Goal: Entertainment & Leisure: Browse casually

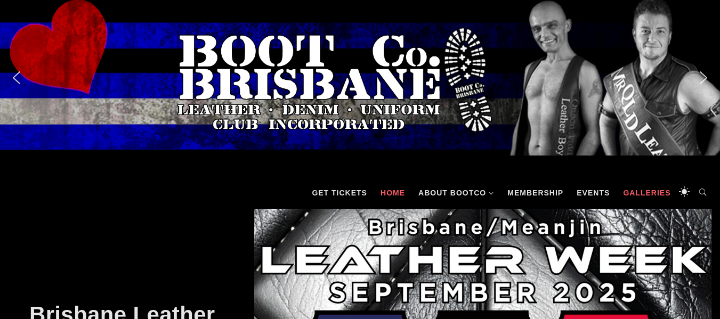
click at [643, 195] on link "Galleries" at bounding box center [647, 193] width 58 height 32
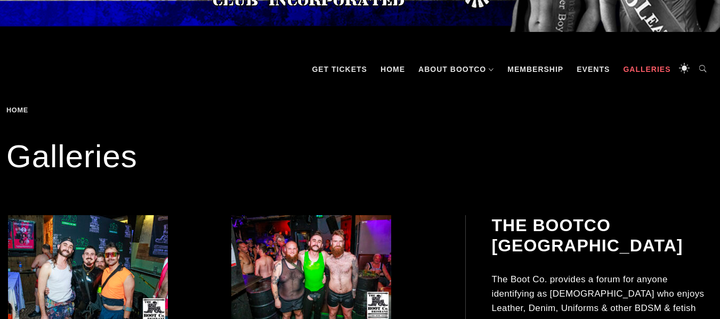
scroll to position [213, 0]
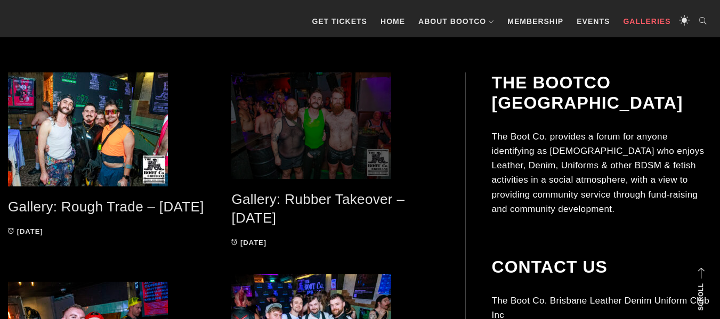
click at [331, 137] on span at bounding box center [334, 125] width 207 height 107
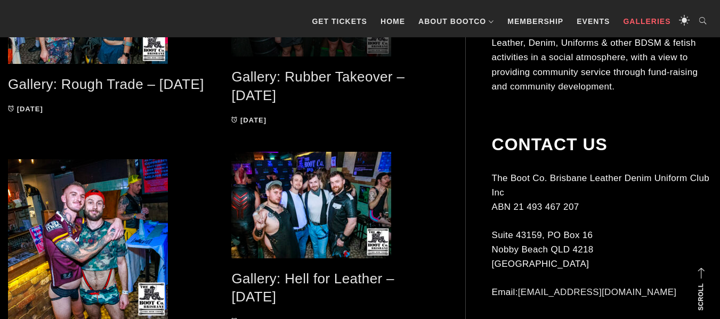
scroll to position [382, 0]
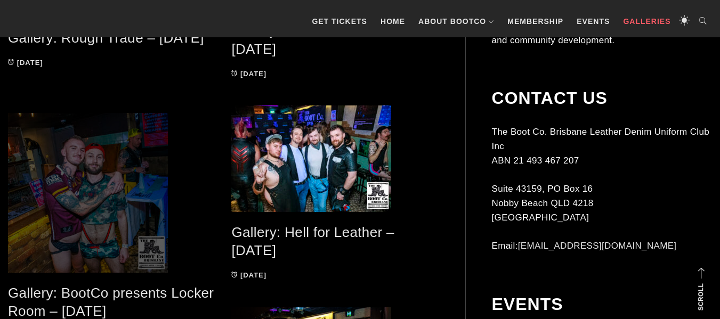
click at [81, 198] on span at bounding box center [111, 193] width 207 height 160
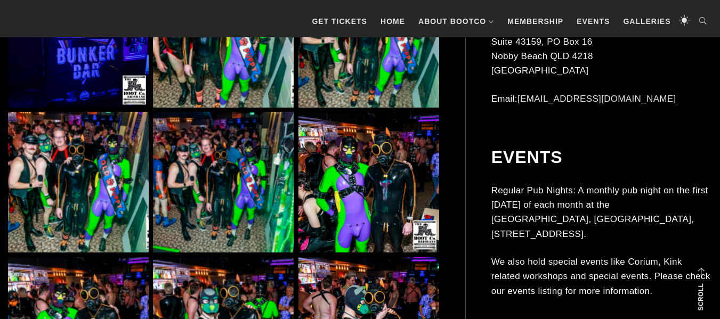
scroll to position [831, 0]
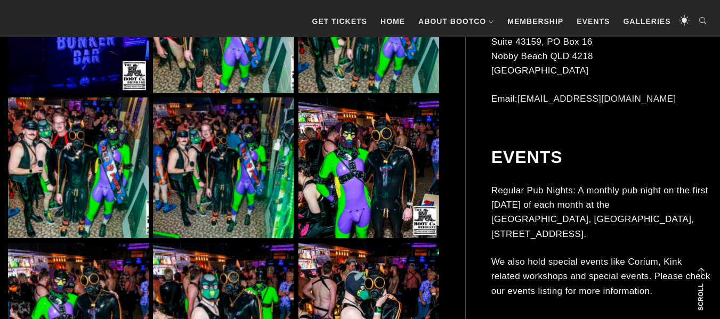
click at [41, 152] on img at bounding box center [78, 168] width 141 height 141
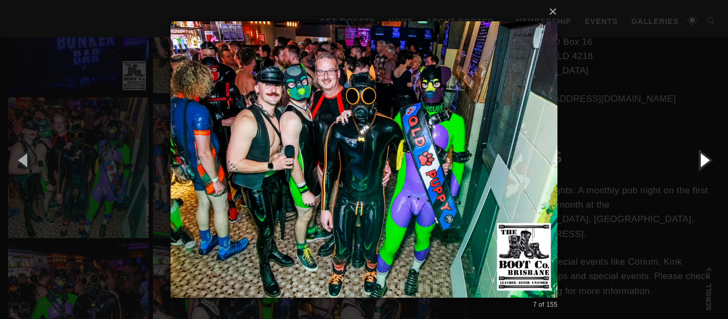
click at [701, 161] on button "button" at bounding box center [704, 160] width 48 height 59
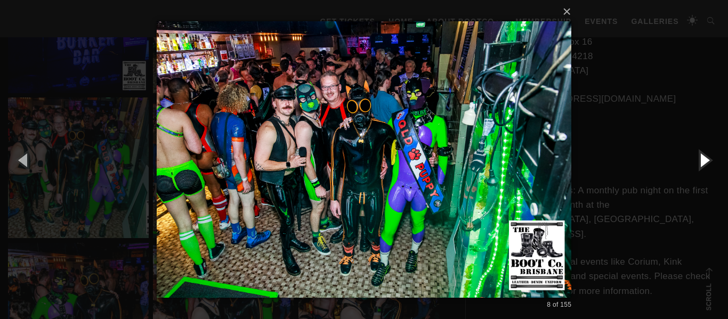
click at [701, 161] on button "button" at bounding box center [704, 160] width 48 height 59
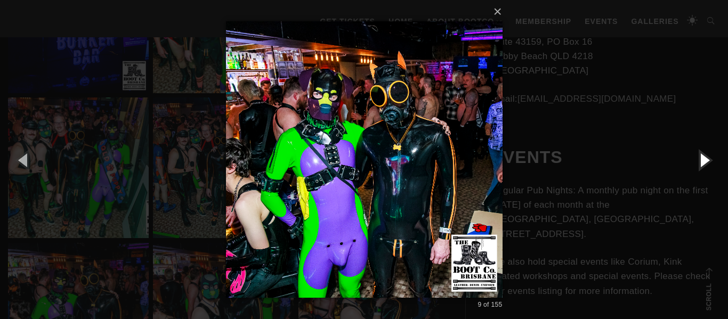
click at [701, 161] on button "button" at bounding box center [704, 160] width 48 height 59
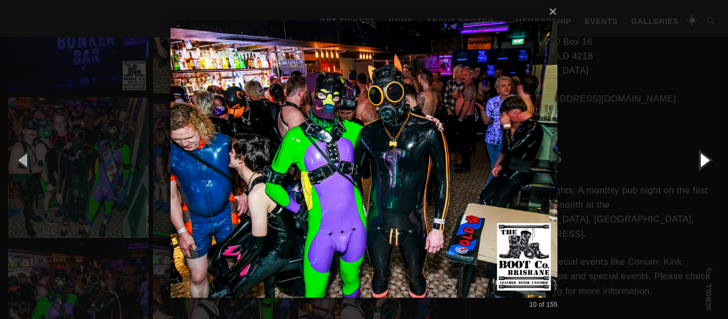
click at [701, 161] on button "button" at bounding box center [704, 160] width 48 height 59
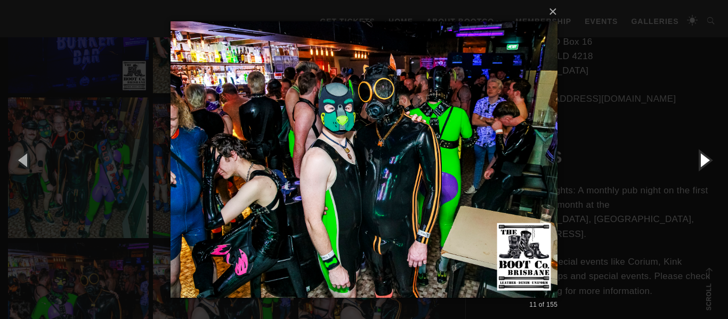
click at [701, 161] on button "button" at bounding box center [704, 160] width 48 height 59
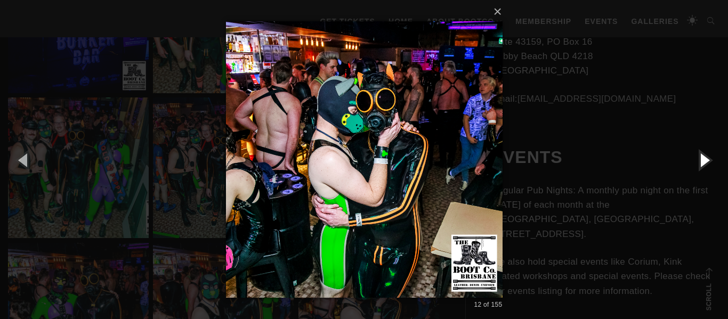
click at [701, 161] on button "button" at bounding box center [704, 160] width 48 height 59
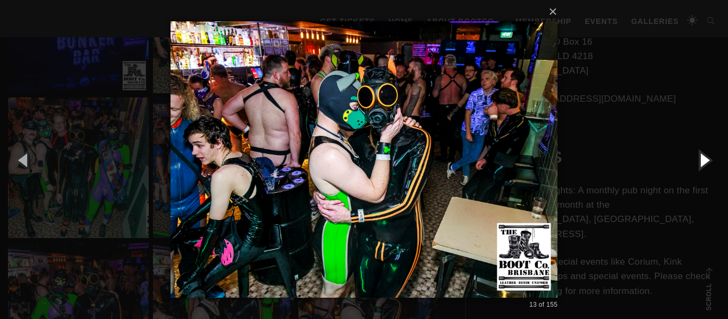
click at [701, 161] on button "button" at bounding box center [704, 160] width 48 height 59
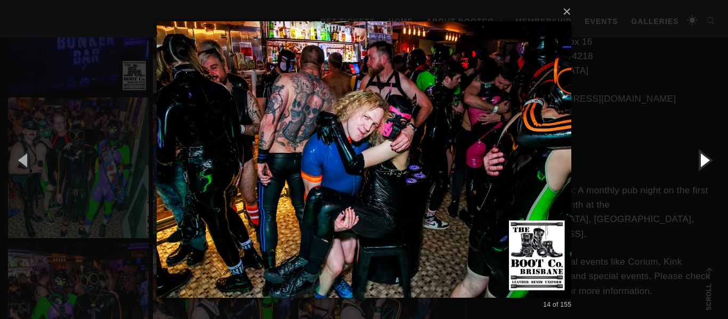
click at [701, 161] on button "button" at bounding box center [704, 160] width 48 height 59
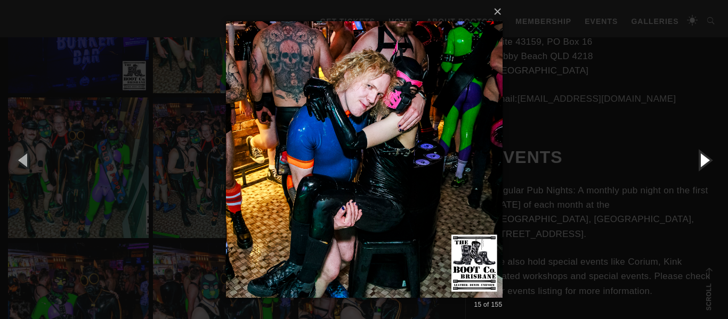
click at [701, 161] on button "button" at bounding box center [704, 160] width 48 height 59
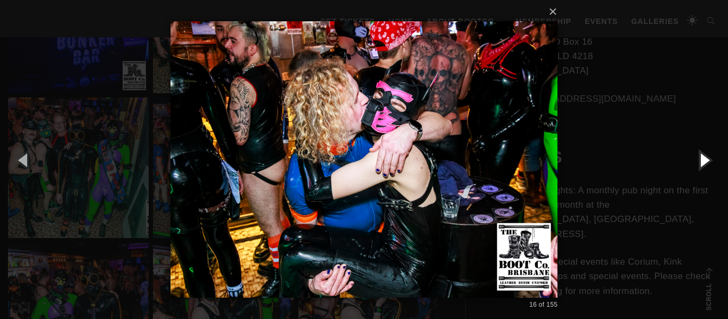
click at [701, 161] on button "button" at bounding box center [704, 160] width 48 height 59
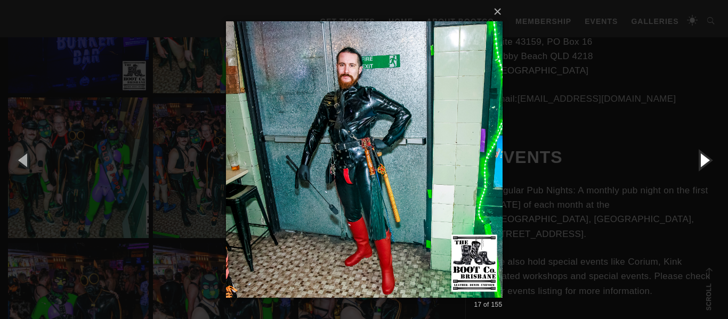
click at [701, 161] on button "button" at bounding box center [704, 160] width 48 height 59
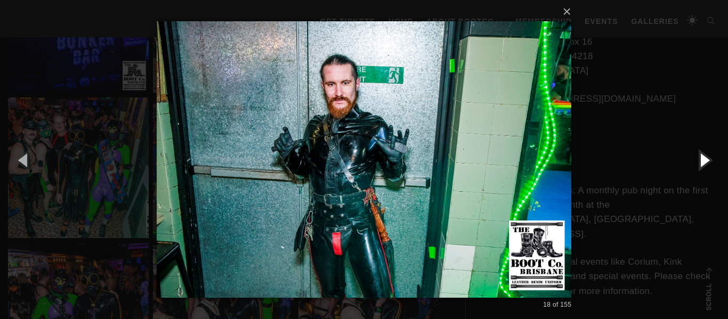
click at [701, 161] on button "button" at bounding box center [704, 160] width 48 height 59
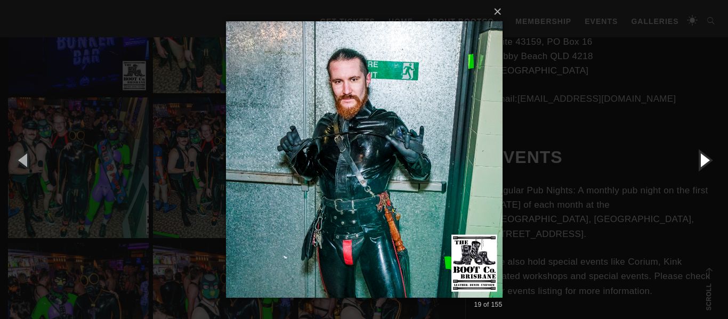
click at [701, 161] on button "button" at bounding box center [704, 160] width 48 height 59
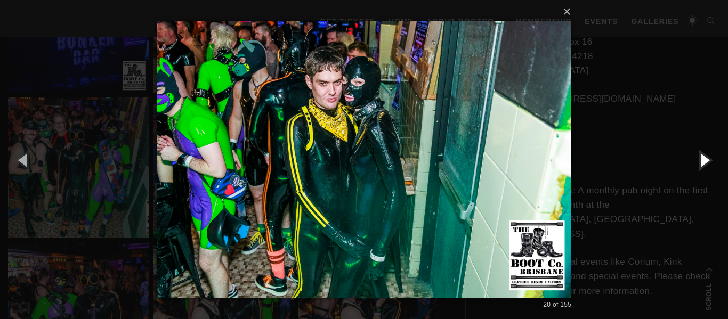
click at [701, 161] on button "button" at bounding box center [704, 160] width 48 height 59
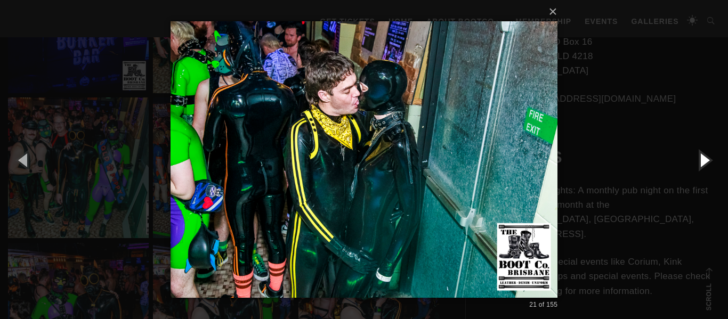
click at [701, 161] on button "button" at bounding box center [704, 160] width 48 height 59
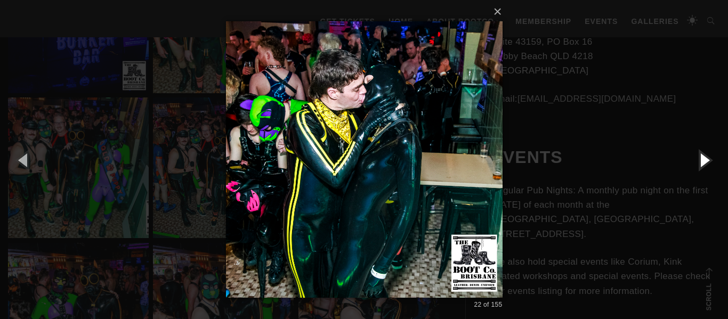
click at [701, 161] on button "button" at bounding box center [704, 160] width 48 height 59
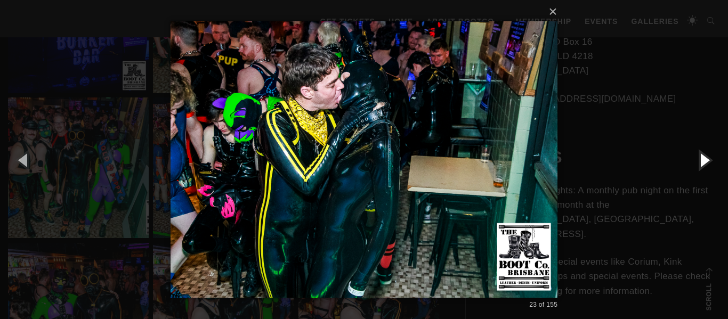
click at [701, 161] on button "button" at bounding box center [704, 160] width 48 height 59
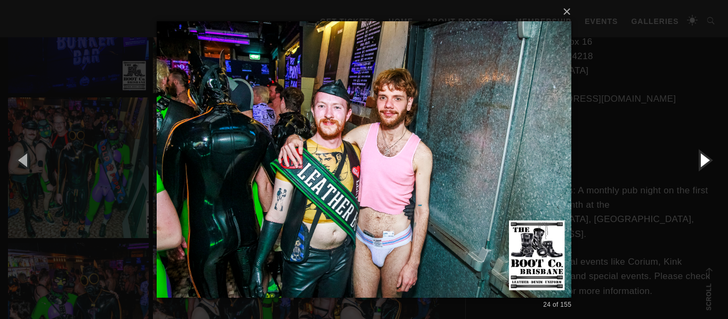
click at [701, 161] on button "button" at bounding box center [704, 160] width 48 height 59
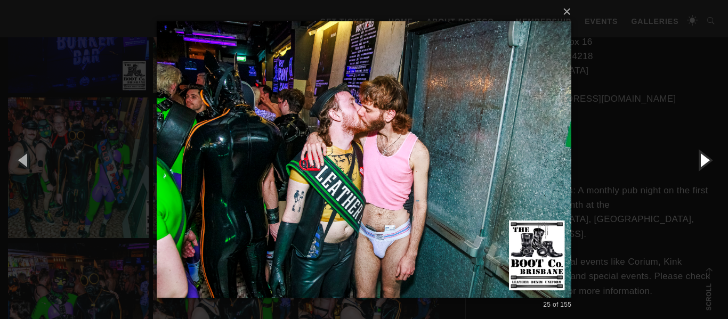
click at [701, 161] on button "button" at bounding box center [704, 160] width 48 height 59
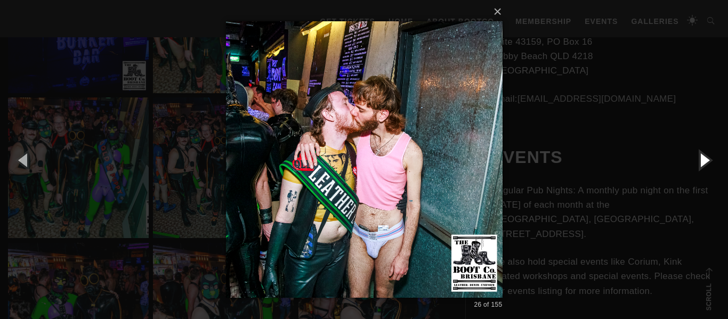
click at [701, 161] on button "button" at bounding box center [704, 160] width 48 height 59
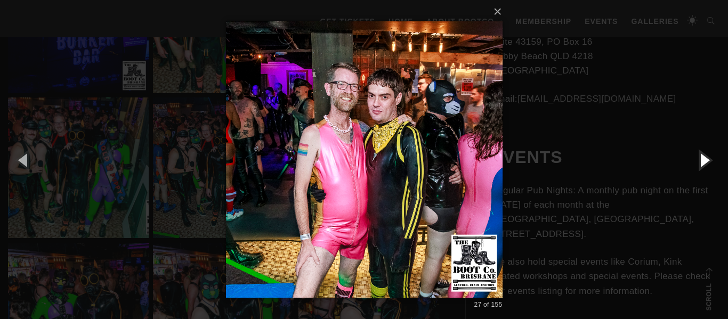
click at [701, 161] on button "button" at bounding box center [704, 160] width 48 height 59
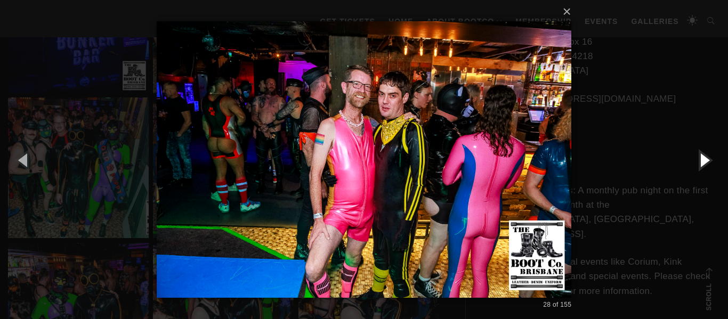
click at [701, 161] on button "button" at bounding box center [704, 160] width 48 height 59
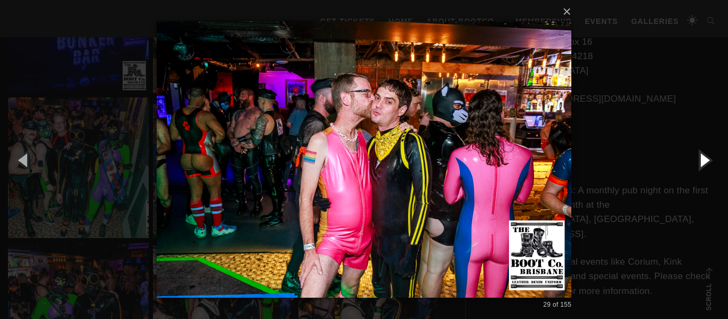
click at [701, 161] on button "button" at bounding box center [704, 160] width 48 height 59
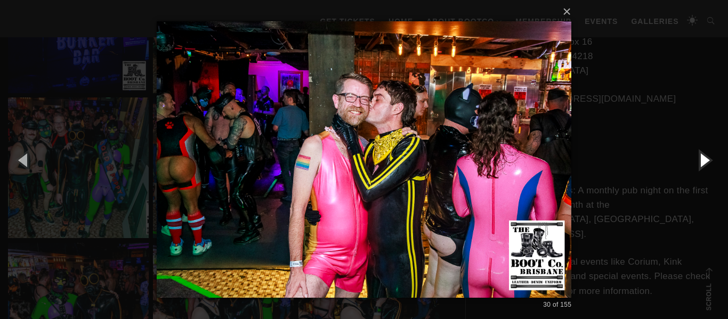
click at [701, 161] on button "button" at bounding box center [704, 160] width 48 height 59
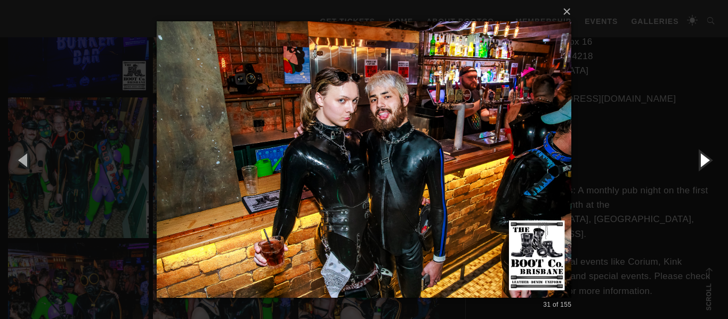
click at [701, 161] on button "button" at bounding box center [704, 160] width 48 height 59
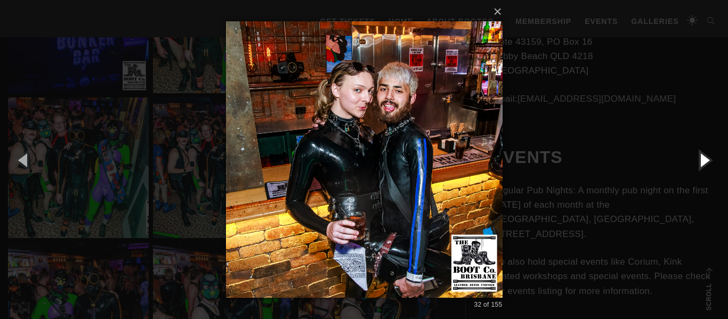
click at [701, 161] on button "button" at bounding box center [704, 160] width 48 height 59
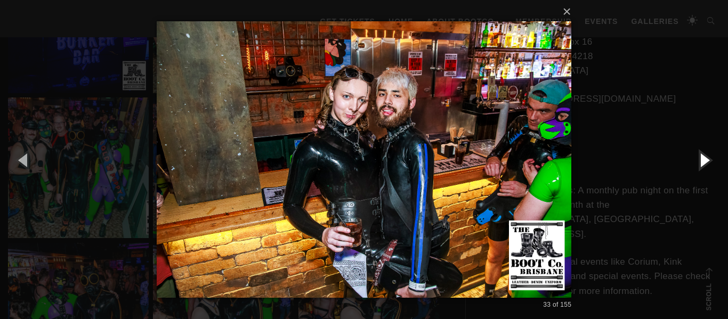
click at [701, 161] on button "button" at bounding box center [704, 160] width 48 height 59
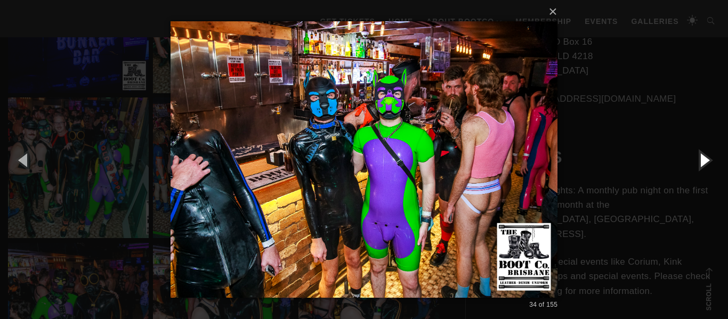
click at [701, 161] on button "button" at bounding box center [704, 160] width 48 height 59
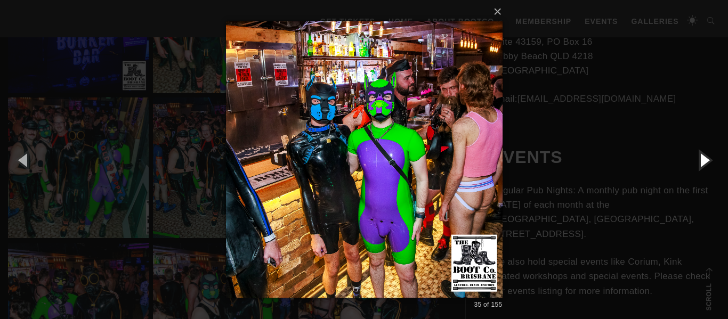
click at [701, 161] on button "button" at bounding box center [704, 160] width 48 height 59
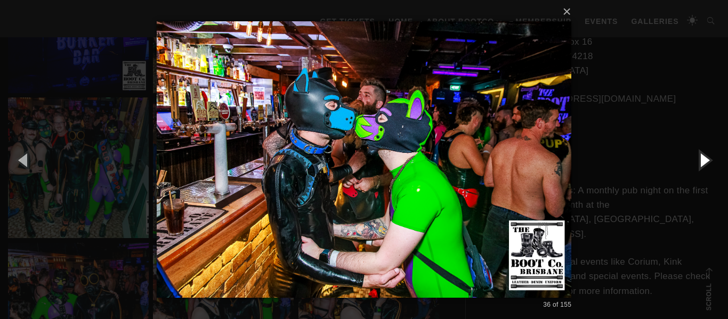
click at [701, 161] on button "button" at bounding box center [704, 160] width 48 height 59
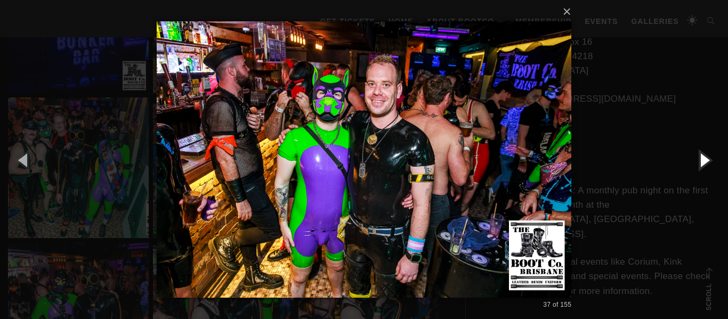
click at [701, 161] on button "button" at bounding box center [704, 160] width 48 height 59
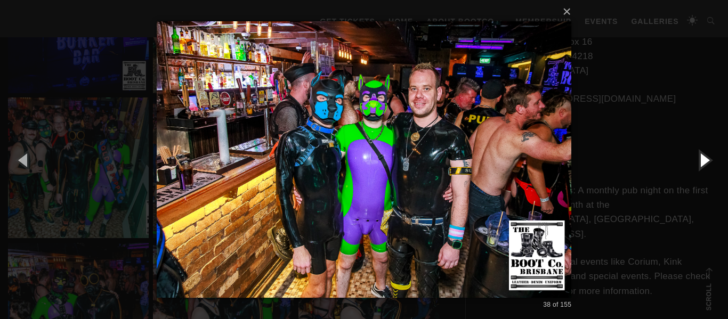
click at [701, 161] on button "button" at bounding box center [704, 160] width 48 height 59
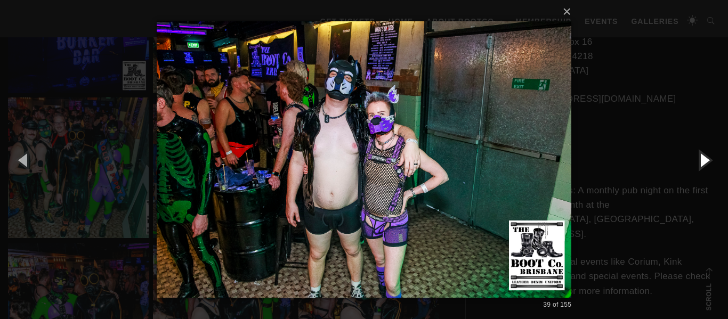
click at [701, 161] on button "button" at bounding box center [704, 160] width 48 height 59
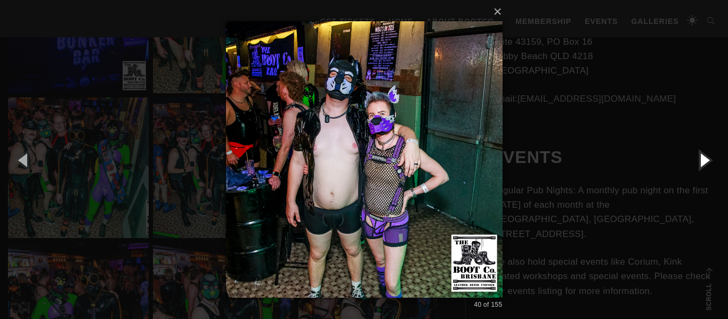
click at [701, 161] on button "button" at bounding box center [704, 160] width 48 height 59
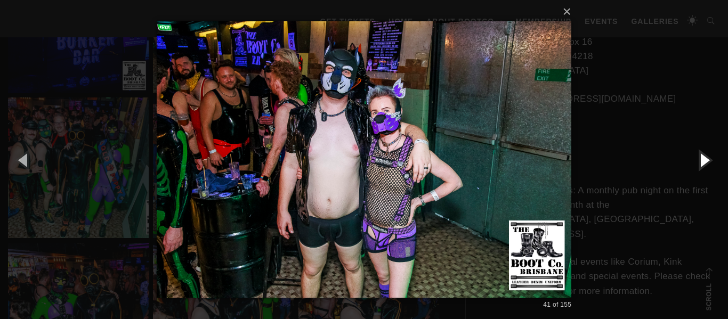
click at [701, 161] on button "button" at bounding box center [704, 160] width 48 height 59
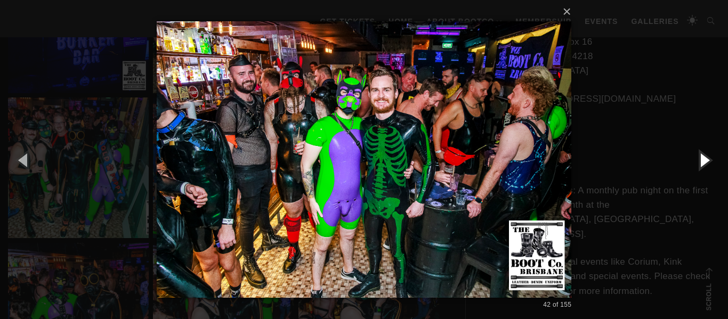
click at [701, 161] on button "button" at bounding box center [704, 160] width 48 height 59
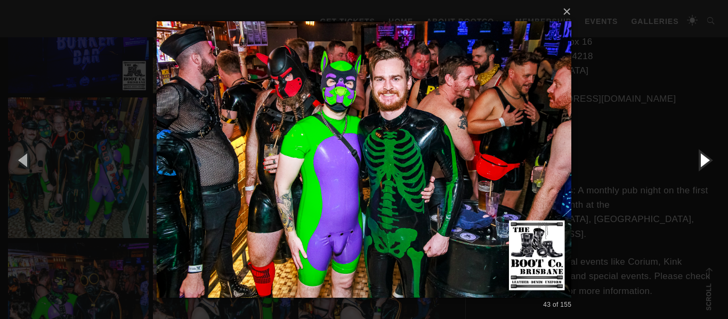
click at [701, 161] on button "button" at bounding box center [704, 160] width 48 height 59
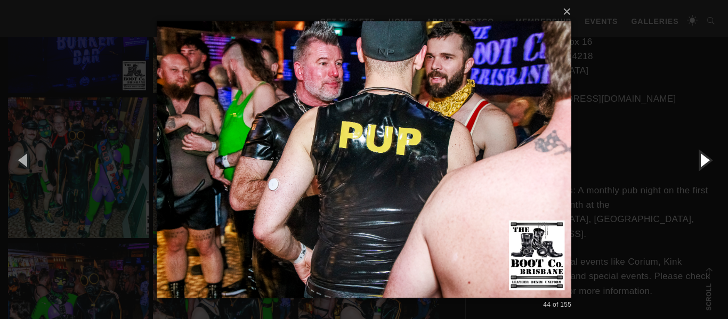
click at [701, 161] on button "button" at bounding box center [704, 160] width 48 height 59
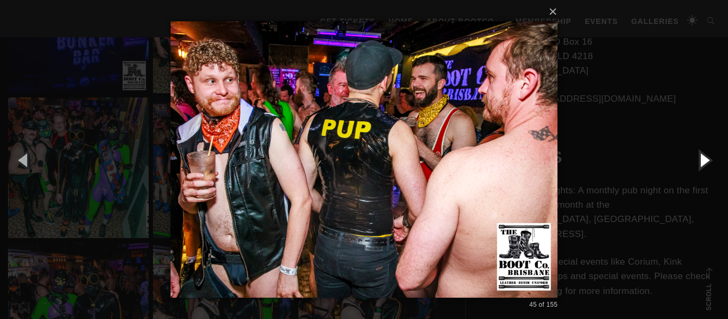
click at [701, 161] on button "button" at bounding box center [704, 160] width 48 height 59
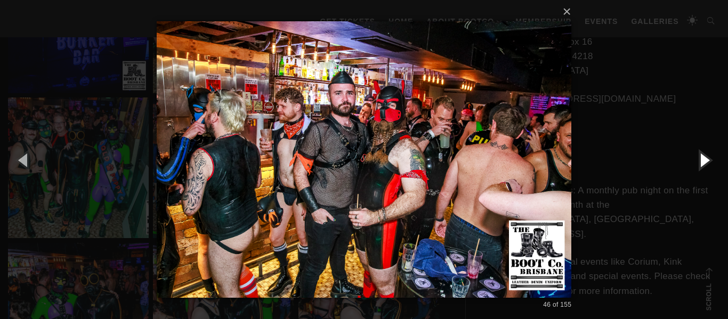
click at [701, 161] on button "button" at bounding box center [704, 160] width 48 height 59
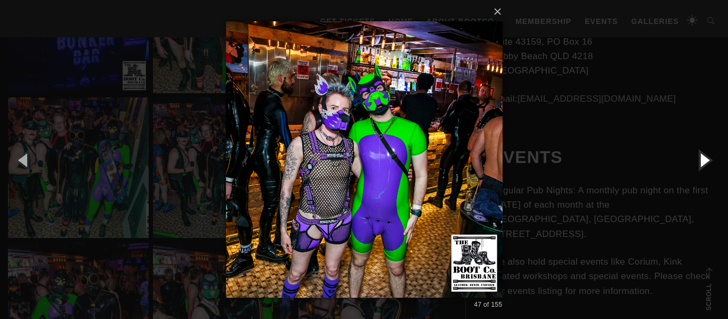
click at [701, 161] on button "button" at bounding box center [704, 160] width 48 height 59
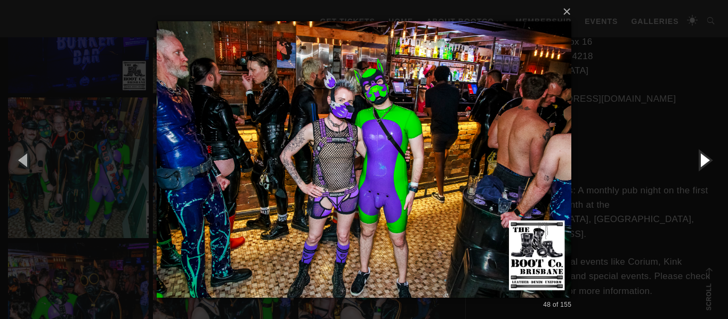
click at [701, 161] on button "button" at bounding box center [704, 160] width 48 height 59
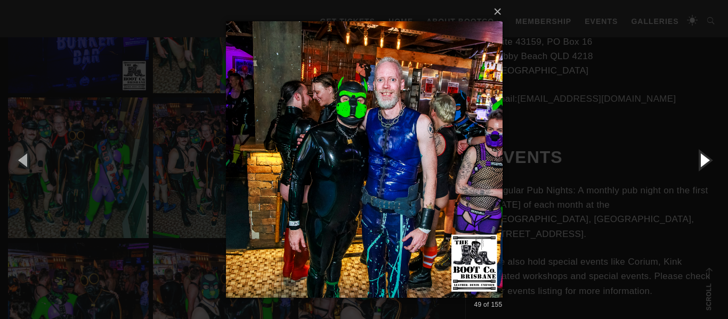
click at [701, 161] on button "button" at bounding box center [704, 160] width 48 height 59
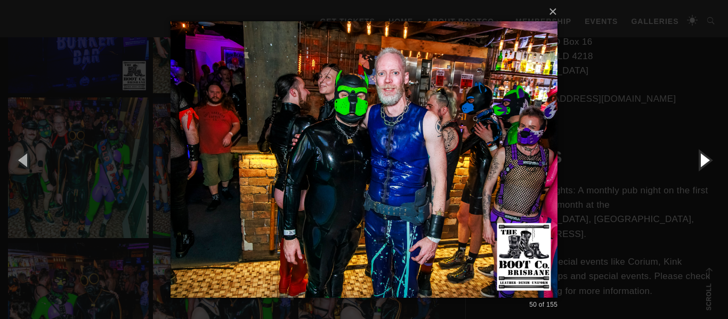
click at [701, 161] on button "button" at bounding box center [704, 160] width 48 height 59
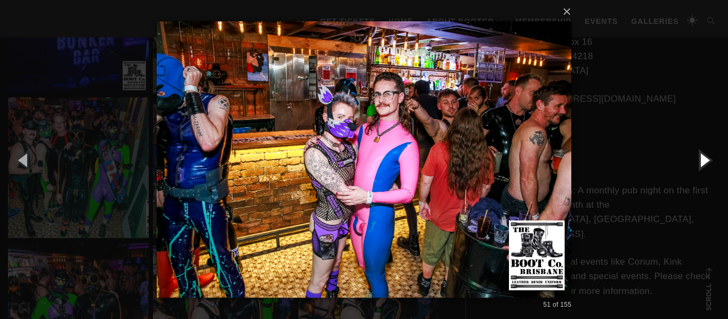
click at [701, 161] on button "button" at bounding box center [704, 160] width 48 height 59
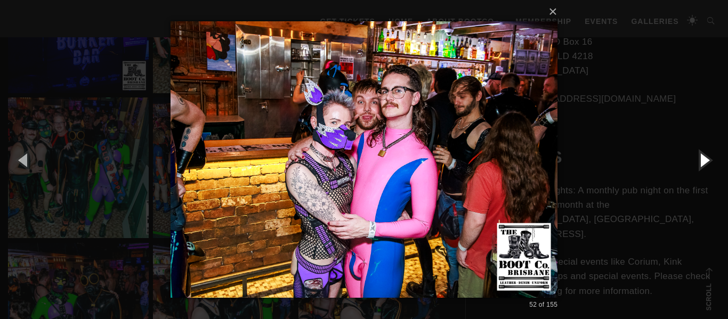
click at [701, 161] on button "button" at bounding box center [704, 160] width 48 height 59
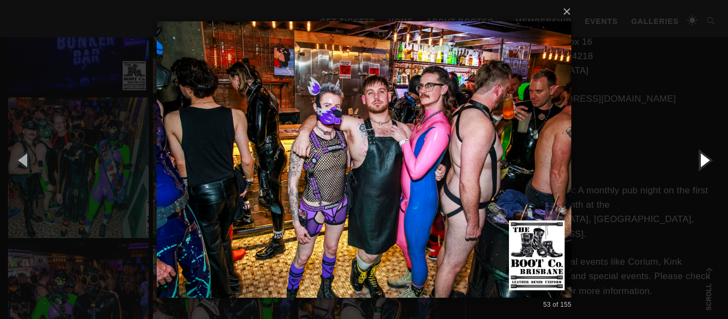
click at [701, 161] on button "button" at bounding box center [704, 160] width 48 height 59
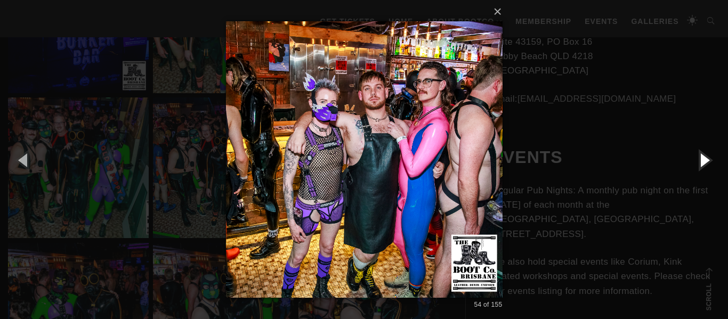
click at [700, 161] on button "button" at bounding box center [704, 160] width 48 height 59
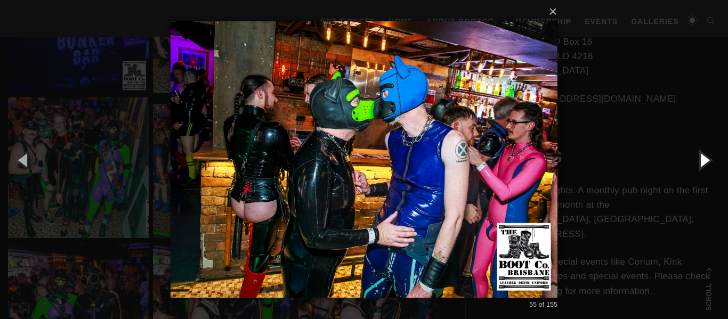
click at [700, 161] on button "button" at bounding box center [704, 160] width 48 height 59
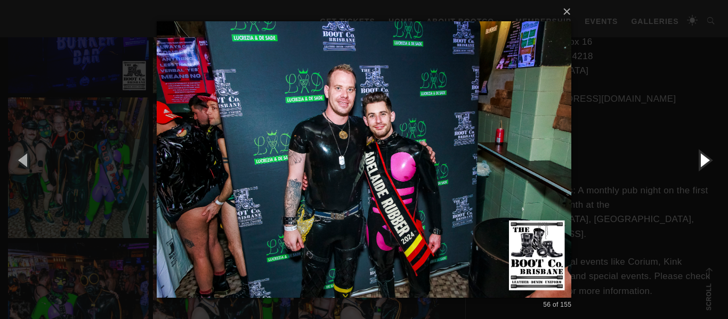
click at [700, 161] on button "button" at bounding box center [704, 160] width 48 height 59
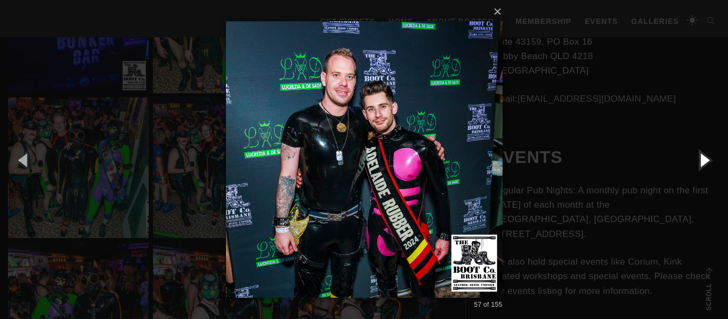
click at [700, 161] on button "button" at bounding box center [704, 160] width 48 height 59
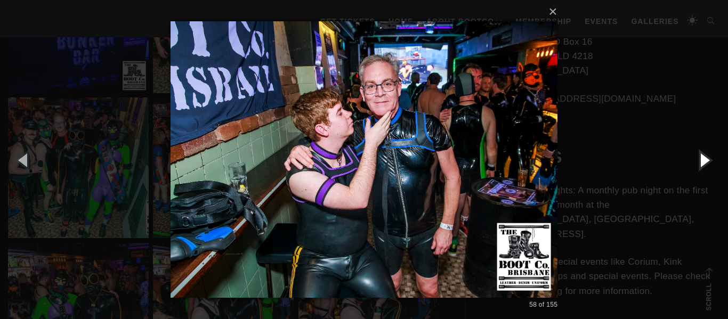
click at [700, 161] on button "button" at bounding box center [704, 160] width 48 height 59
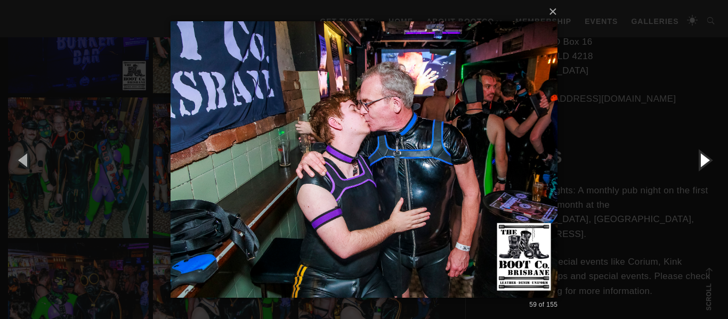
click at [700, 161] on button "button" at bounding box center [704, 160] width 48 height 59
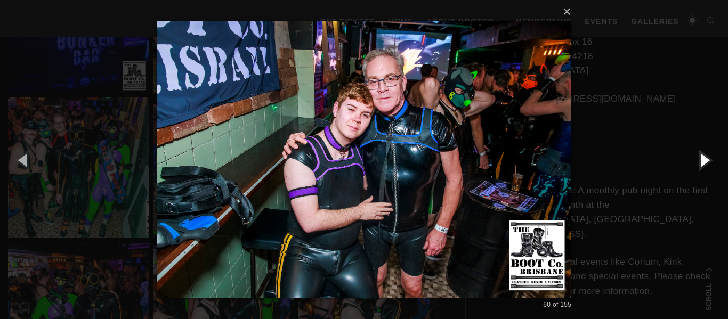
click at [700, 161] on button "button" at bounding box center [704, 160] width 48 height 59
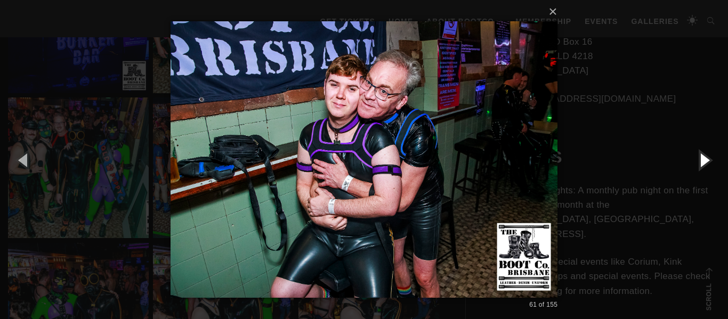
click at [700, 161] on button "button" at bounding box center [704, 160] width 48 height 59
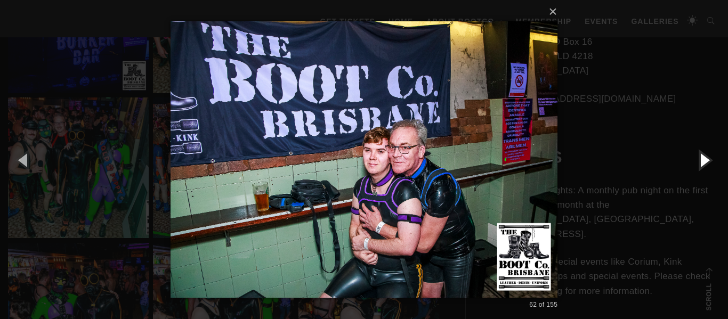
click at [700, 161] on button "button" at bounding box center [704, 160] width 48 height 59
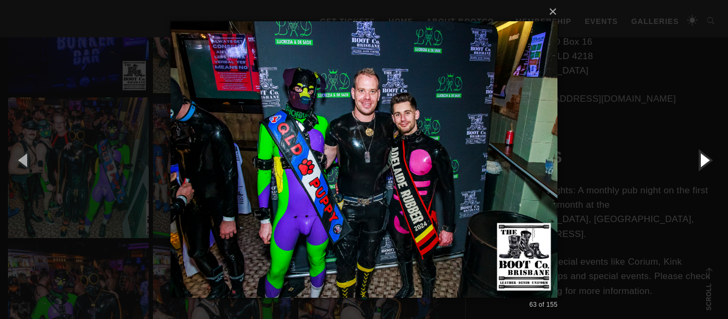
click at [700, 161] on button "button" at bounding box center [704, 160] width 48 height 59
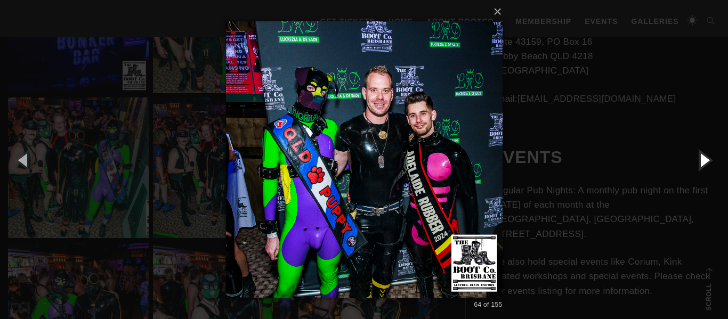
click at [700, 161] on button "button" at bounding box center [704, 160] width 48 height 59
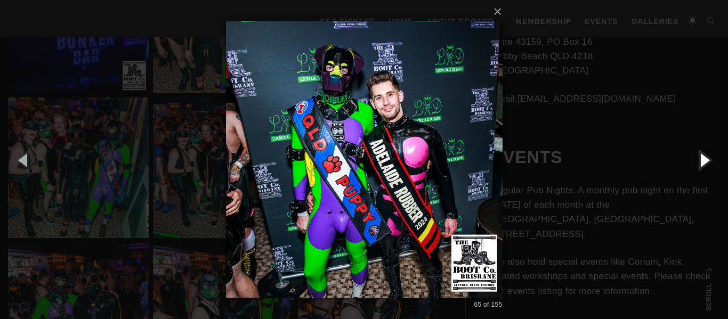
click at [700, 161] on button "button" at bounding box center [704, 160] width 48 height 59
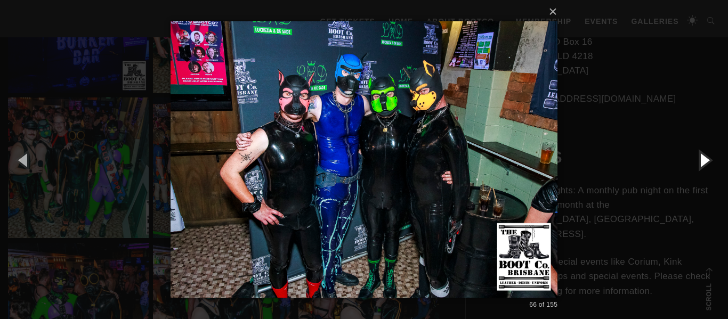
click at [700, 161] on button "button" at bounding box center [704, 160] width 48 height 59
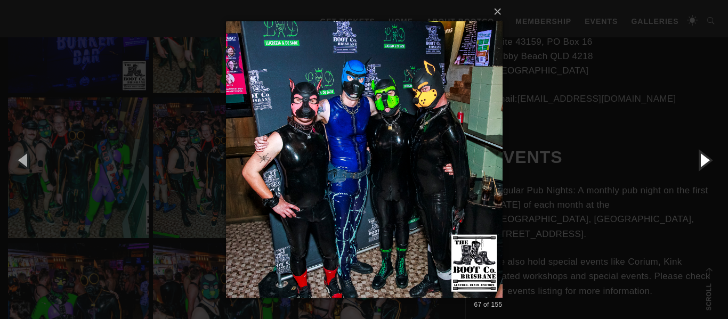
click at [700, 161] on button "button" at bounding box center [704, 160] width 48 height 59
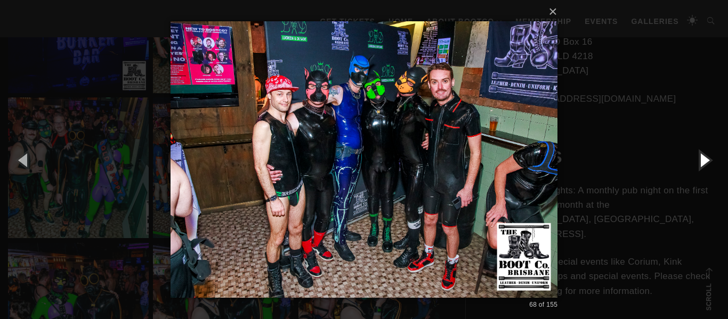
click at [700, 161] on button "button" at bounding box center [704, 160] width 48 height 59
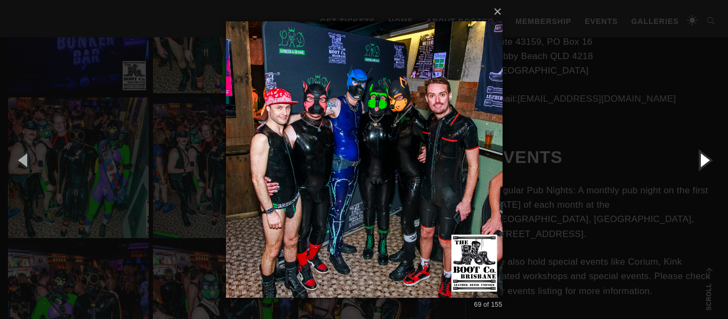
click at [700, 161] on button "button" at bounding box center [704, 160] width 48 height 59
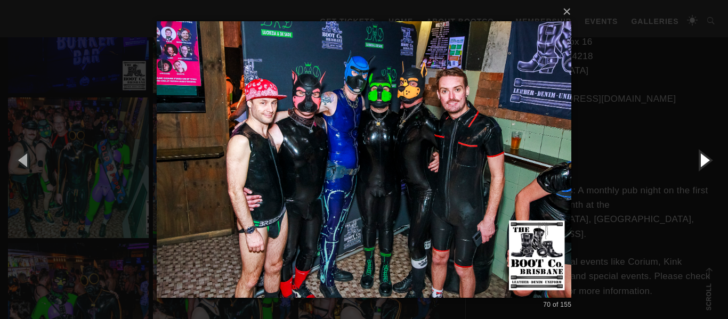
click at [700, 161] on button "button" at bounding box center [704, 160] width 48 height 59
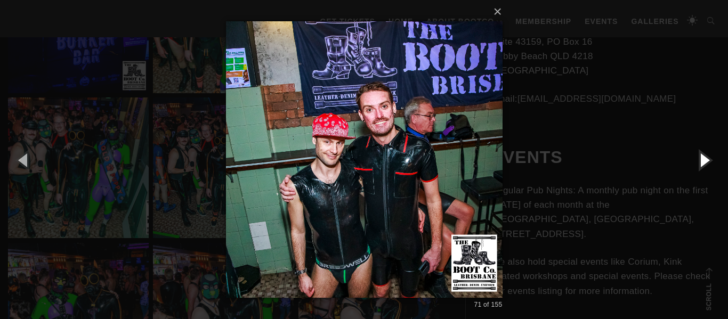
click at [700, 161] on button "button" at bounding box center [704, 160] width 48 height 59
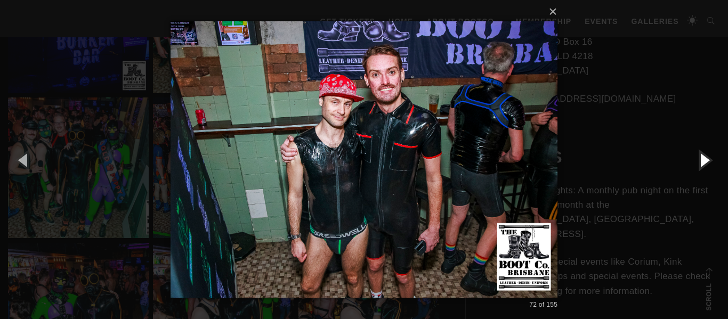
click at [700, 161] on button "button" at bounding box center [704, 160] width 48 height 59
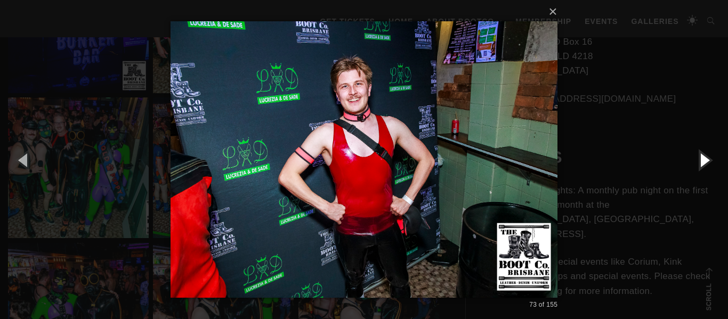
click at [700, 161] on button "button" at bounding box center [704, 160] width 48 height 59
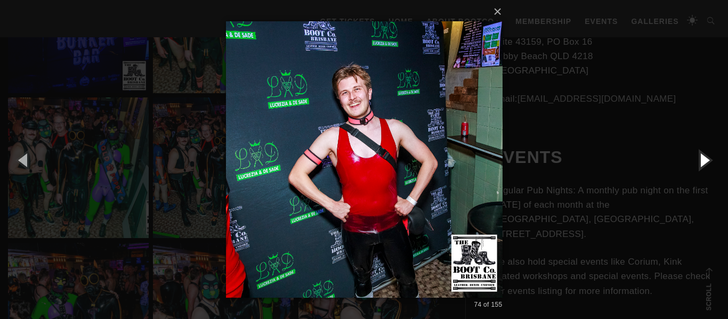
click at [700, 161] on button "button" at bounding box center [704, 160] width 48 height 59
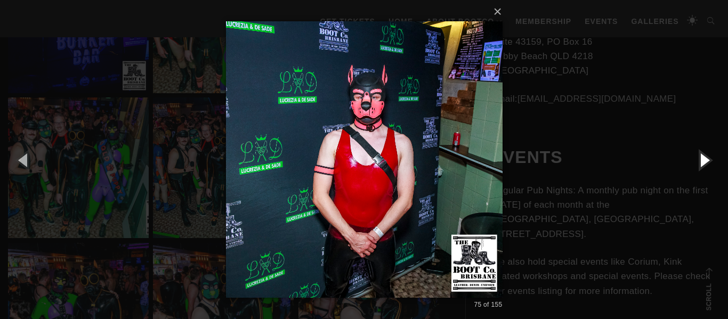
click at [700, 161] on button "button" at bounding box center [704, 160] width 48 height 59
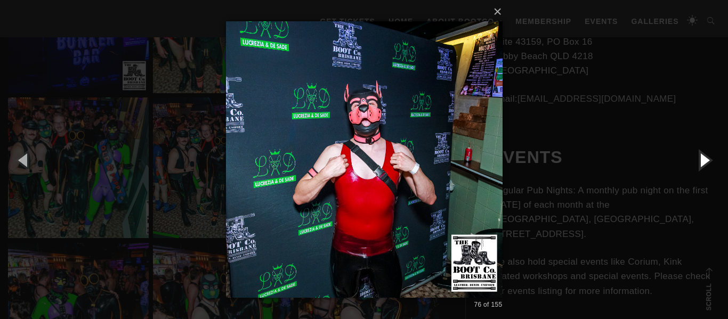
click at [700, 161] on button "button" at bounding box center [704, 160] width 48 height 59
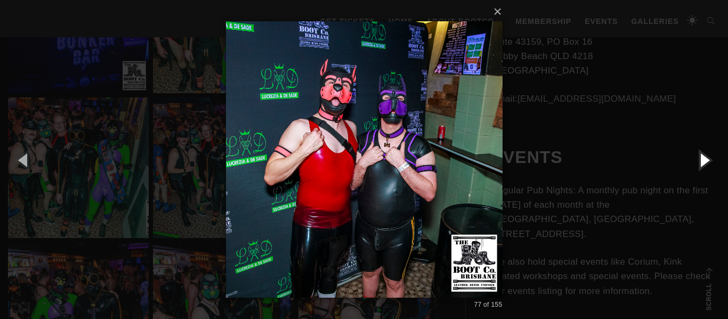
click at [700, 161] on button "button" at bounding box center [704, 160] width 48 height 59
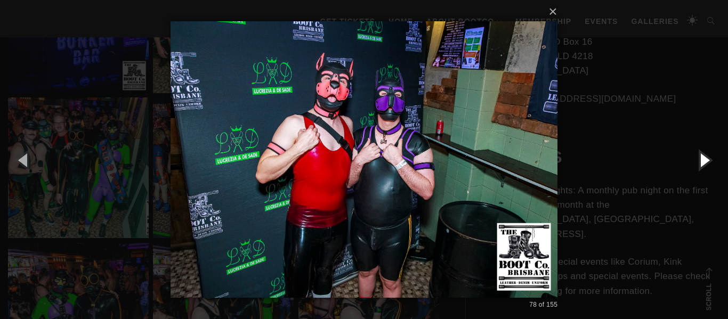
click at [700, 161] on button "button" at bounding box center [704, 160] width 48 height 59
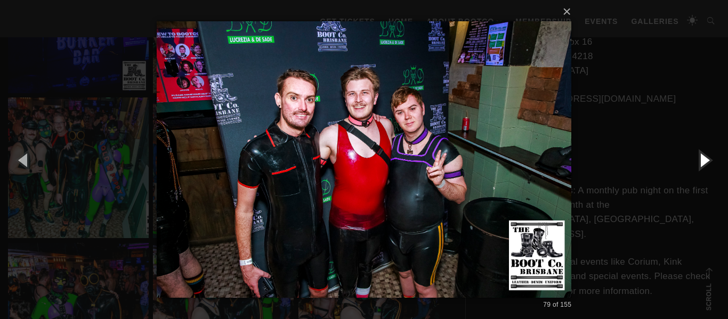
click at [700, 161] on button "button" at bounding box center [704, 160] width 48 height 59
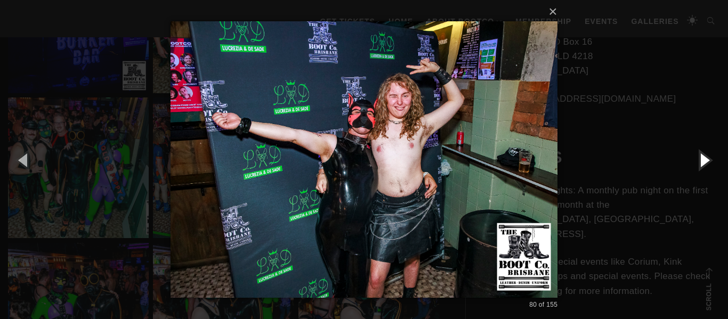
click at [700, 161] on button "button" at bounding box center [704, 160] width 48 height 59
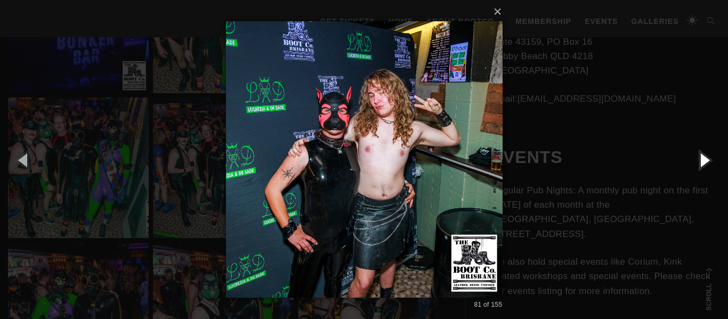
click at [700, 161] on button "button" at bounding box center [704, 160] width 48 height 59
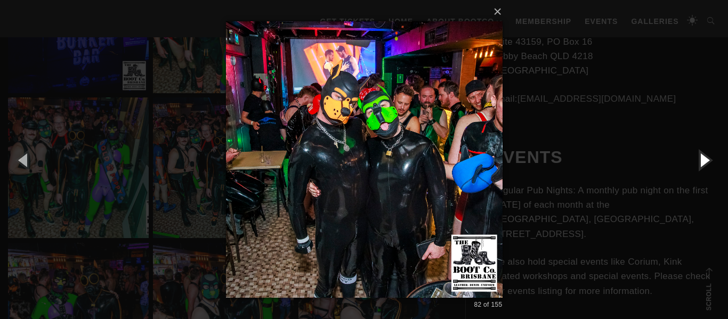
click at [700, 161] on button "button" at bounding box center [704, 160] width 48 height 59
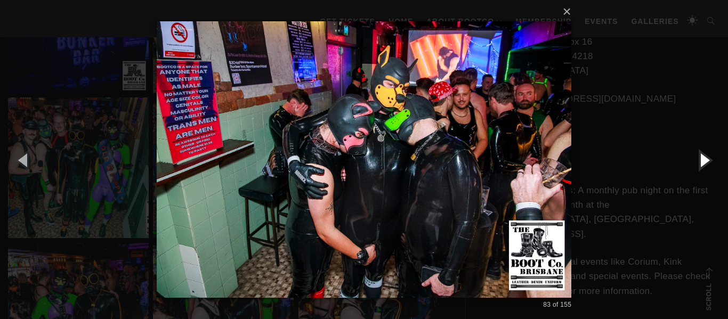
click at [700, 161] on button "button" at bounding box center [704, 160] width 48 height 59
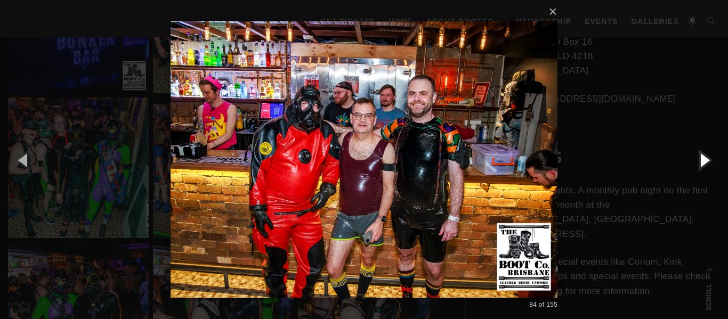
click at [700, 161] on button "button" at bounding box center [704, 160] width 48 height 59
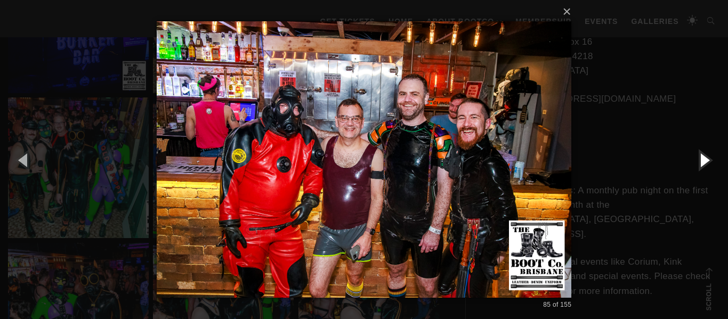
click at [700, 161] on button "button" at bounding box center [704, 160] width 48 height 59
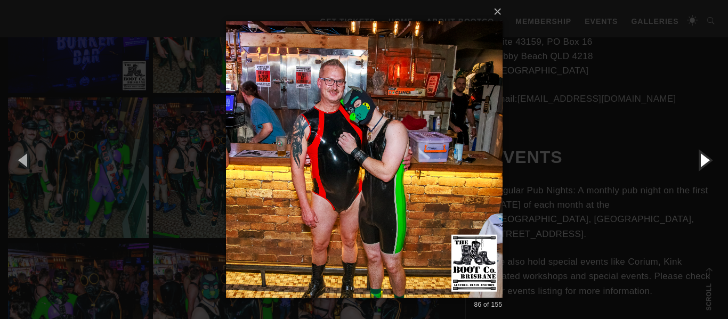
click at [700, 161] on button "button" at bounding box center [704, 160] width 48 height 59
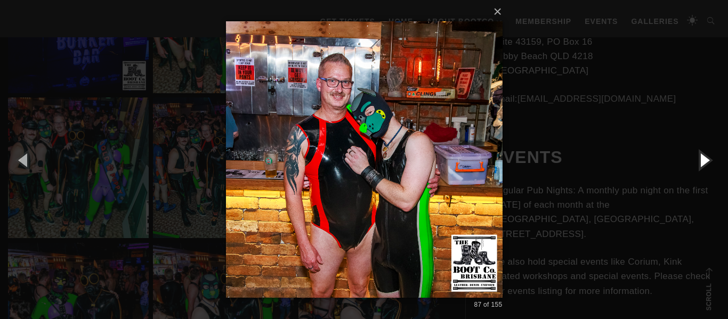
click at [700, 161] on button "button" at bounding box center [704, 160] width 48 height 59
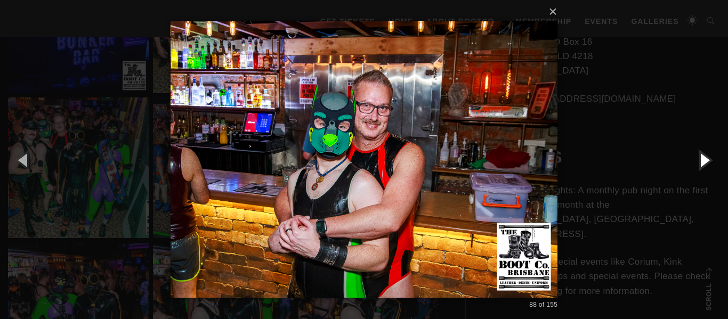
click at [700, 161] on button "button" at bounding box center [704, 160] width 48 height 59
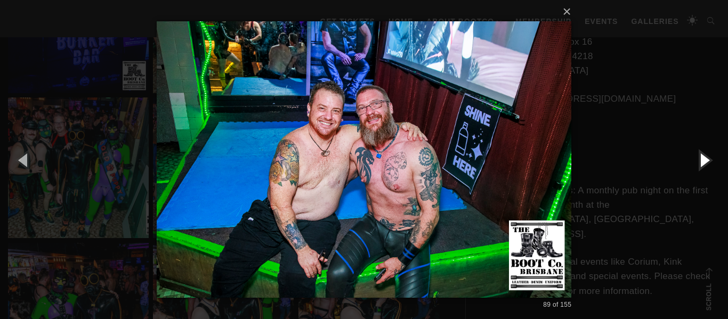
click at [700, 161] on button "button" at bounding box center [704, 160] width 48 height 59
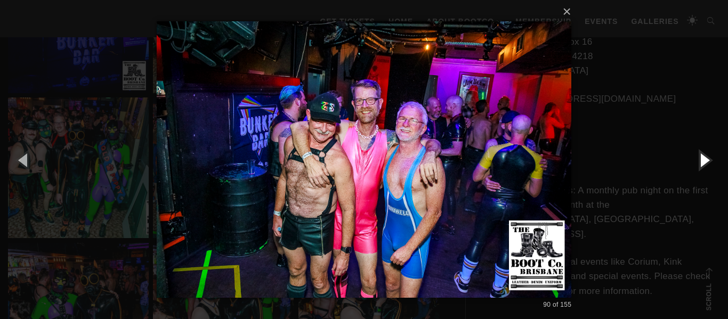
click at [700, 161] on button "button" at bounding box center [704, 160] width 48 height 59
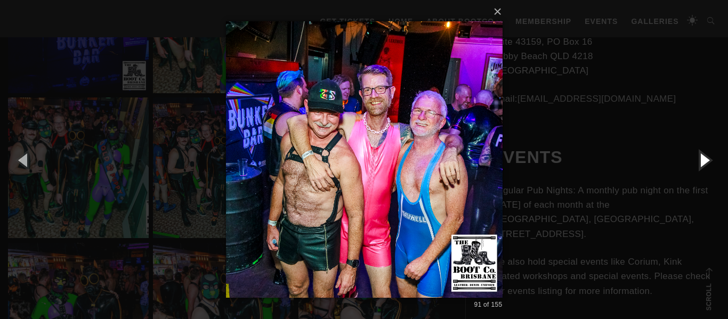
click at [700, 161] on button "button" at bounding box center [704, 160] width 48 height 59
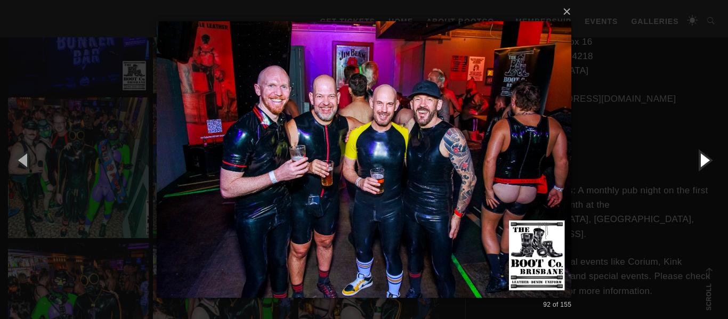
click at [700, 161] on button "button" at bounding box center [704, 160] width 48 height 59
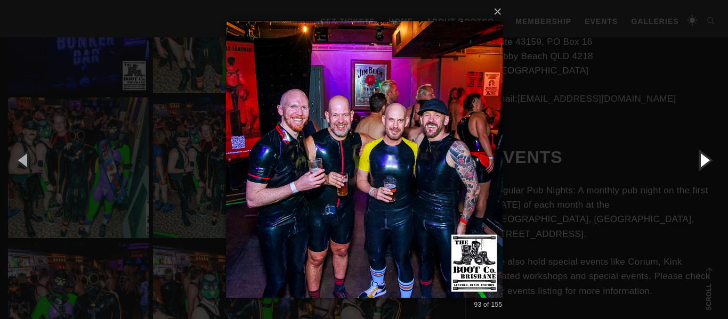
click at [700, 161] on button "button" at bounding box center [704, 160] width 48 height 59
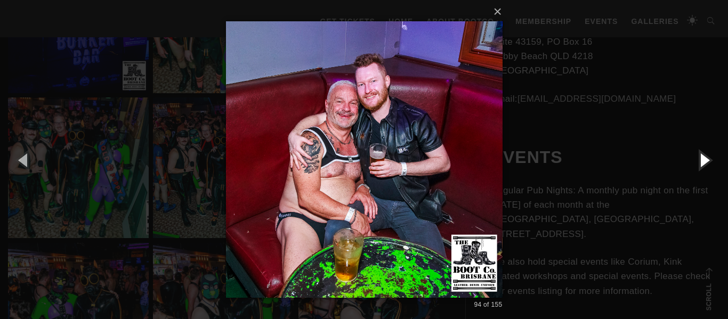
click at [700, 161] on button "button" at bounding box center [704, 160] width 48 height 59
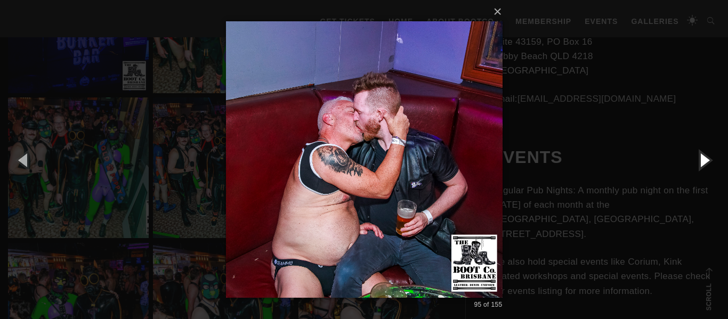
click at [700, 161] on button "button" at bounding box center [704, 160] width 48 height 59
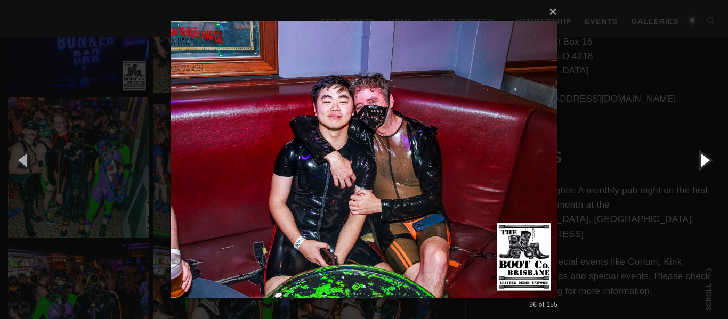
click at [700, 161] on button "button" at bounding box center [704, 160] width 48 height 59
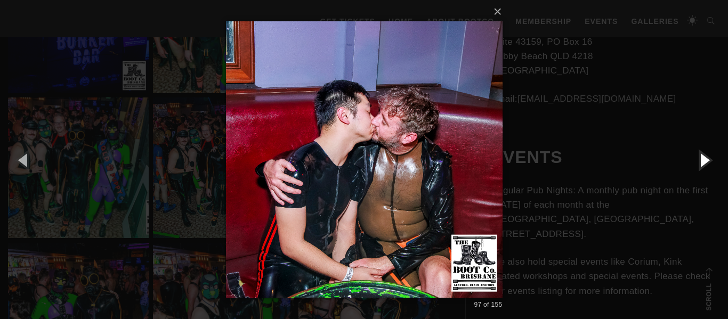
click at [700, 161] on button "button" at bounding box center [704, 160] width 48 height 59
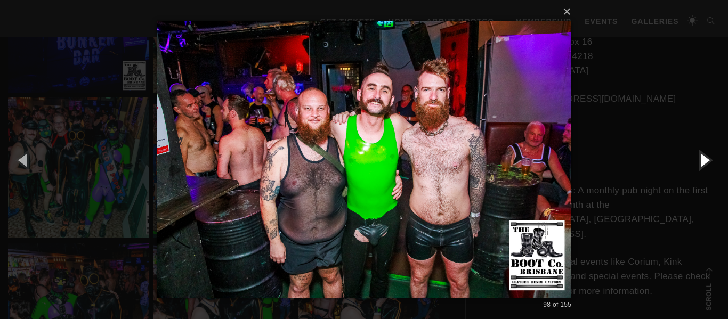
click at [700, 161] on button "button" at bounding box center [704, 160] width 48 height 59
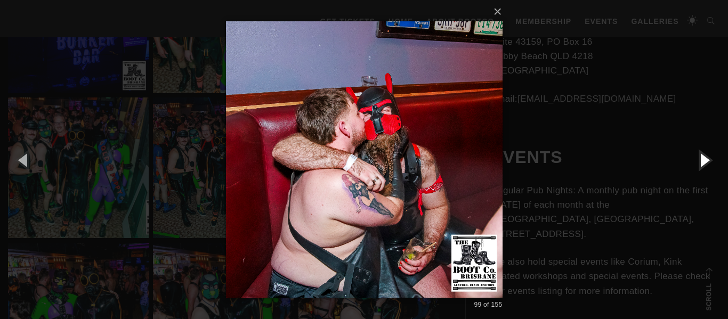
click at [700, 161] on button "button" at bounding box center [704, 160] width 48 height 59
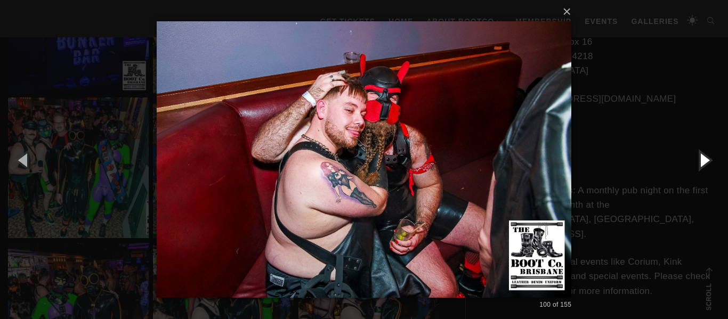
click at [700, 161] on button "button" at bounding box center [704, 160] width 48 height 59
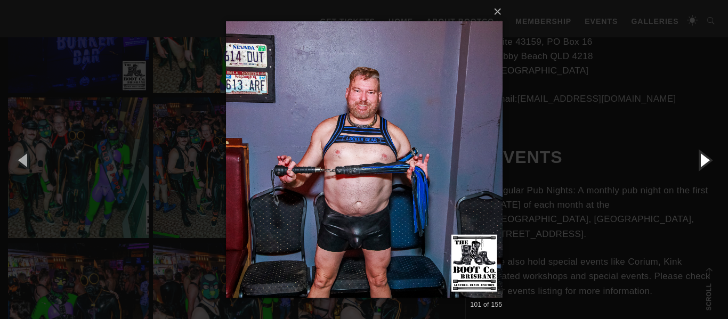
click at [700, 161] on button "button" at bounding box center [704, 160] width 48 height 59
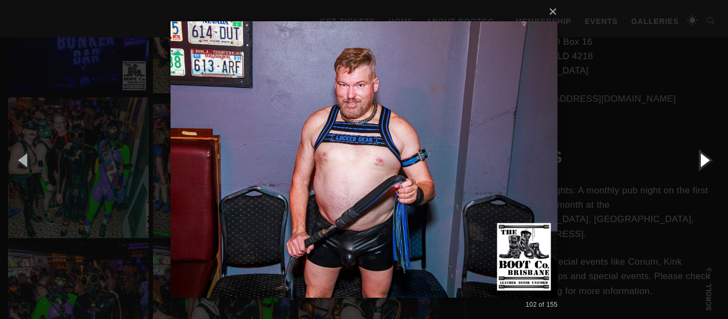
click at [700, 161] on button "button" at bounding box center [704, 160] width 48 height 59
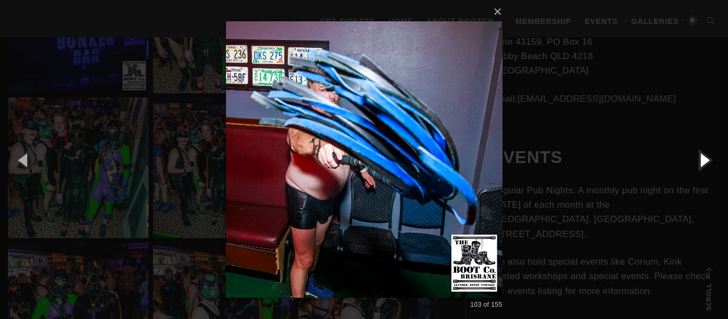
click at [700, 161] on button "button" at bounding box center [704, 160] width 48 height 59
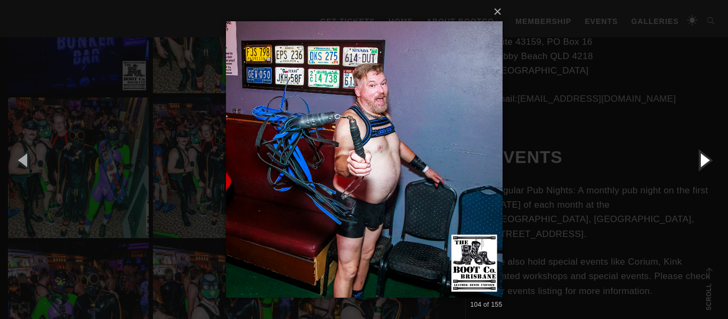
click at [700, 161] on button "button" at bounding box center [704, 160] width 48 height 59
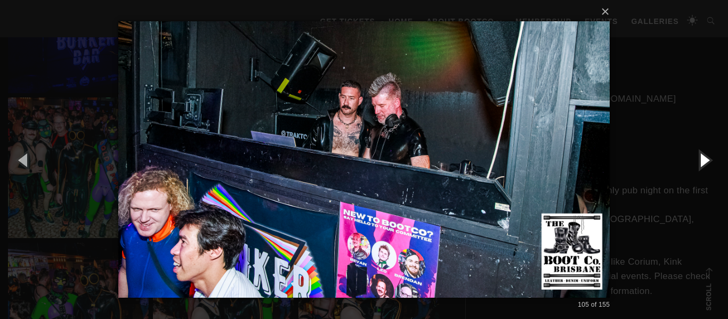
click at [700, 161] on button "button" at bounding box center [704, 160] width 48 height 59
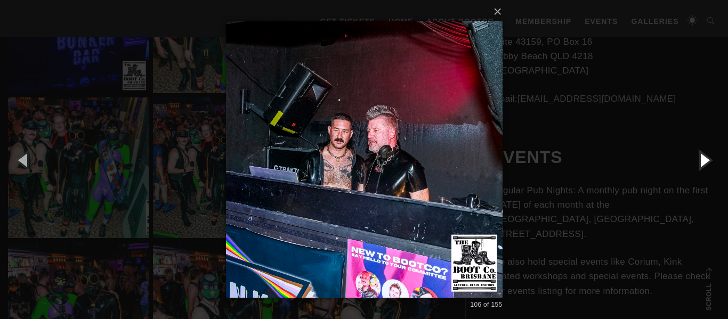
click at [700, 161] on button "button" at bounding box center [704, 160] width 48 height 59
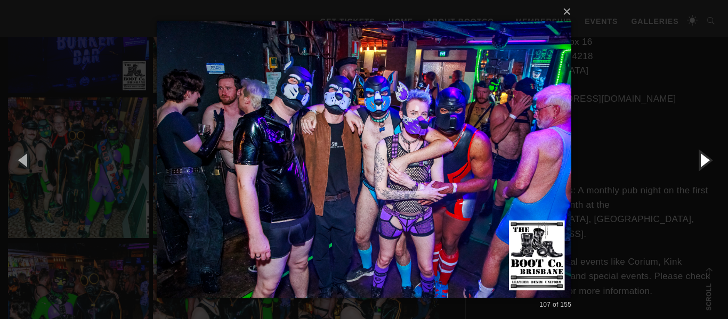
click at [700, 161] on button "button" at bounding box center [704, 160] width 48 height 59
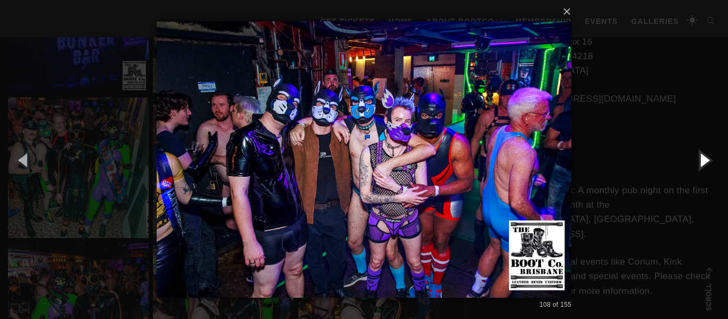
click at [700, 161] on button "button" at bounding box center [704, 160] width 48 height 59
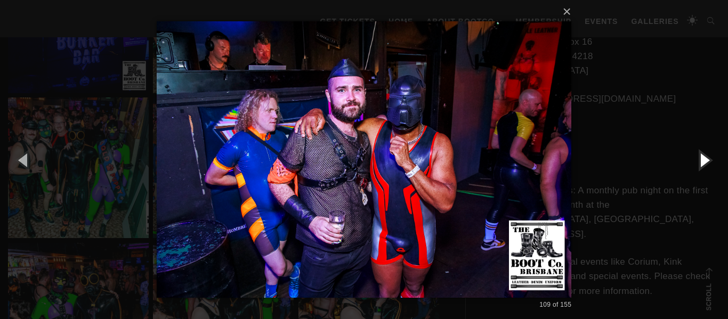
click at [700, 161] on button "button" at bounding box center [704, 160] width 48 height 59
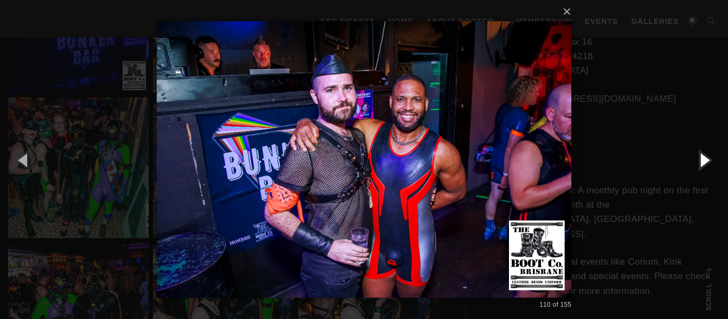
click at [700, 161] on button "button" at bounding box center [704, 160] width 48 height 59
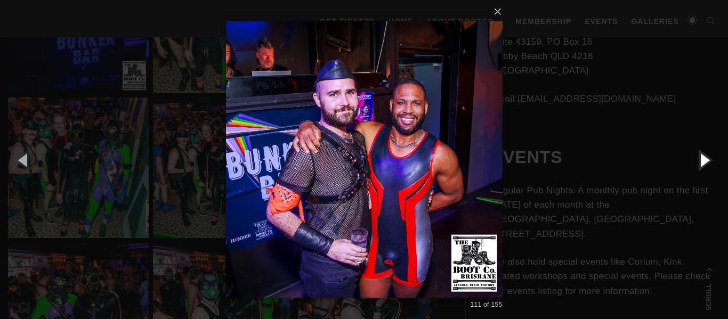
click at [700, 161] on button "button" at bounding box center [704, 160] width 48 height 59
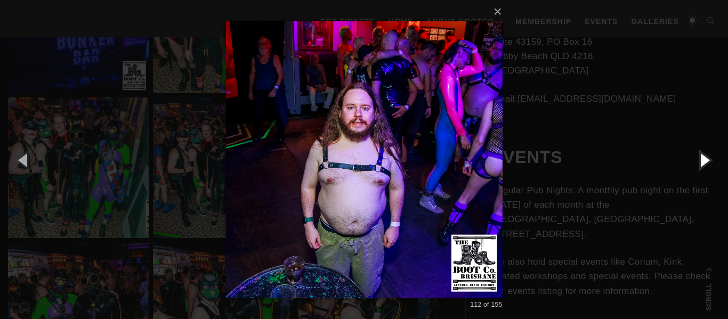
click at [700, 161] on button "button" at bounding box center [704, 160] width 48 height 59
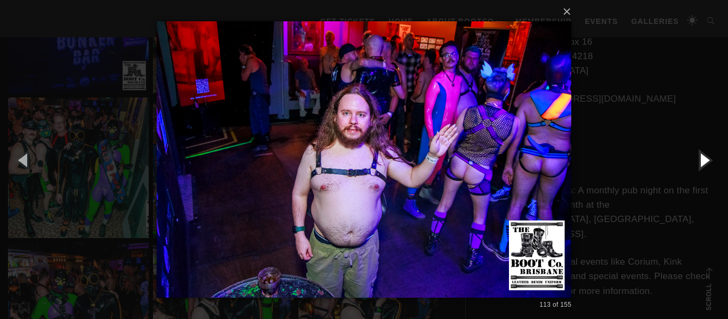
click at [700, 161] on button "button" at bounding box center [704, 160] width 48 height 59
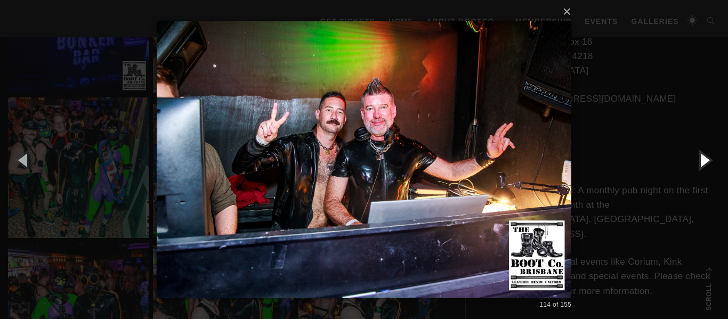
click at [700, 161] on button "button" at bounding box center [704, 160] width 48 height 59
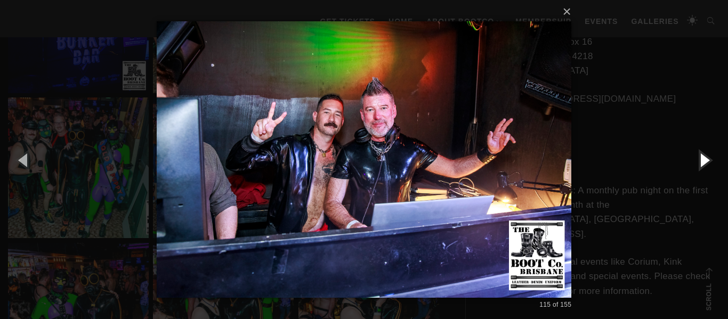
click at [700, 161] on button "button" at bounding box center [704, 160] width 48 height 59
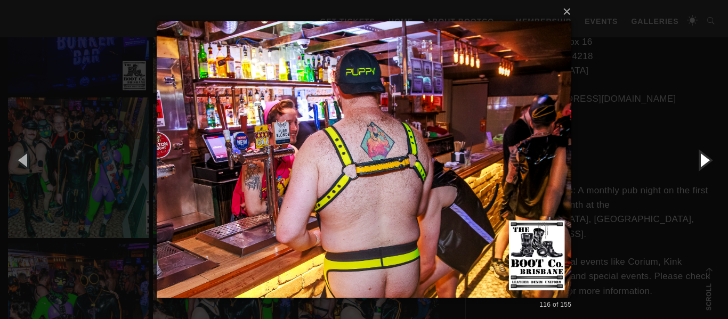
click at [700, 161] on button "button" at bounding box center [704, 160] width 48 height 59
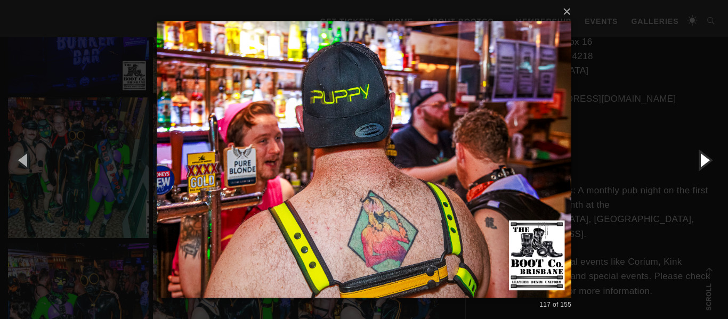
click at [700, 161] on button "button" at bounding box center [704, 160] width 48 height 59
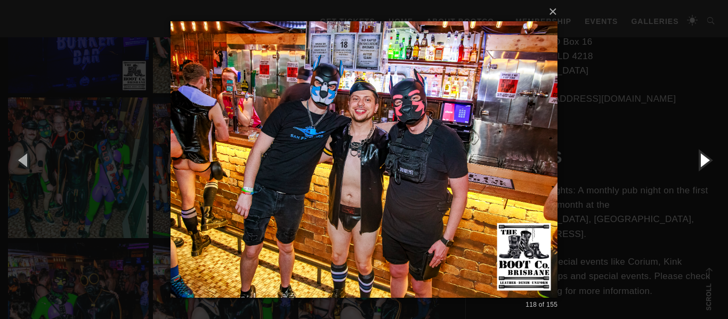
click at [700, 161] on button "button" at bounding box center [704, 160] width 48 height 59
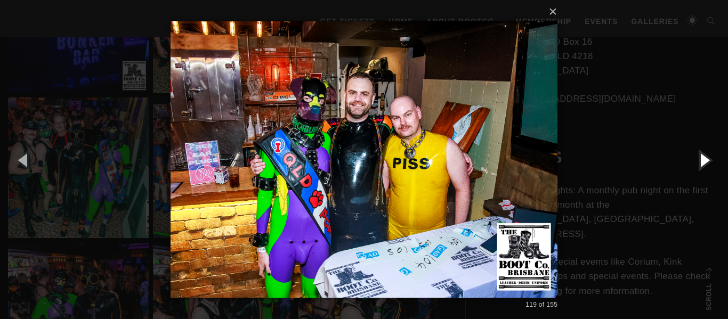
click at [700, 161] on button "button" at bounding box center [704, 160] width 48 height 59
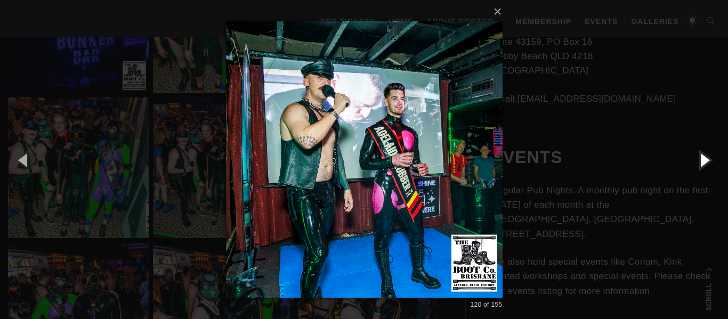
click at [700, 161] on button "button" at bounding box center [704, 160] width 48 height 59
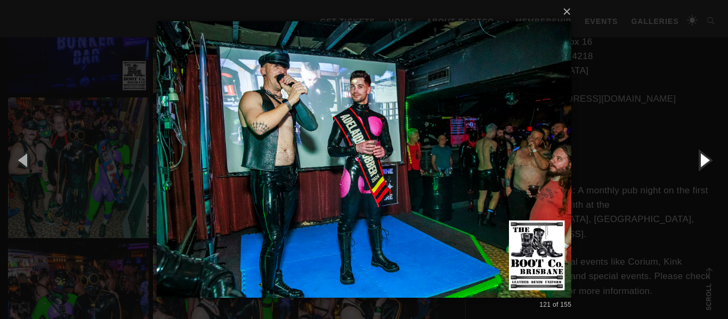
click at [700, 161] on button "button" at bounding box center [704, 160] width 48 height 59
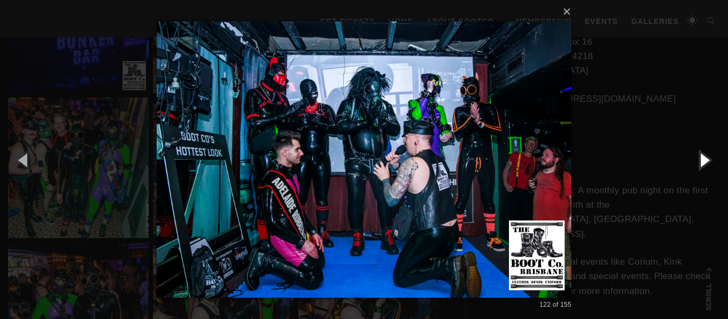
click at [700, 161] on button "button" at bounding box center [704, 160] width 48 height 59
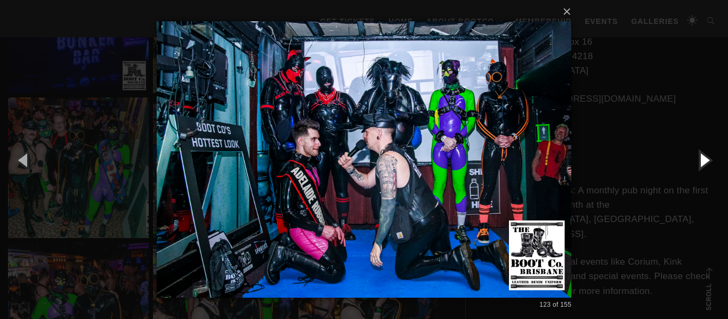
click at [700, 161] on button "button" at bounding box center [704, 160] width 48 height 59
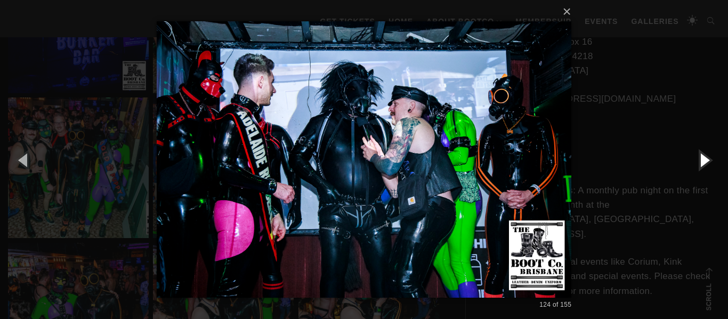
click at [700, 161] on button "button" at bounding box center [704, 160] width 48 height 59
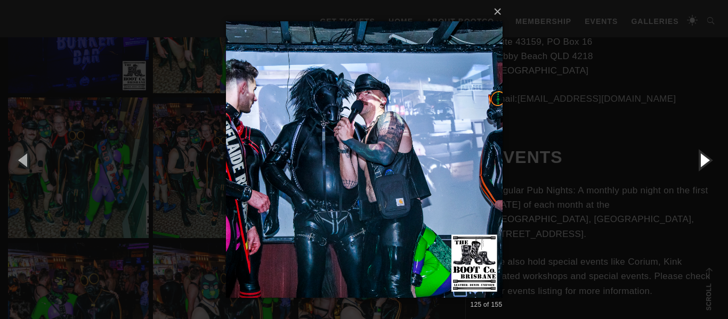
click at [700, 161] on button "button" at bounding box center [704, 160] width 48 height 59
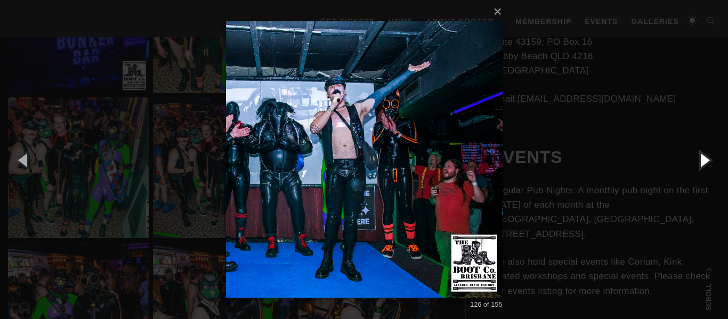
click at [700, 161] on button "button" at bounding box center [704, 160] width 48 height 59
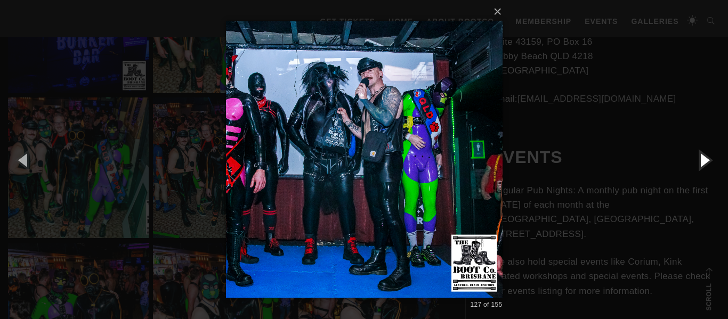
click at [700, 161] on button "button" at bounding box center [704, 160] width 48 height 59
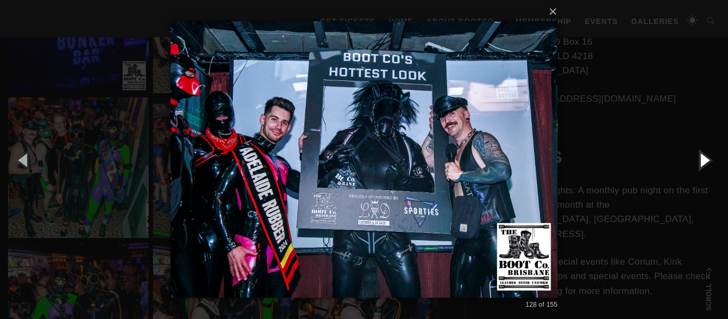
click at [700, 161] on button "button" at bounding box center [704, 160] width 48 height 59
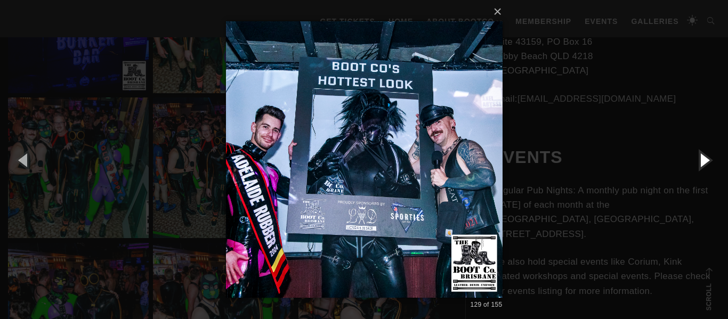
click at [700, 161] on button "button" at bounding box center [704, 160] width 48 height 59
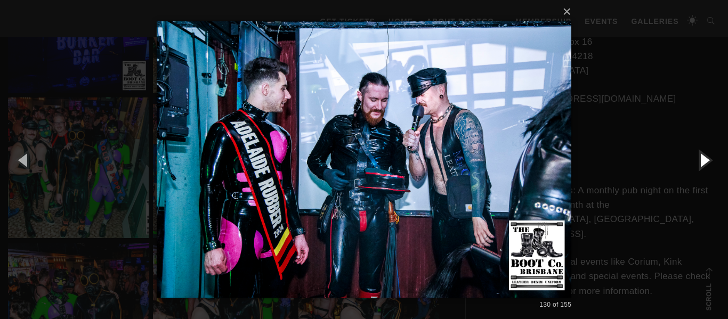
click at [700, 161] on button "button" at bounding box center [704, 160] width 48 height 59
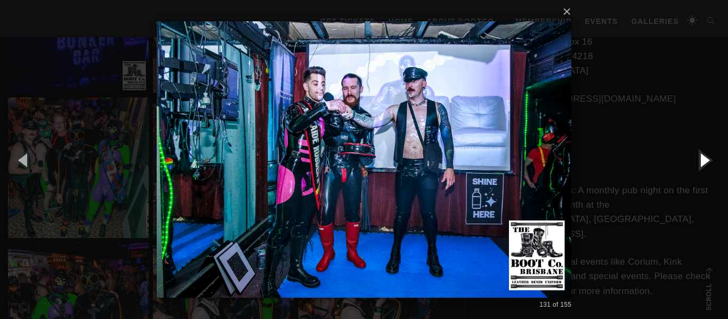
click at [700, 161] on button "button" at bounding box center [704, 160] width 48 height 59
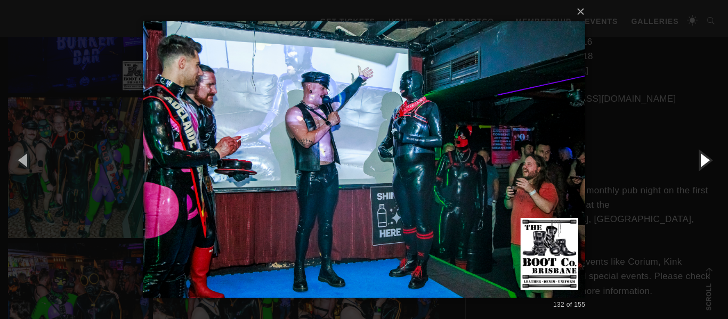
click at [700, 161] on button "button" at bounding box center [704, 160] width 48 height 59
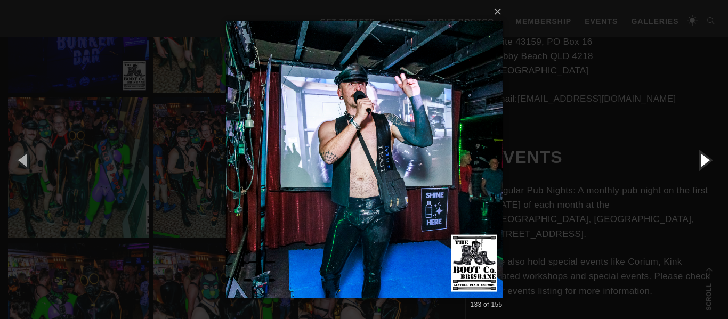
click at [700, 161] on button "button" at bounding box center [704, 160] width 48 height 59
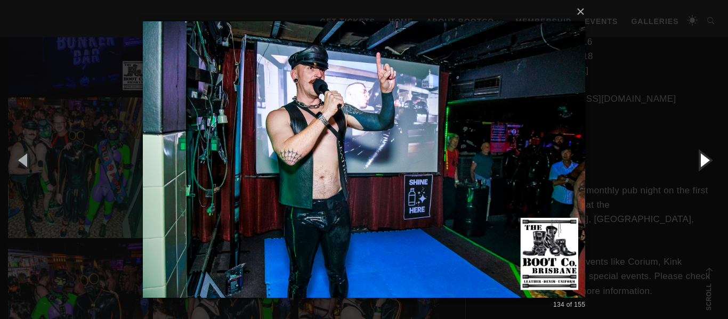
click at [700, 161] on button "button" at bounding box center [704, 160] width 48 height 59
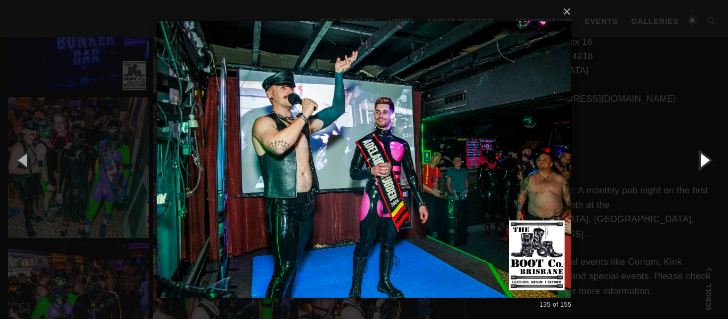
click at [700, 161] on button "button" at bounding box center [704, 160] width 48 height 59
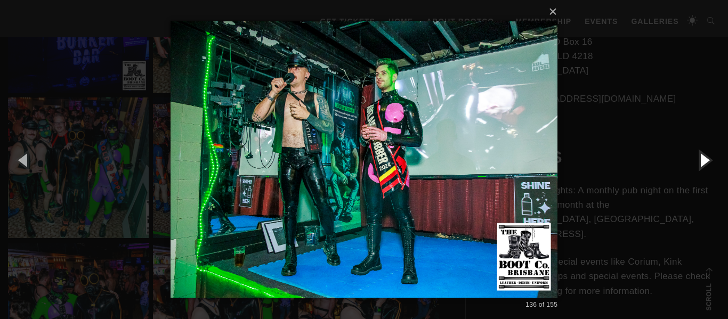
click at [700, 162] on button "button" at bounding box center [704, 160] width 48 height 59
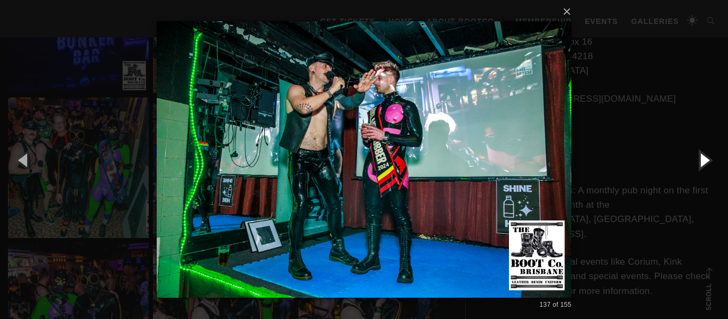
click at [700, 162] on button "button" at bounding box center [704, 160] width 48 height 59
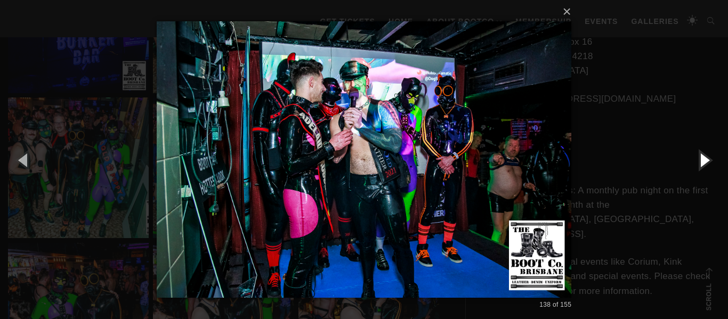
click at [700, 162] on button "button" at bounding box center [704, 160] width 48 height 59
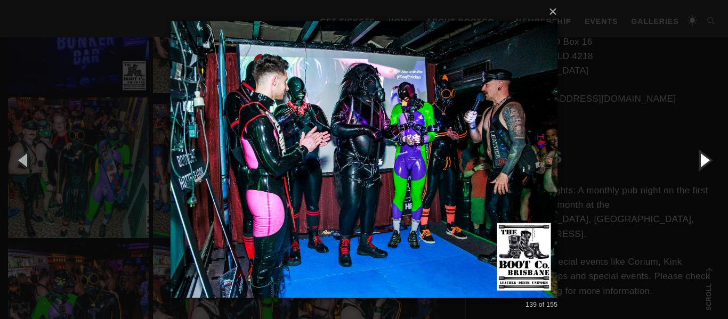
click at [700, 162] on button "button" at bounding box center [704, 160] width 48 height 59
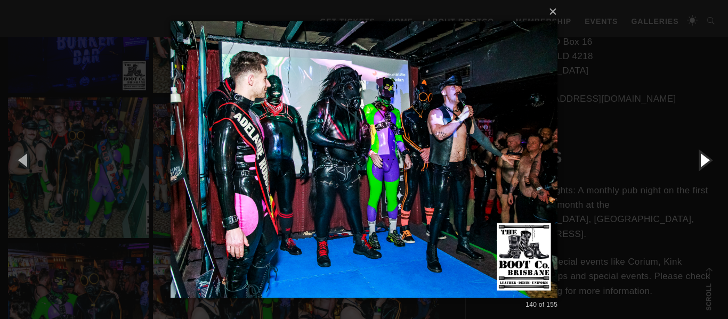
click at [700, 162] on button "button" at bounding box center [704, 160] width 48 height 59
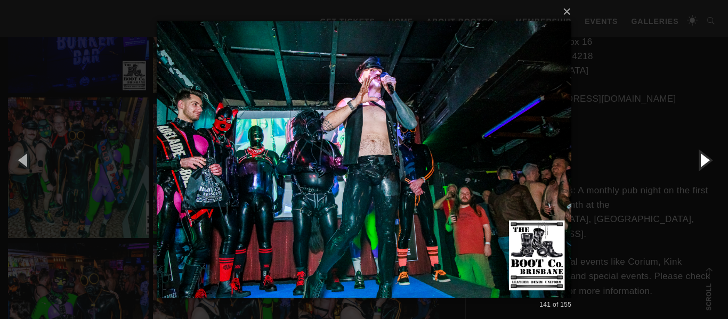
click at [700, 162] on button "button" at bounding box center [704, 160] width 48 height 59
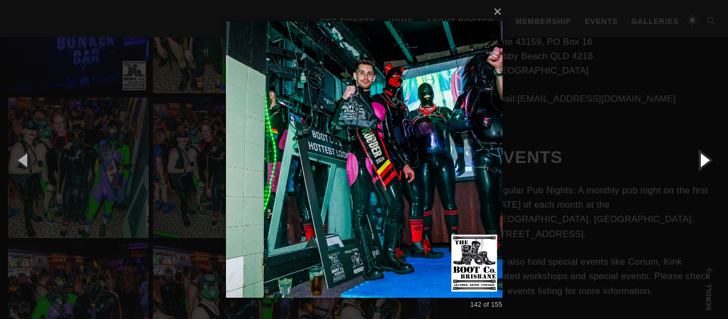
click at [700, 162] on button "button" at bounding box center [704, 160] width 48 height 59
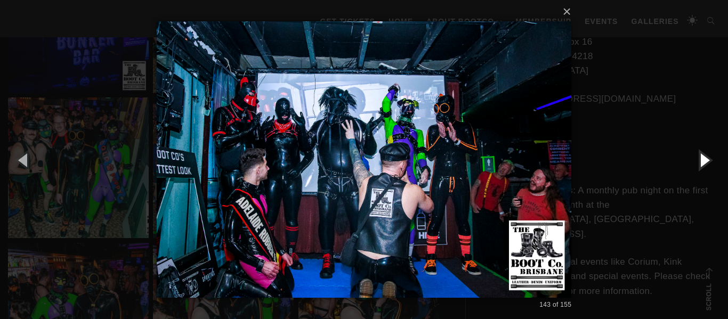
click at [700, 162] on button "button" at bounding box center [704, 160] width 48 height 59
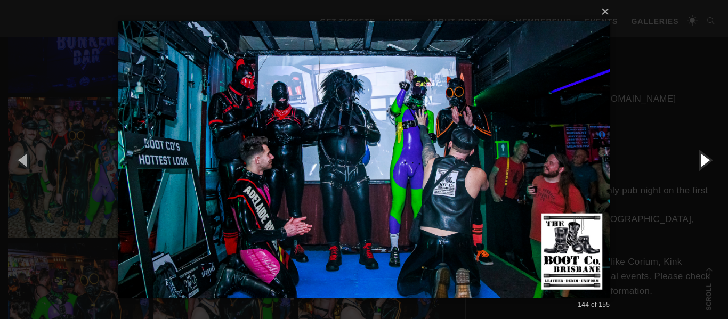
click at [700, 162] on button "button" at bounding box center [704, 160] width 48 height 59
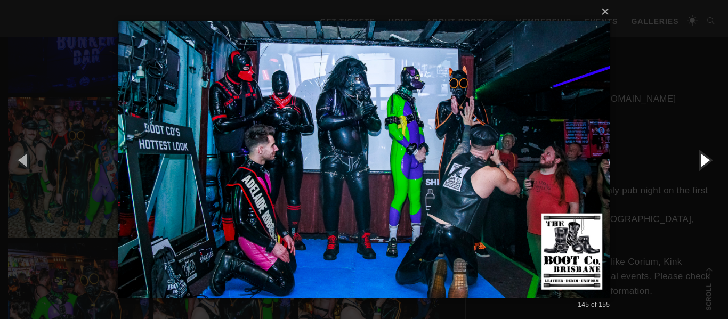
click at [700, 162] on button "button" at bounding box center [704, 160] width 48 height 59
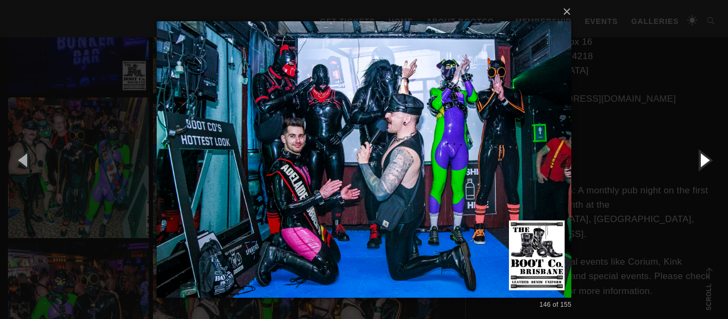
click at [700, 162] on button "button" at bounding box center [704, 160] width 48 height 59
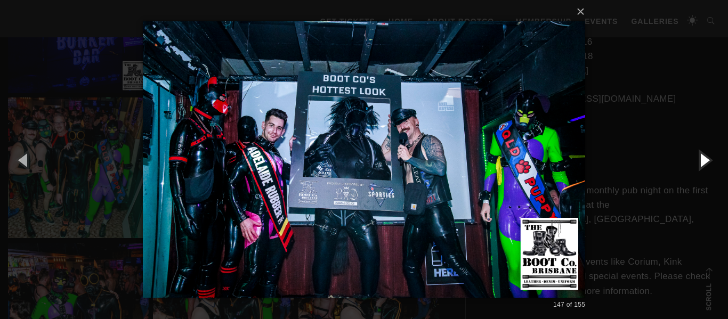
click at [700, 162] on button "button" at bounding box center [704, 160] width 48 height 59
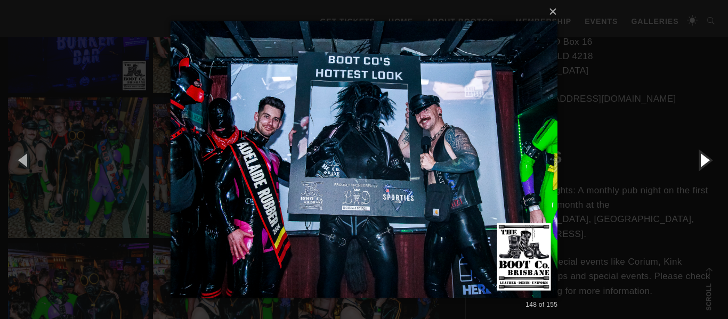
click at [700, 162] on button "button" at bounding box center [704, 160] width 48 height 59
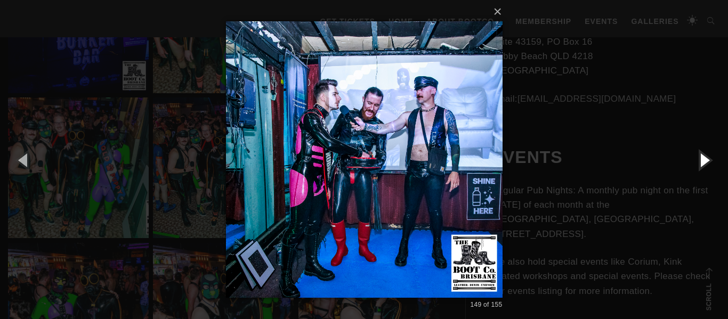
click at [700, 162] on button "button" at bounding box center [704, 160] width 48 height 59
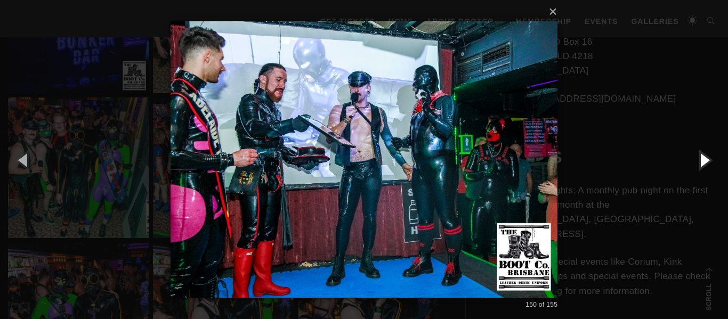
click at [700, 162] on button "button" at bounding box center [704, 160] width 48 height 59
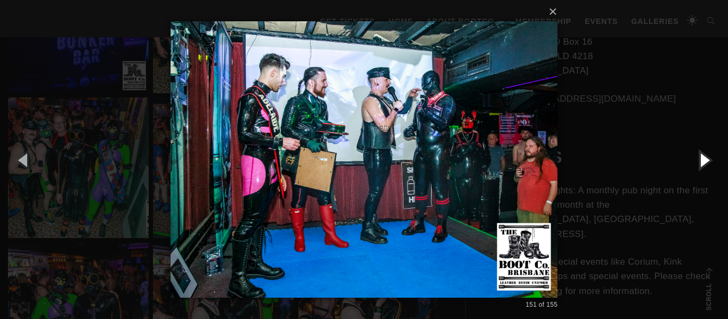
click at [700, 162] on button "button" at bounding box center [704, 160] width 48 height 59
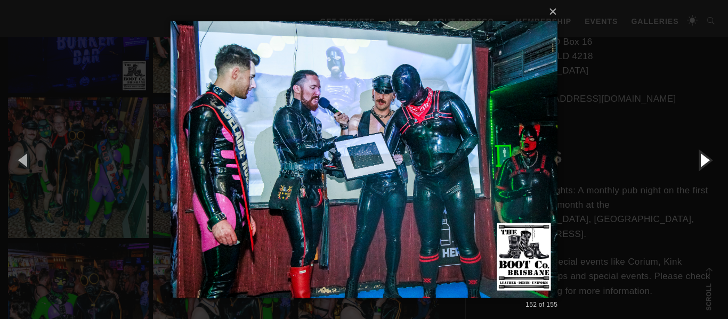
click at [700, 162] on button "button" at bounding box center [704, 160] width 48 height 59
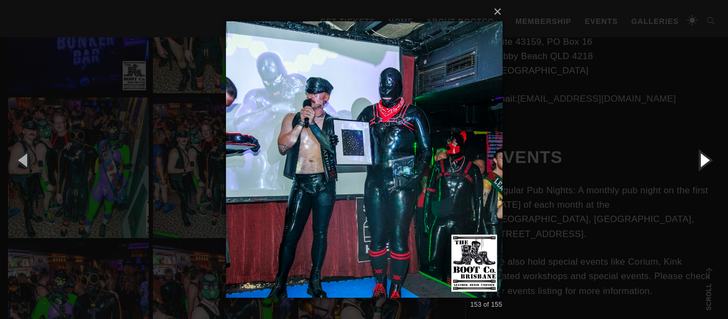
click at [700, 162] on button "button" at bounding box center [704, 160] width 48 height 59
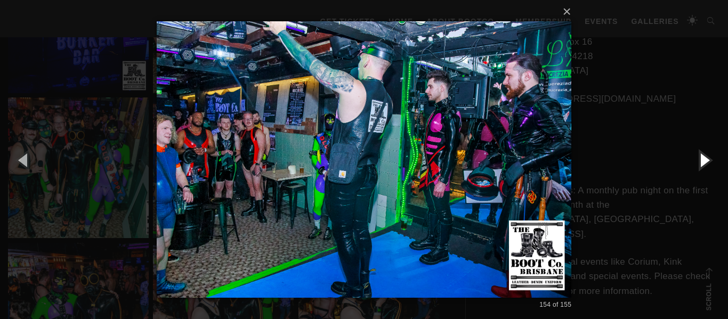
click at [700, 162] on button "button" at bounding box center [704, 160] width 48 height 59
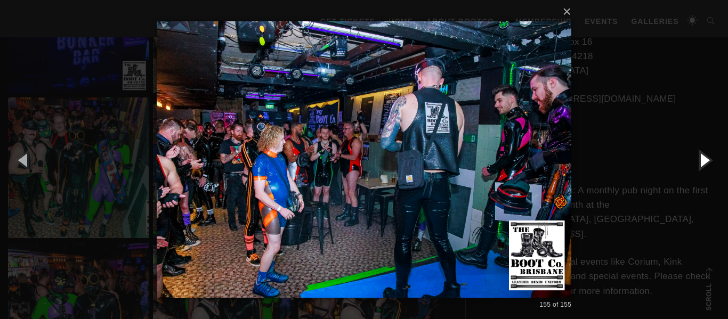
click at [700, 162] on button "button" at bounding box center [704, 160] width 48 height 59
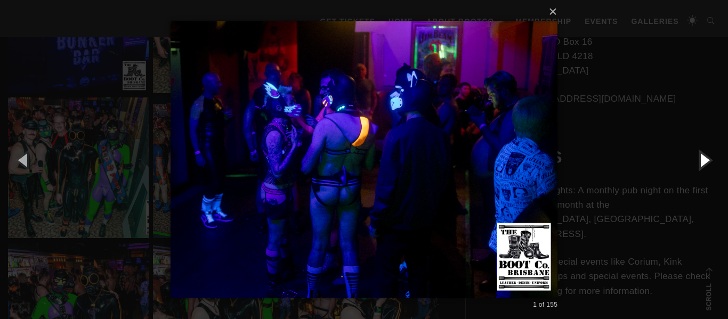
click at [700, 162] on button "button" at bounding box center [704, 160] width 48 height 59
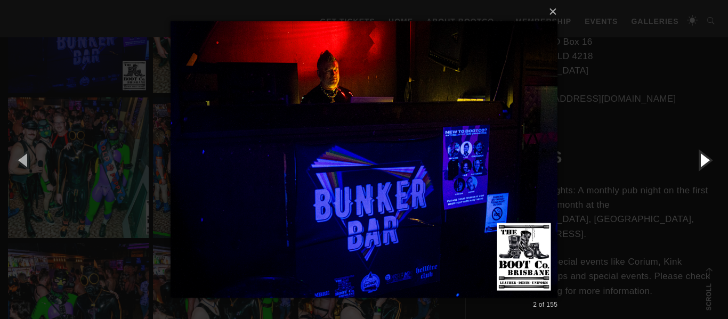
click at [700, 162] on button "button" at bounding box center [704, 160] width 48 height 59
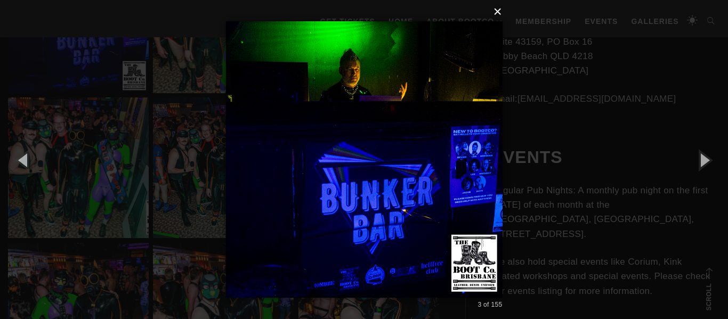
click at [502, 12] on button "×" at bounding box center [367, 11] width 277 height 23
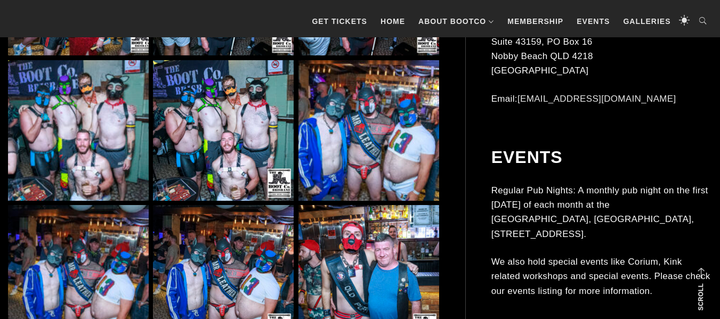
scroll to position [1322, 0]
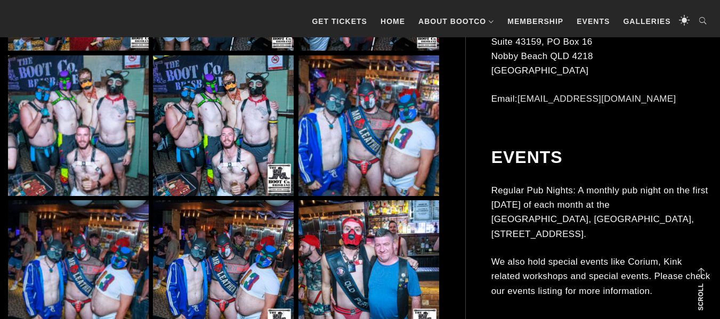
click at [60, 136] on img at bounding box center [78, 125] width 141 height 141
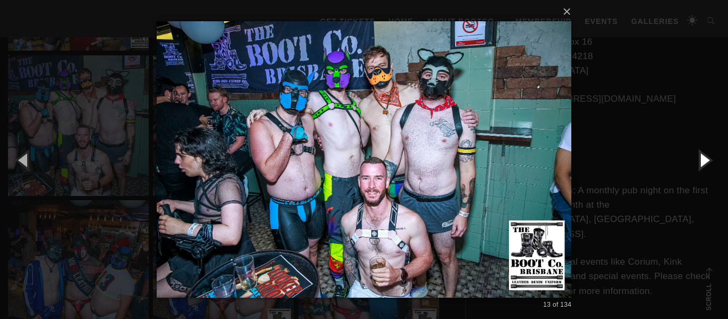
click at [699, 162] on button "button" at bounding box center [704, 160] width 48 height 59
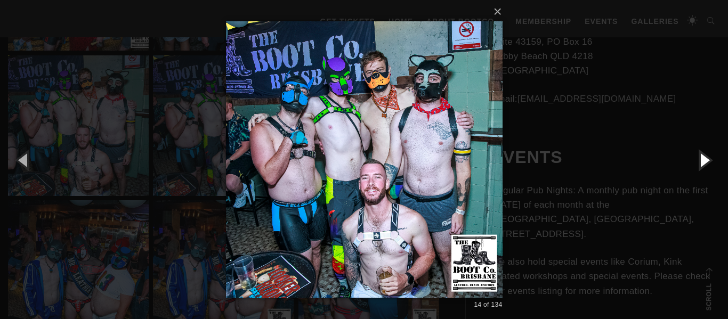
click at [702, 158] on button "button" at bounding box center [704, 160] width 48 height 59
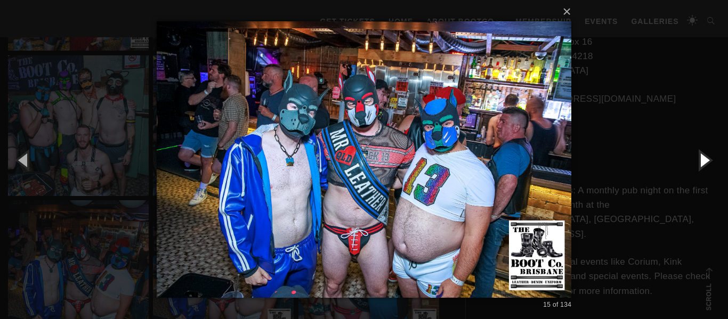
click at [702, 158] on button "button" at bounding box center [704, 160] width 48 height 59
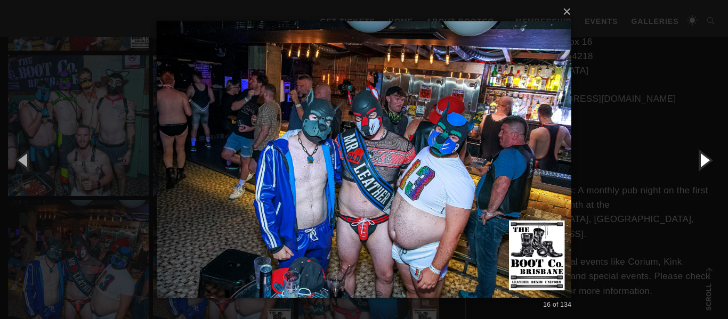
click at [702, 158] on button "button" at bounding box center [704, 160] width 48 height 59
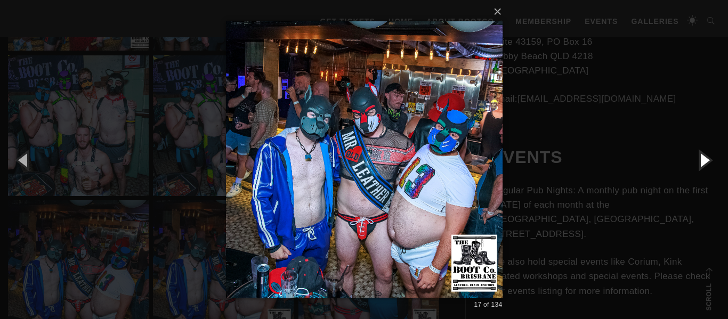
click at [702, 158] on button "button" at bounding box center [704, 160] width 48 height 59
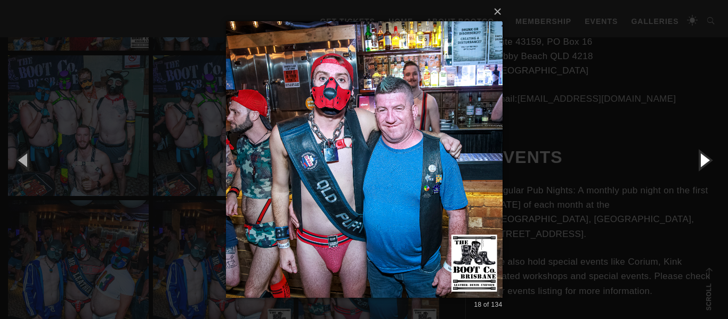
click at [702, 158] on button "button" at bounding box center [704, 160] width 48 height 59
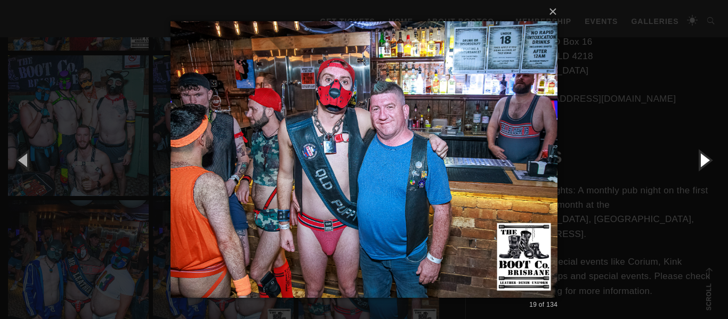
click at [702, 158] on button "button" at bounding box center [704, 160] width 48 height 59
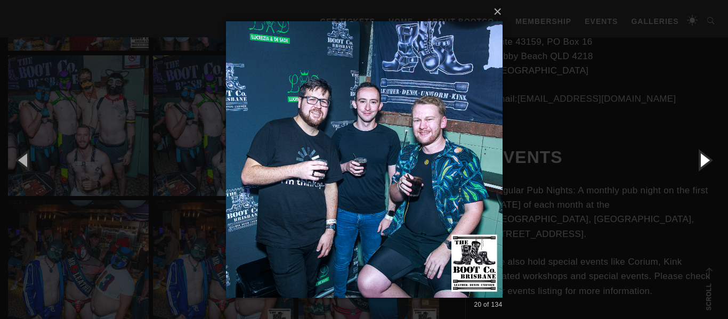
click at [702, 158] on button "button" at bounding box center [704, 160] width 48 height 59
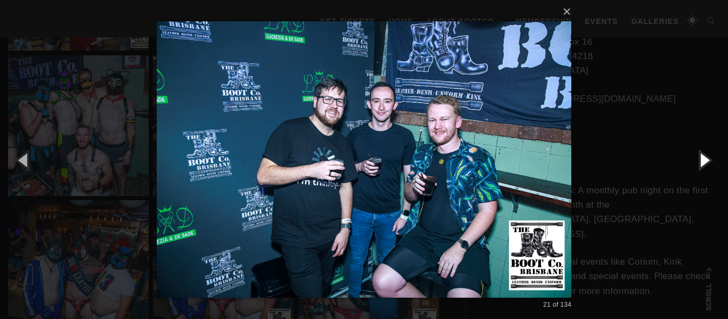
click at [702, 158] on button "button" at bounding box center [704, 160] width 48 height 59
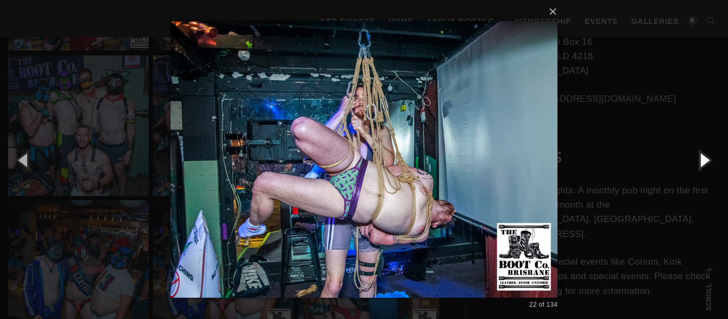
click at [702, 156] on button "button" at bounding box center [704, 160] width 48 height 59
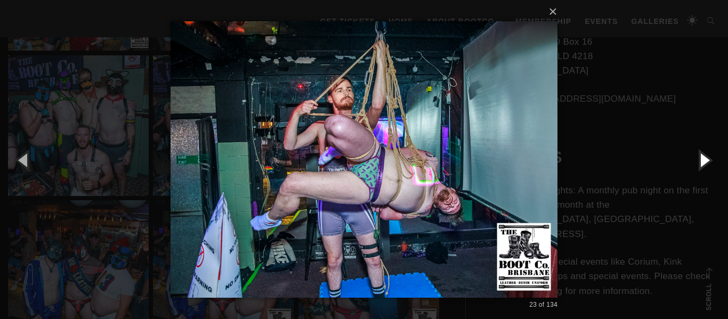
click at [702, 156] on button "button" at bounding box center [704, 160] width 48 height 59
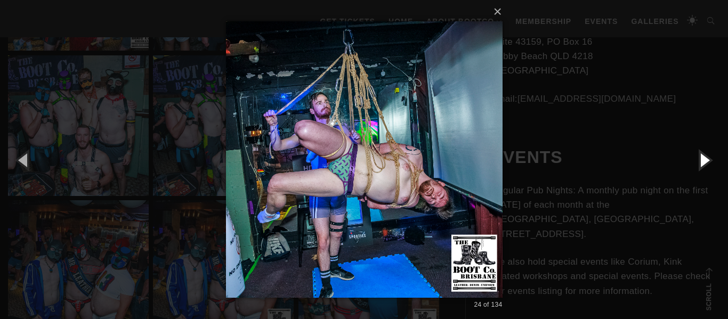
click at [702, 156] on button "button" at bounding box center [704, 160] width 48 height 59
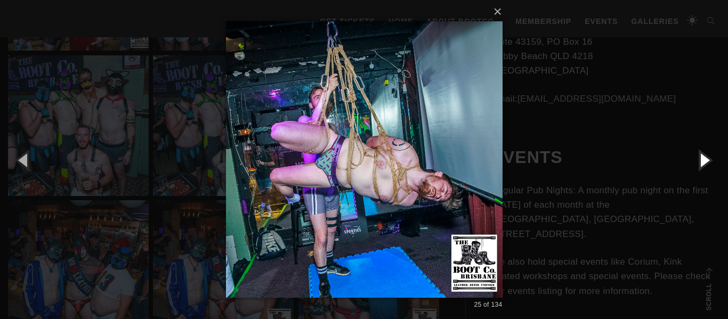
click at [702, 160] on button "button" at bounding box center [704, 160] width 48 height 59
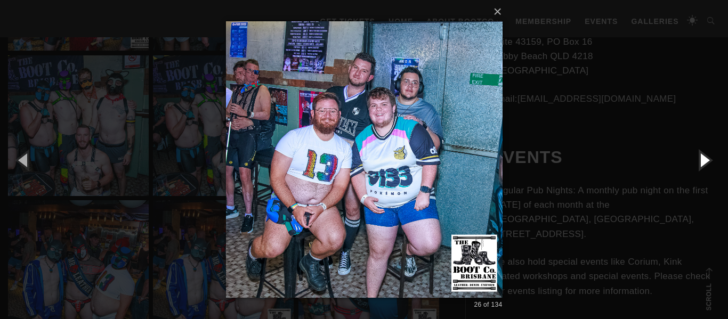
click at [702, 160] on button "button" at bounding box center [704, 160] width 48 height 59
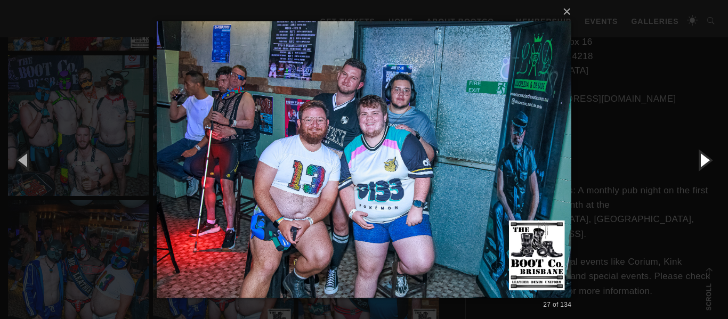
click at [702, 160] on button "button" at bounding box center [704, 160] width 48 height 59
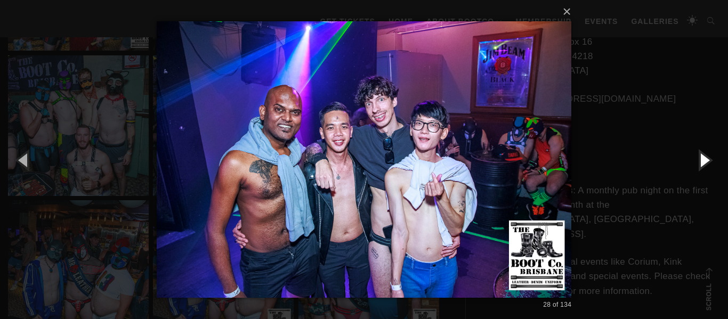
click at [702, 160] on button "button" at bounding box center [704, 160] width 48 height 59
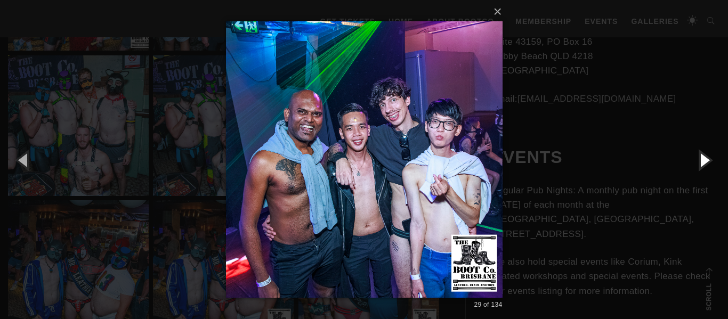
click at [702, 160] on button "button" at bounding box center [704, 160] width 48 height 59
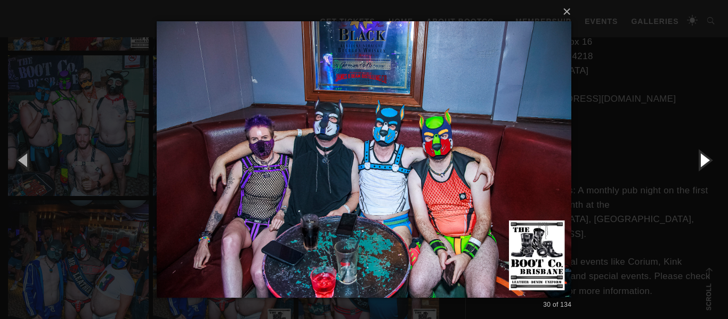
click at [702, 160] on button "button" at bounding box center [704, 160] width 48 height 59
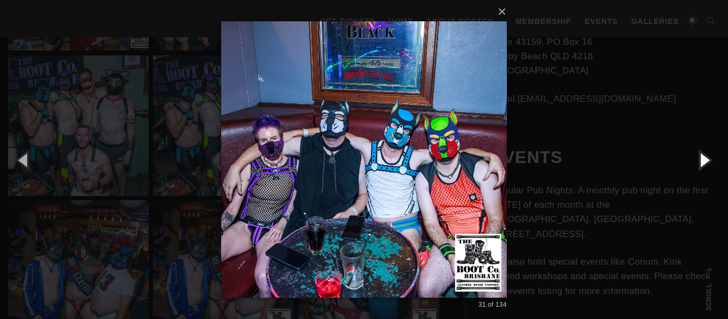
click at [702, 160] on button "button" at bounding box center [704, 160] width 48 height 59
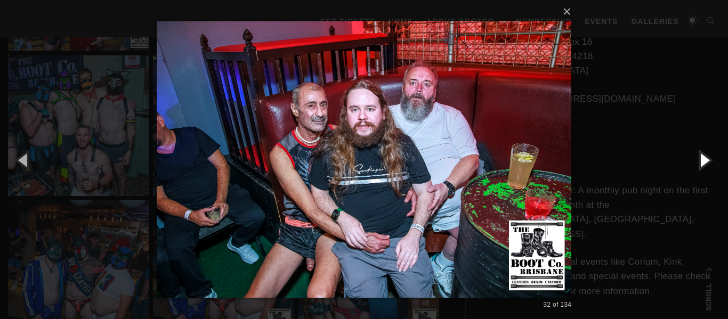
click at [702, 160] on button "button" at bounding box center [704, 160] width 48 height 59
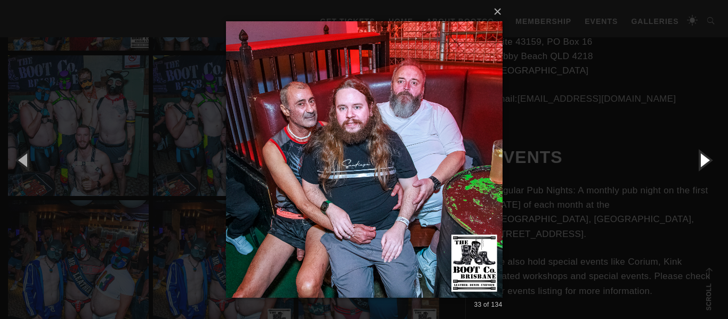
click at [702, 160] on button "button" at bounding box center [704, 160] width 48 height 59
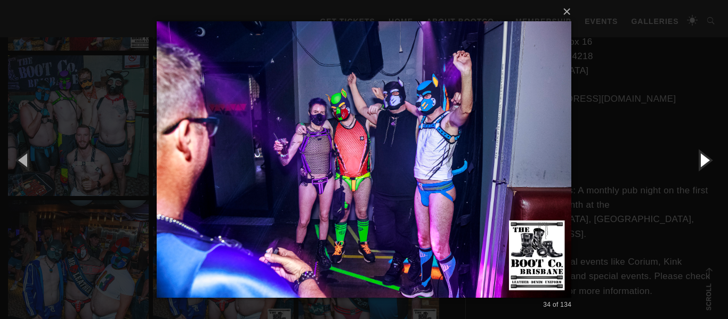
click at [702, 160] on button "button" at bounding box center [704, 160] width 48 height 59
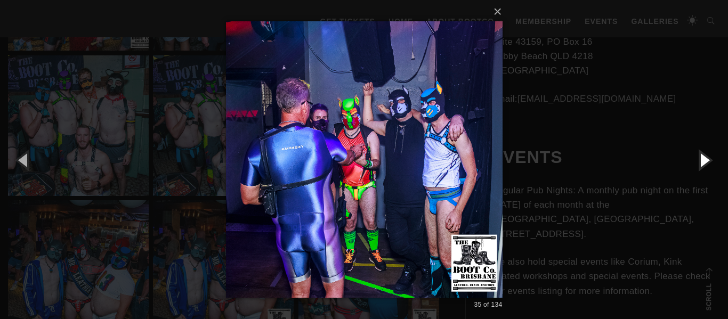
click at [702, 160] on button "button" at bounding box center [704, 160] width 48 height 59
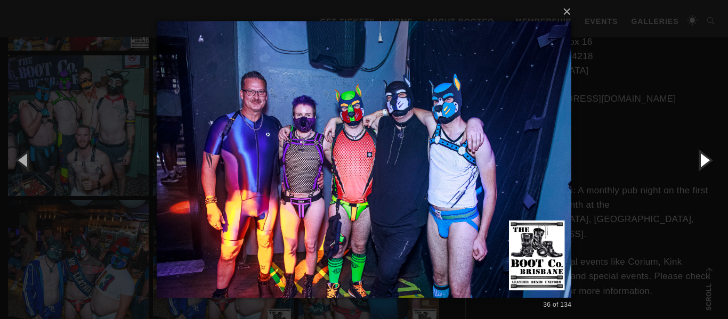
click at [702, 160] on button "button" at bounding box center [704, 160] width 48 height 59
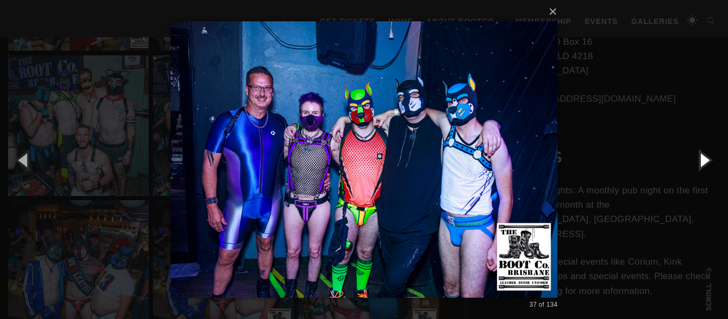
click at [702, 160] on button "button" at bounding box center [704, 160] width 48 height 59
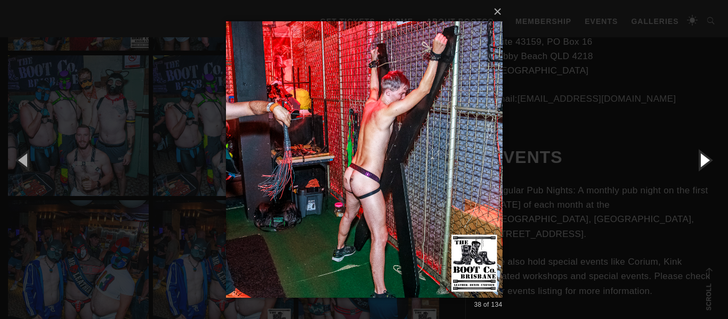
click at [702, 160] on button "button" at bounding box center [704, 160] width 48 height 59
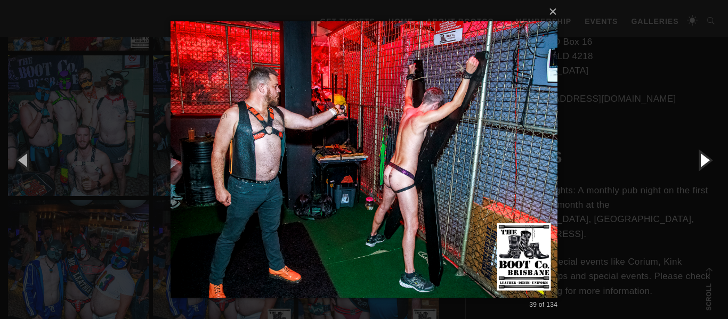
click at [702, 160] on button "button" at bounding box center [704, 160] width 48 height 59
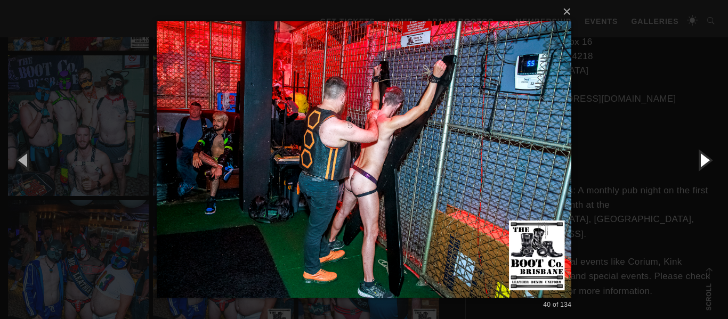
click at [702, 160] on button "button" at bounding box center [704, 160] width 48 height 59
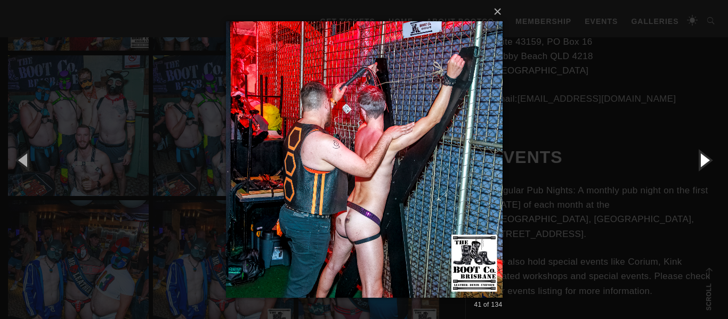
click at [702, 160] on button "button" at bounding box center [704, 160] width 48 height 59
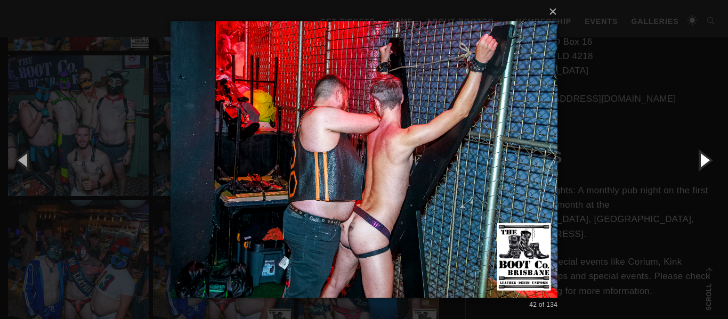
click at [702, 160] on button "button" at bounding box center [704, 160] width 48 height 59
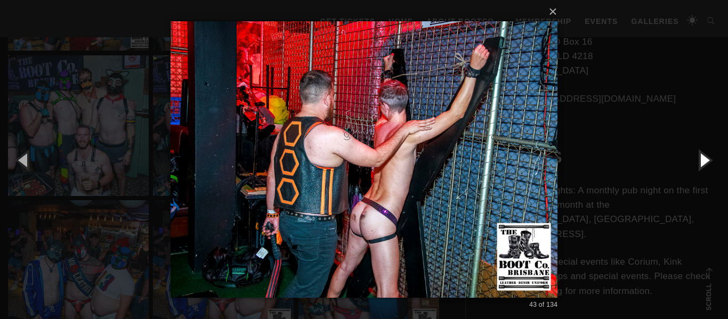
click at [702, 160] on button "button" at bounding box center [704, 160] width 48 height 59
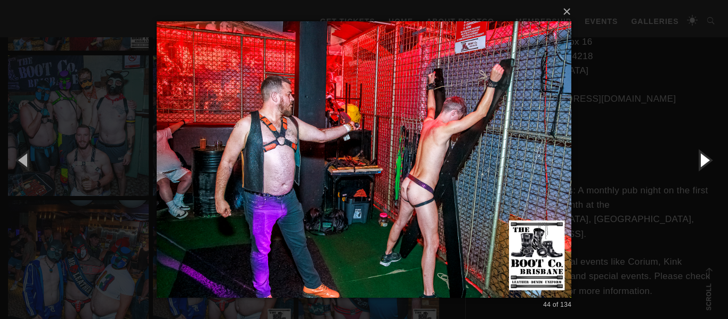
click at [702, 160] on button "button" at bounding box center [704, 160] width 48 height 59
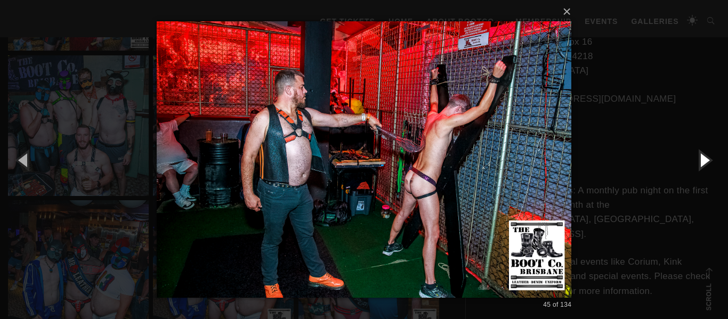
click at [702, 160] on button "button" at bounding box center [704, 160] width 48 height 59
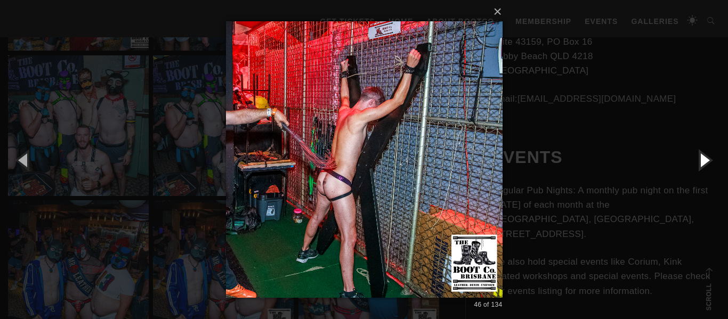
click at [702, 160] on button "button" at bounding box center [704, 160] width 48 height 59
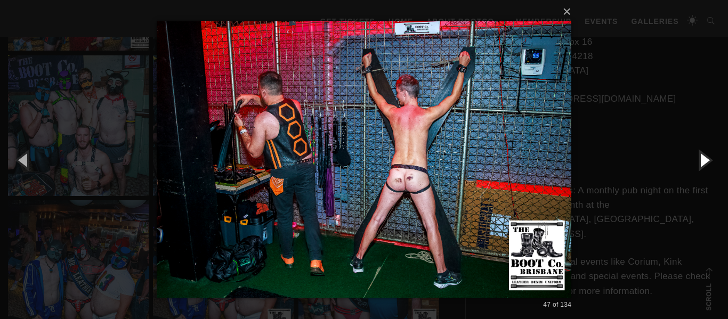
click at [702, 160] on button "button" at bounding box center [704, 160] width 48 height 59
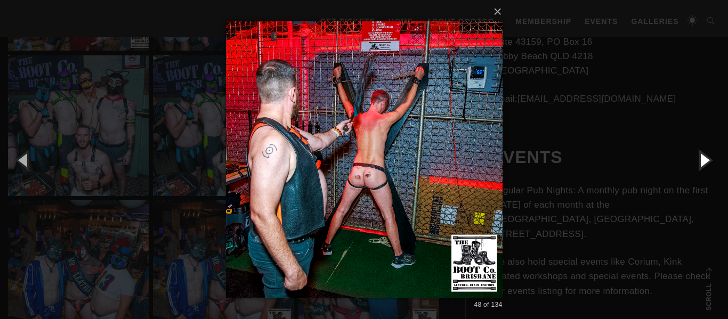
click at [702, 160] on button "button" at bounding box center [704, 160] width 48 height 59
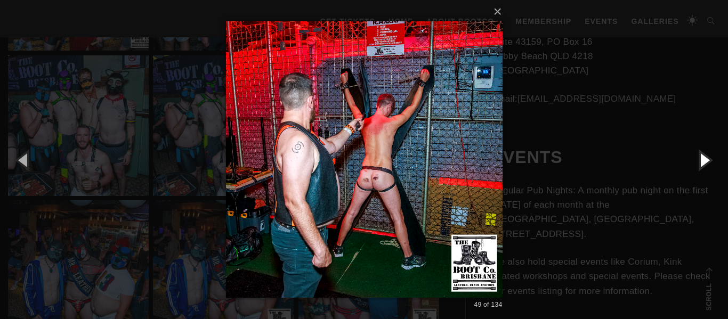
click at [702, 160] on button "button" at bounding box center [704, 160] width 48 height 59
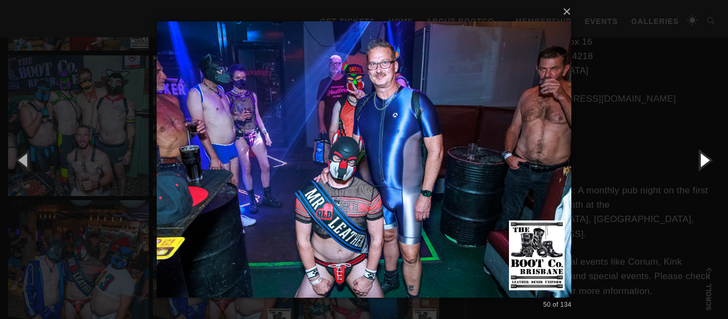
click at [702, 160] on button "button" at bounding box center [704, 160] width 48 height 59
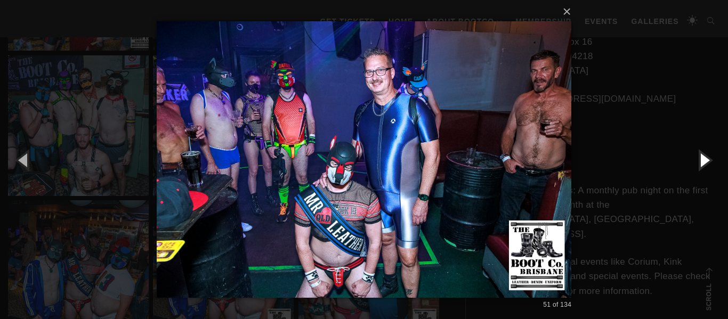
click at [702, 160] on button "button" at bounding box center [704, 160] width 48 height 59
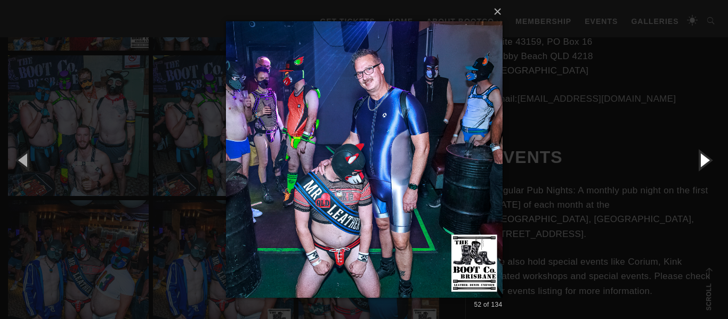
click at [702, 160] on button "button" at bounding box center [704, 160] width 48 height 59
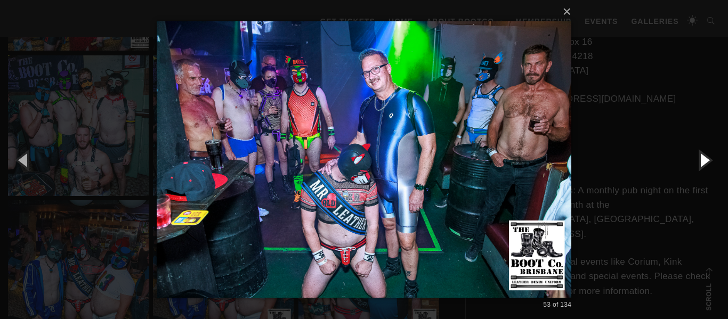
click at [702, 160] on button "button" at bounding box center [704, 160] width 48 height 59
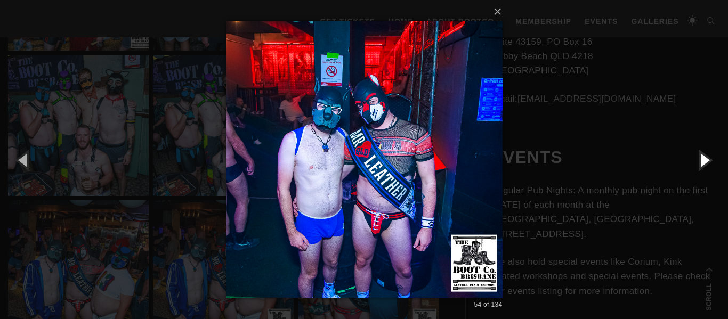
click at [702, 160] on button "button" at bounding box center [704, 160] width 48 height 59
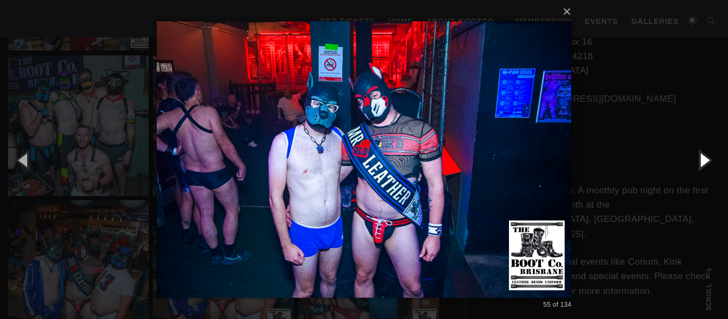
click at [702, 160] on button "button" at bounding box center [704, 160] width 48 height 59
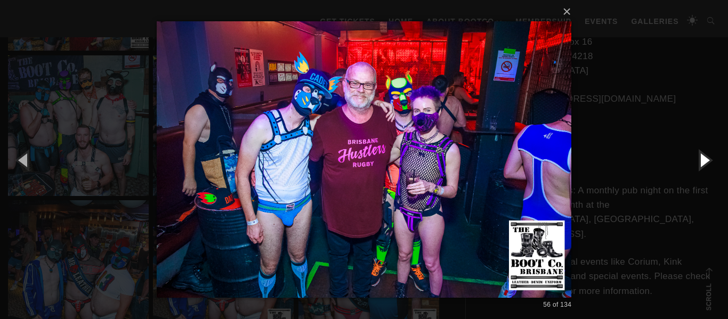
click at [702, 160] on button "button" at bounding box center [704, 160] width 48 height 59
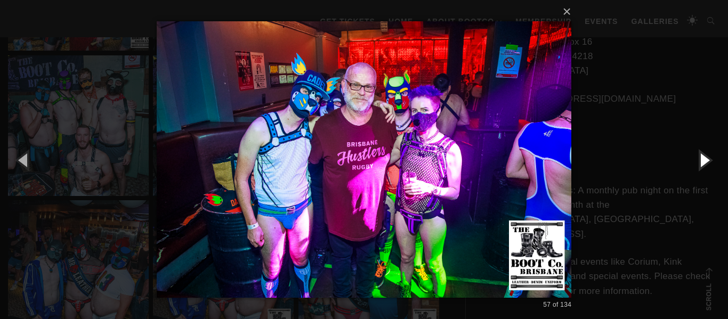
click at [702, 160] on button "button" at bounding box center [704, 160] width 48 height 59
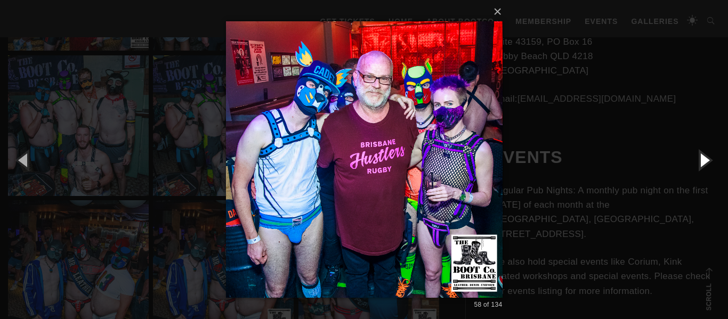
click at [702, 160] on button "button" at bounding box center [704, 160] width 48 height 59
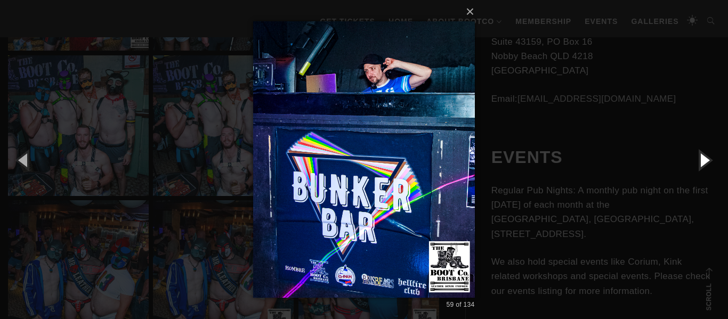
click at [702, 160] on button "button" at bounding box center [704, 160] width 48 height 59
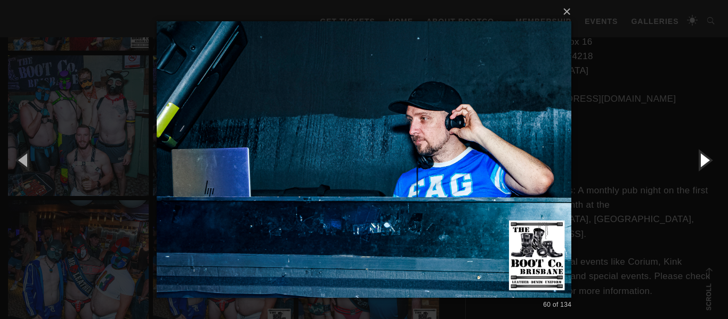
click at [702, 160] on button "button" at bounding box center [704, 160] width 48 height 59
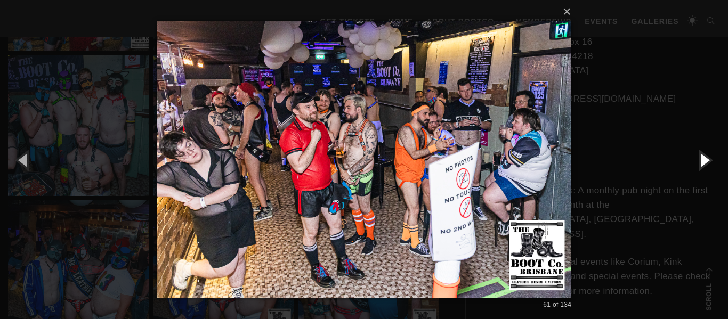
click at [702, 160] on button "button" at bounding box center [704, 160] width 48 height 59
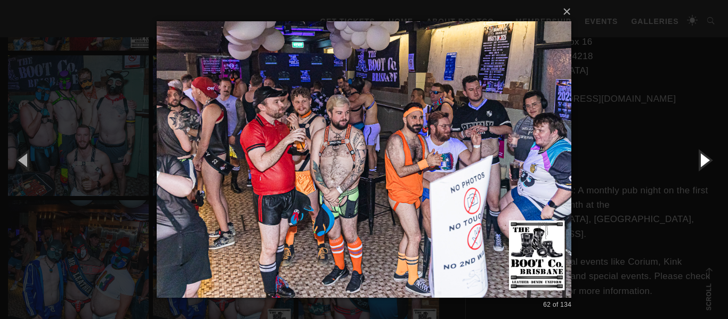
click at [702, 160] on button "button" at bounding box center [704, 160] width 48 height 59
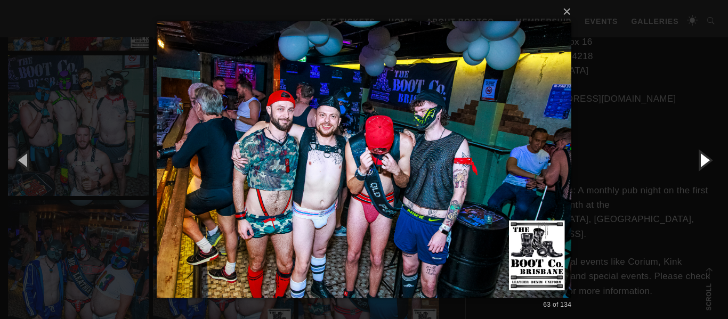
click at [702, 160] on button "button" at bounding box center [704, 160] width 48 height 59
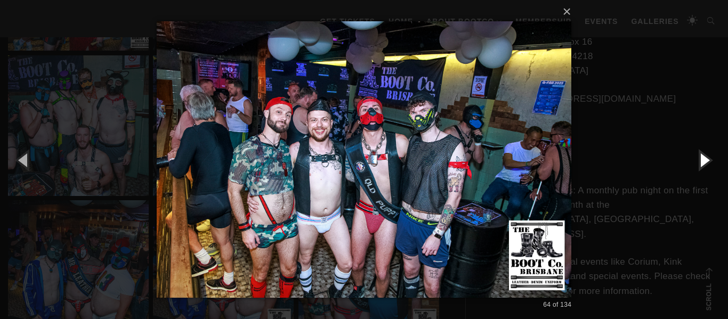
click at [702, 160] on button "button" at bounding box center [704, 160] width 48 height 59
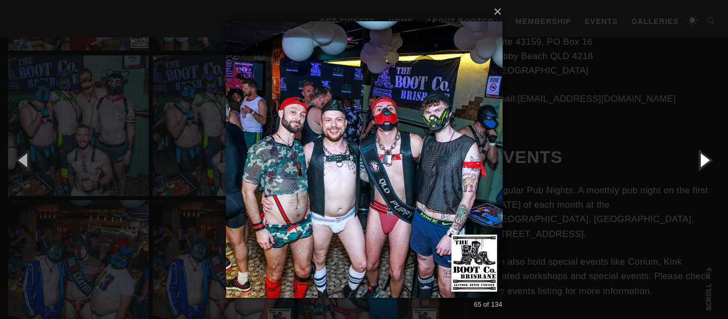
click at [702, 160] on button "button" at bounding box center [704, 160] width 48 height 59
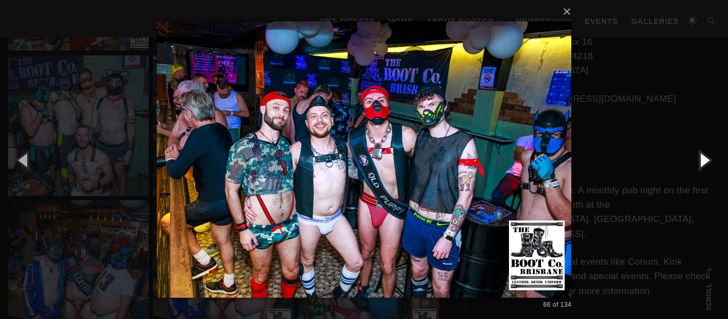
click at [702, 160] on button "button" at bounding box center [704, 160] width 48 height 59
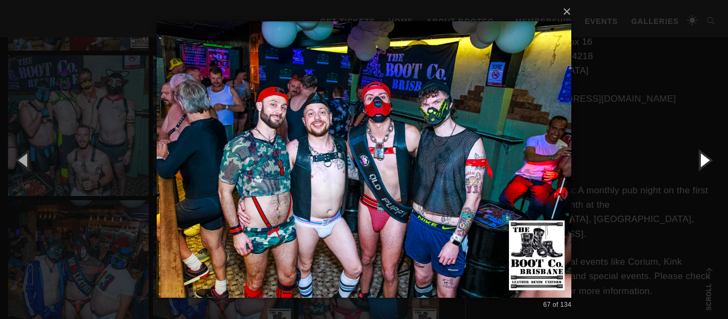
click at [702, 157] on button "button" at bounding box center [704, 160] width 48 height 59
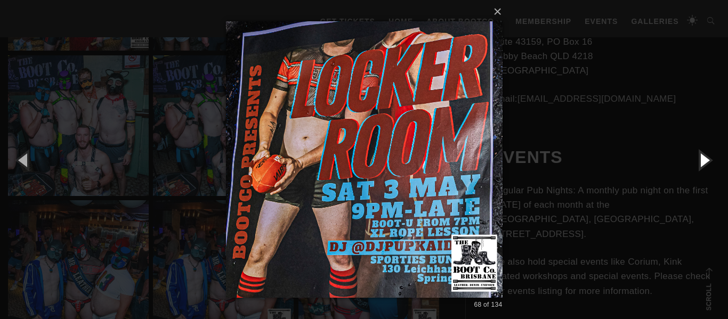
click at [702, 157] on button "button" at bounding box center [704, 160] width 48 height 59
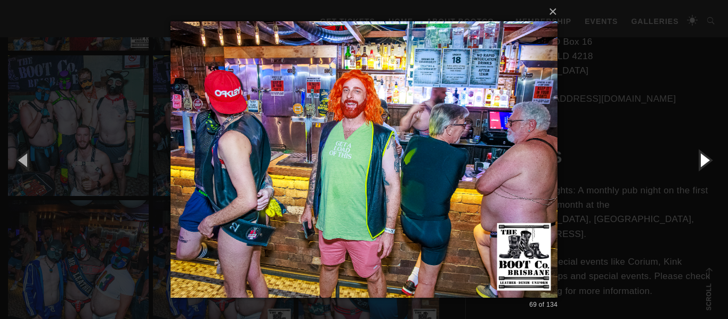
click at [702, 157] on button "button" at bounding box center [704, 160] width 48 height 59
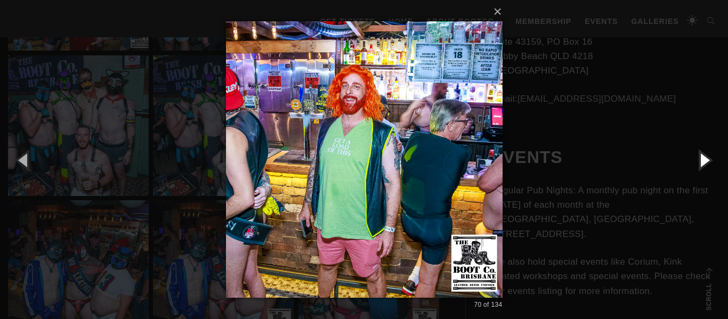
click at [702, 157] on button "button" at bounding box center [704, 160] width 48 height 59
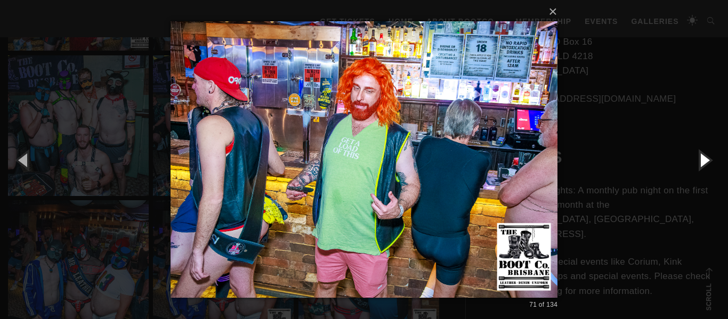
click at [702, 157] on button "button" at bounding box center [704, 160] width 48 height 59
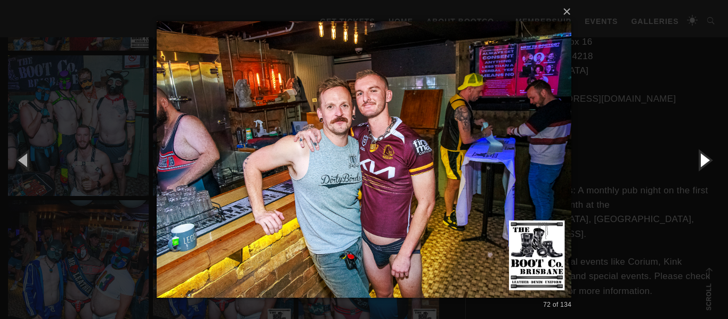
click at [702, 157] on button "button" at bounding box center [704, 160] width 48 height 59
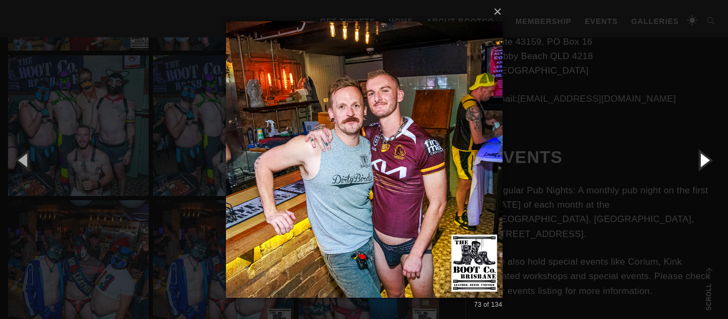
click at [702, 157] on button "button" at bounding box center [704, 160] width 48 height 59
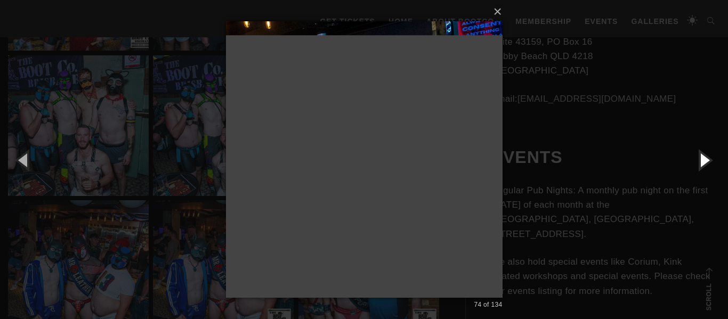
click at [702, 157] on button "button" at bounding box center [704, 160] width 48 height 59
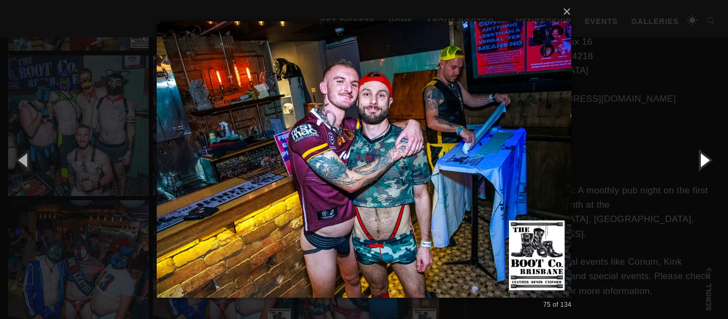
click at [702, 157] on button "button" at bounding box center [704, 160] width 48 height 59
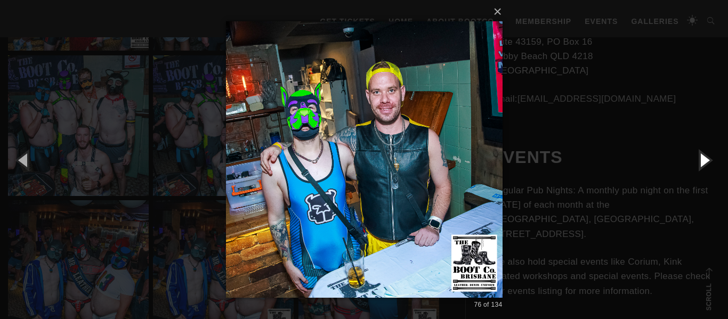
click at [702, 157] on button "button" at bounding box center [704, 160] width 48 height 59
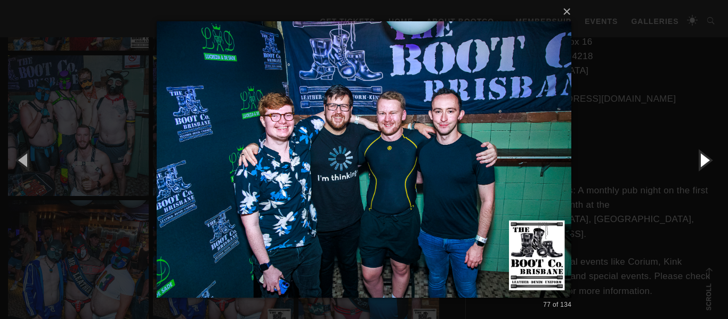
click at [702, 157] on button "button" at bounding box center [704, 160] width 48 height 59
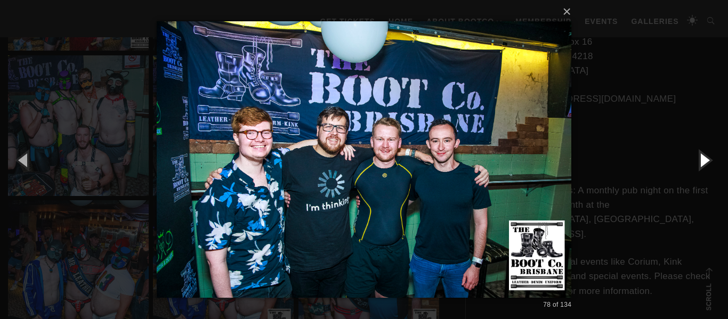
click at [702, 157] on button "button" at bounding box center [704, 160] width 48 height 59
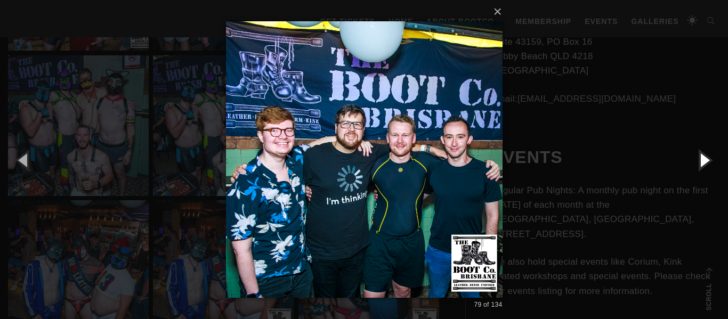
click at [702, 157] on button "button" at bounding box center [704, 160] width 48 height 59
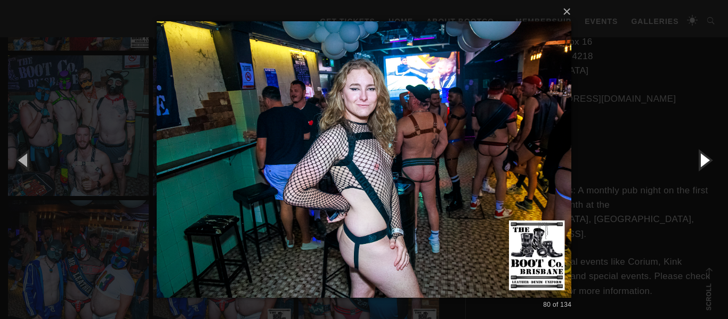
click at [702, 157] on button "button" at bounding box center [704, 160] width 48 height 59
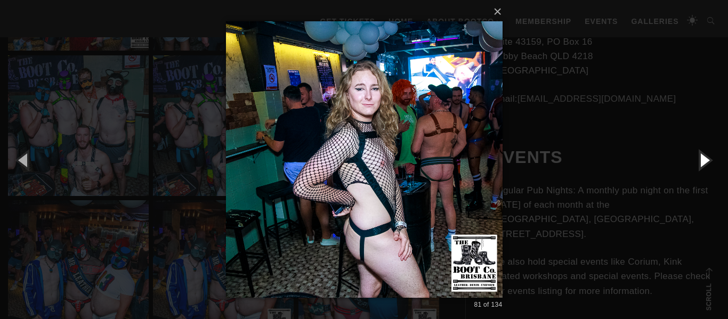
click at [702, 157] on button "button" at bounding box center [704, 160] width 48 height 59
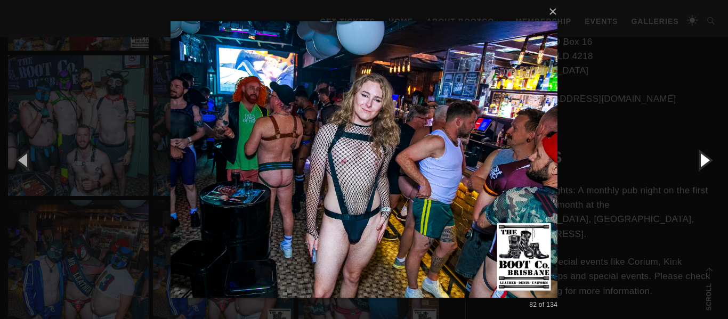
click at [702, 157] on button "button" at bounding box center [704, 160] width 48 height 59
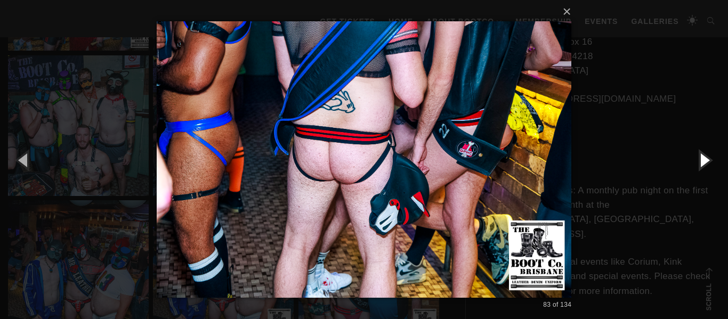
click at [702, 157] on button "button" at bounding box center [704, 160] width 48 height 59
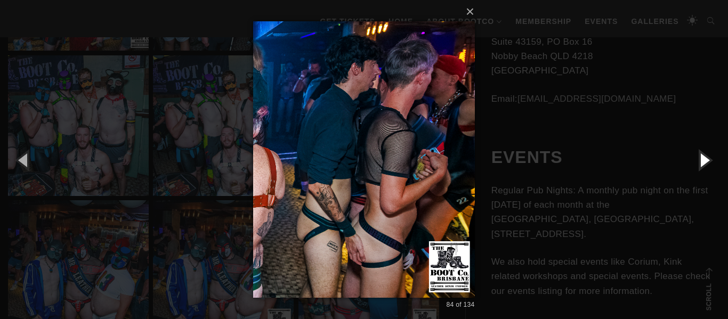
click at [702, 157] on button "button" at bounding box center [704, 160] width 48 height 59
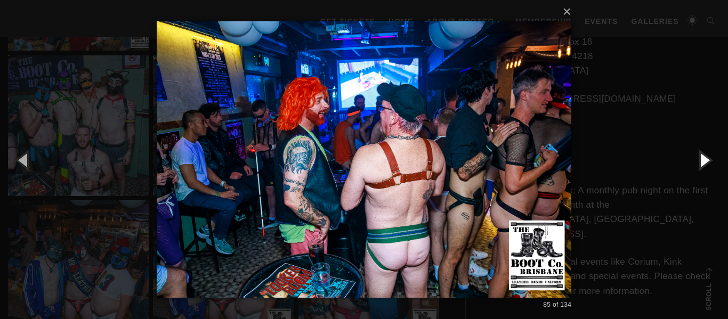
click at [702, 157] on button "button" at bounding box center [704, 160] width 48 height 59
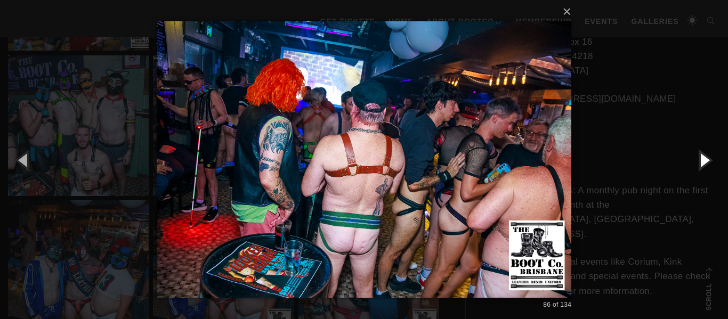
click at [701, 160] on button "button" at bounding box center [704, 160] width 48 height 59
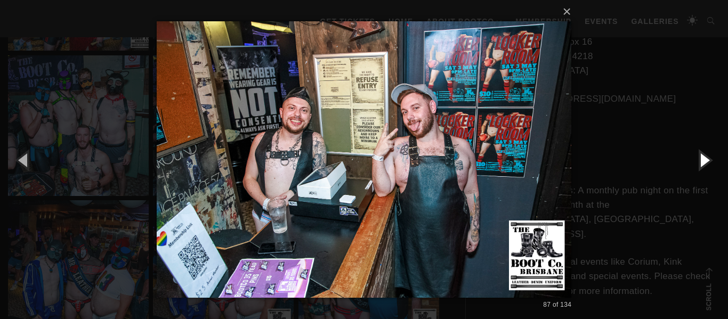
click at [701, 160] on button "button" at bounding box center [704, 160] width 48 height 59
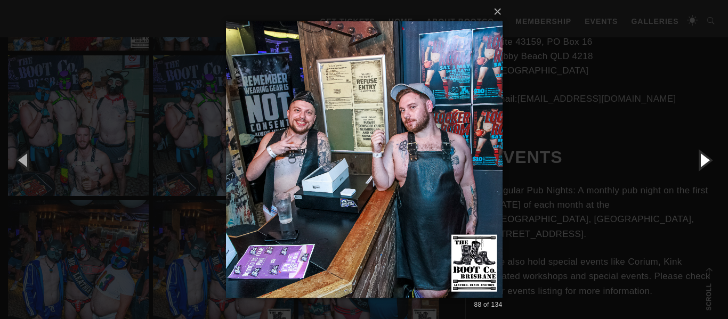
click at [701, 160] on button "button" at bounding box center [704, 160] width 48 height 59
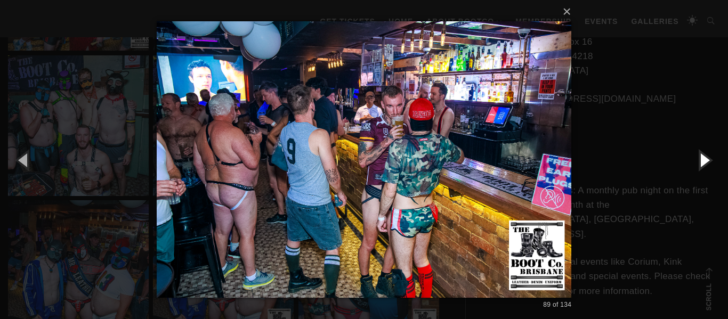
click at [701, 160] on button "button" at bounding box center [704, 160] width 48 height 59
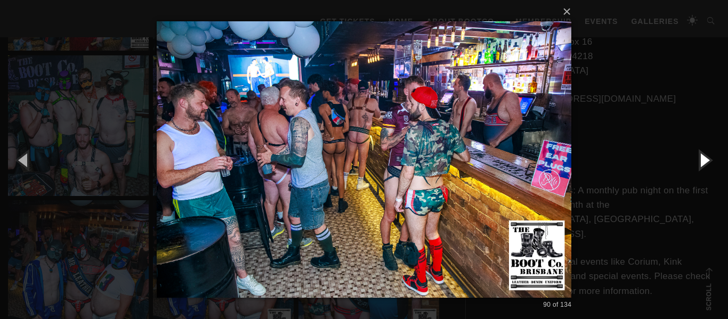
click at [701, 157] on button "button" at bounding box center [704, 160] width 48 height 59
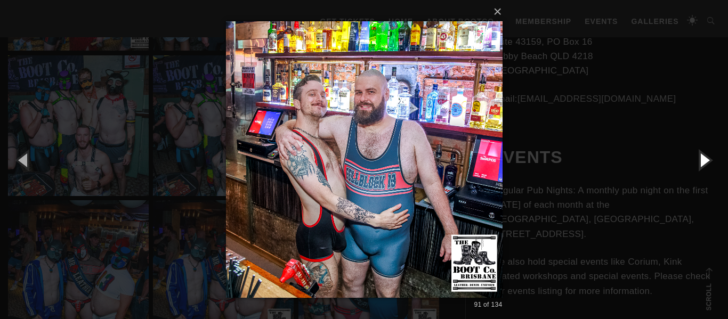
click at [701, 157] on button "button" at bounding box center [704, 160] width 48 height 59
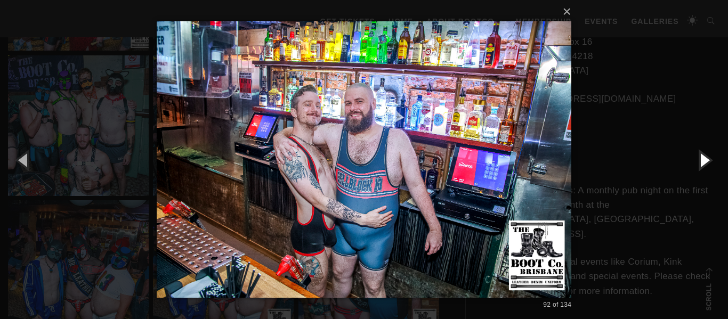
click at [703, 158] on button "button" at bounding box center [704, 160] width 48 height 59
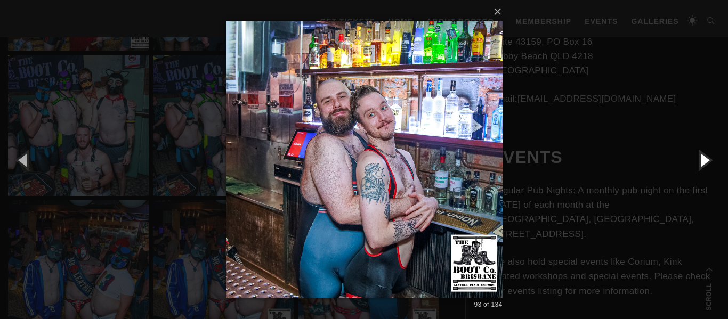
click at [703, 158] on button "button" at bounding box center [704, 160] width 48 height 59
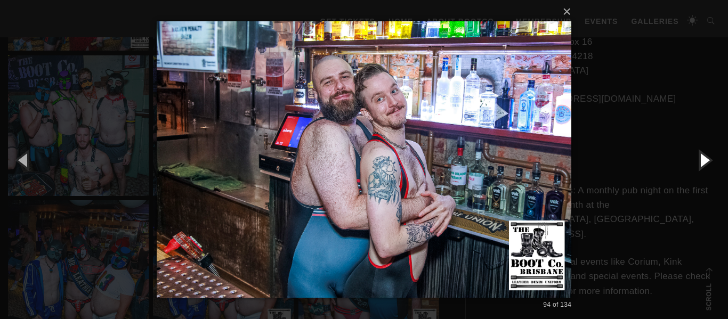
click at [703, 158] on button "button" at bounding box center [704, 160] width 48 height 59
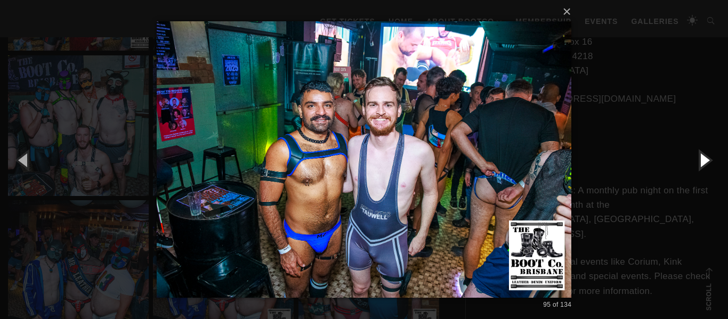
click at [703, 158] on button "button" at bounding box center [704, 160] width 48 height 59
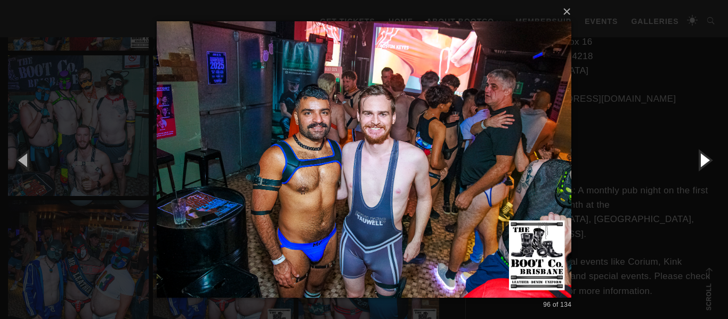
click at [703, 158] on button "button" at bounding box center [704, 160] width 48 height 59
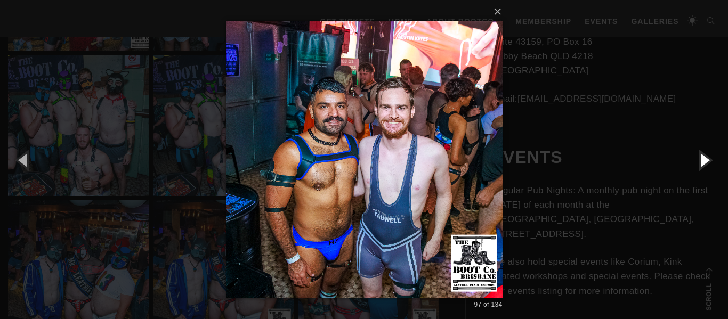
click at [703, 158] on button "button" at bounding box center [704, 160] width 48 height 59
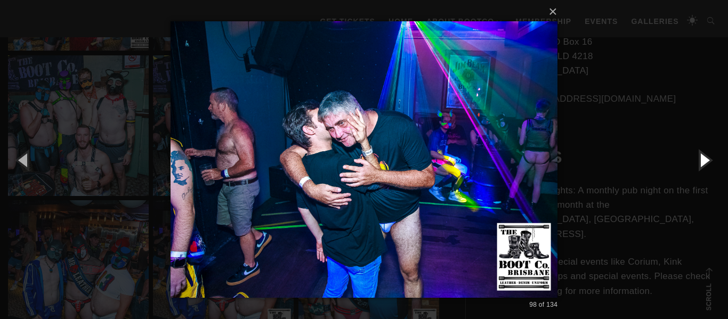
click at [703, 158] on button "button" at bounding box center [704, 160] width 48 height 59
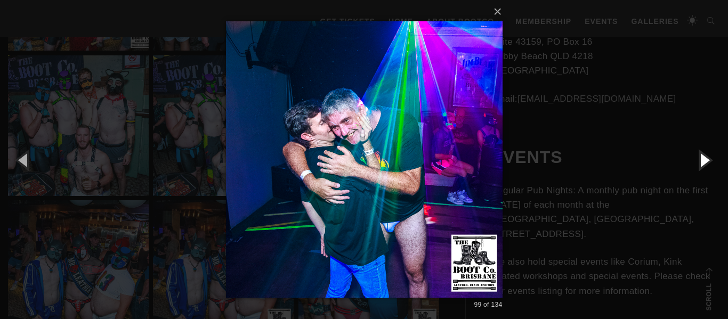
click at [703, 158] on button "button" at bounding box center [704, 160] width 48 height 59
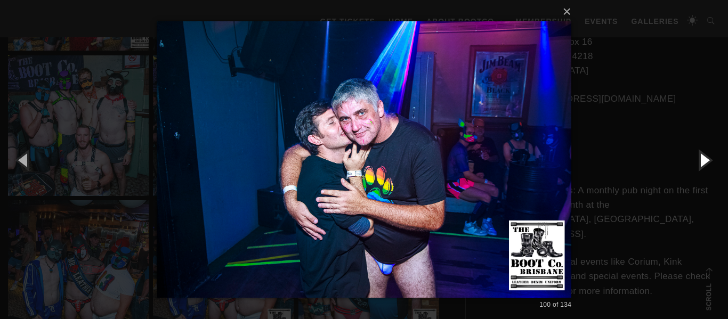
click at [703, 158] on button "button" at bounding box center [704, 160] width 48 height 59
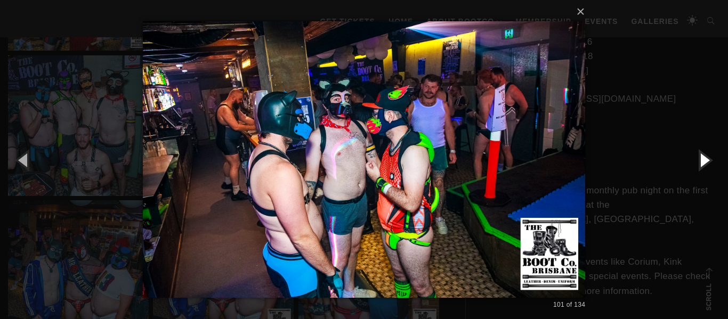
click at [703, 158] on button "button" at bounding box center [704, 160] width 48 height 59
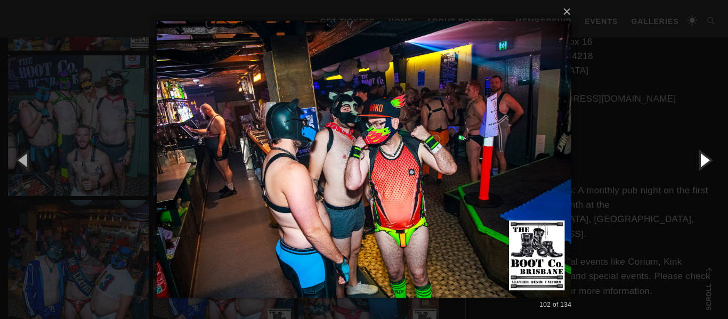
click at [703, 158] on button "button" at bounding box center [704, 160] width 48 height 59
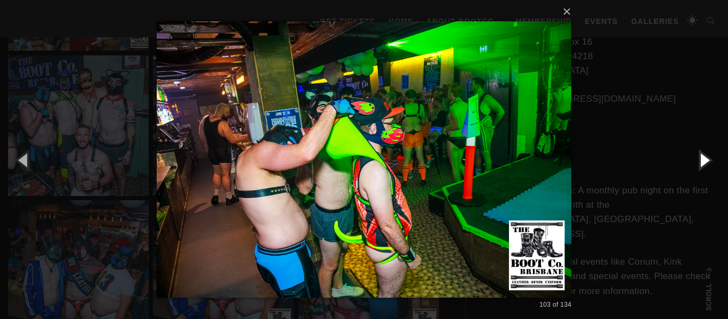
click at [703, 158] on button "button" at bounding box center [704, 160] width 48 height 59
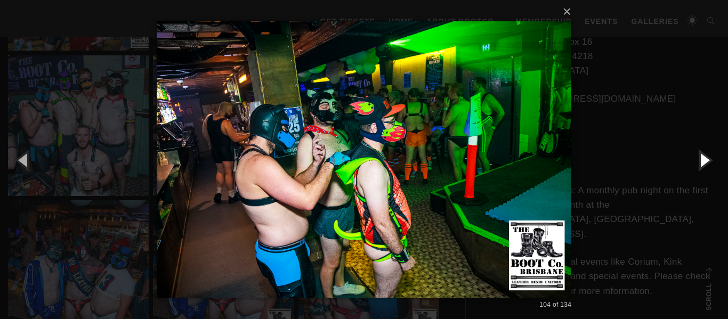
click at [703, 158] on button "button" at bounding box center [704, 160] width 48 height 59
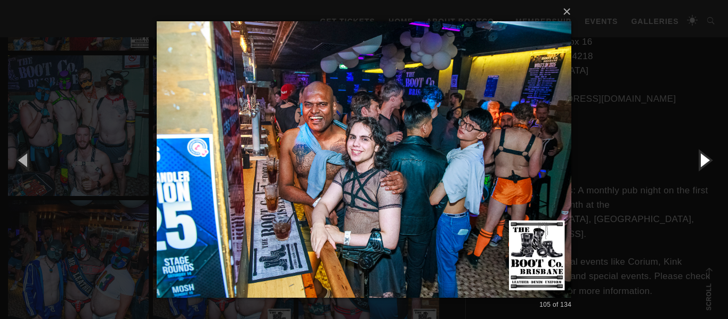
click at [703, 158] on button "button" at bounding box center [704, 160] width 48 height 59
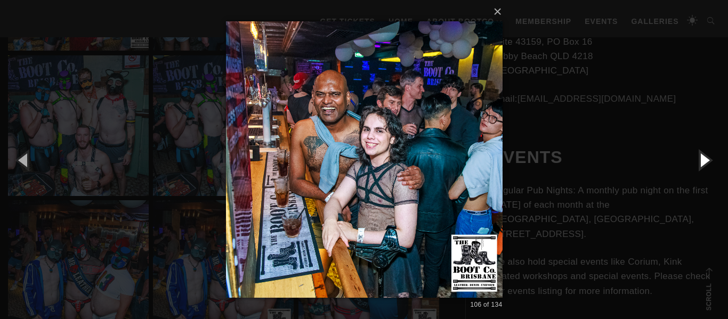
click at [703, 158] on button "button" at bounding box center [704, 160] width 48 height 59
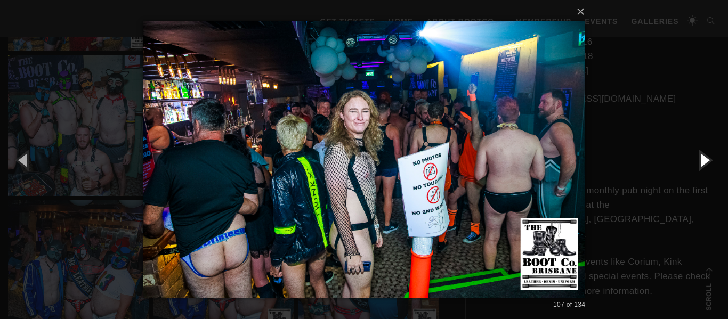
click at [703, 158] on button "button" at bounding box center [704, 160] width 48 height 59
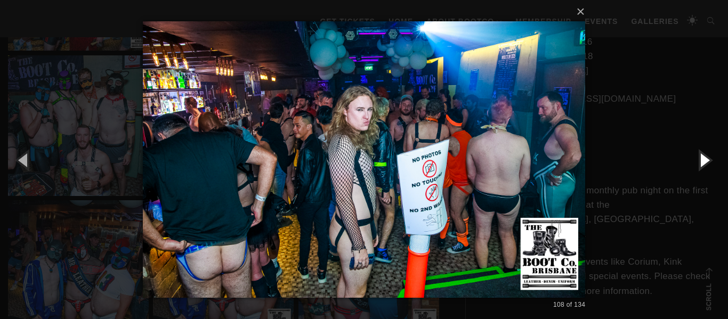
click at [703, 158] on button "button" at bounding box center [704, 160] width 48 height 59
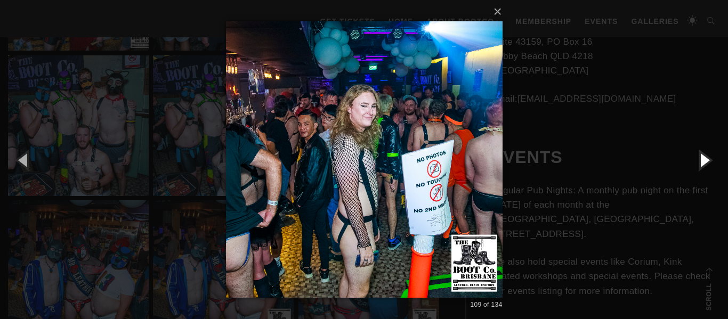
click at [703, 158] on button "button" at bounding box center [704, 160] width 48 height 59
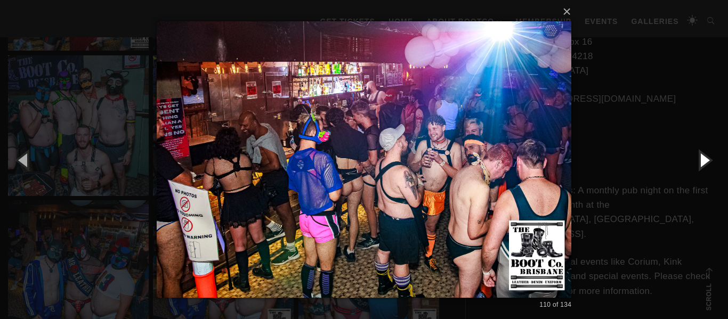
click at [703, 158] on button "button" at bounding box center [704, 160] width 48 height 59
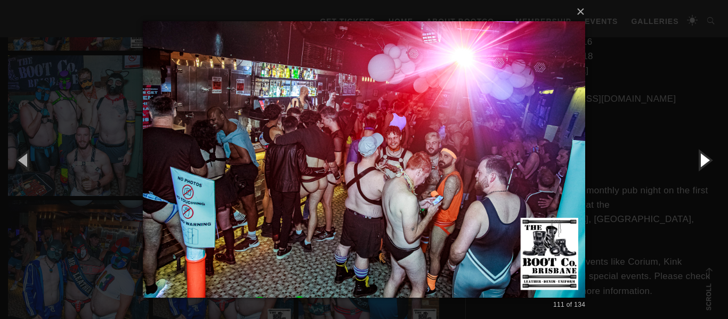
click at [703, 158] on button "button" at bounding box center [704, 160] width 48 height 59
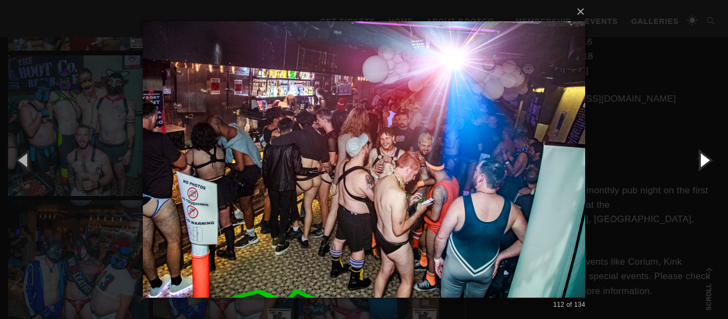
click at [703, 158] on button "button" at bounding box center [704, 160] width 48 height 59
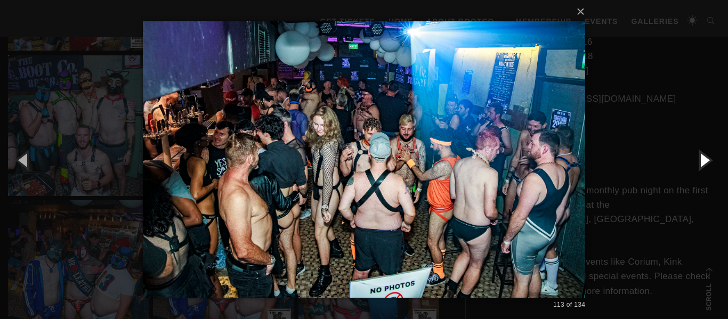
click at [703, 158] on button "button" at bounding box center [704, 160] width 48 height 59
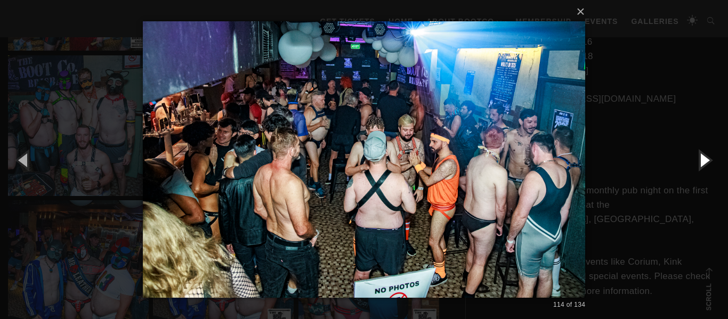
click at [703, 158] on button "button" at bounding box center [704, 160] width 48 height 59
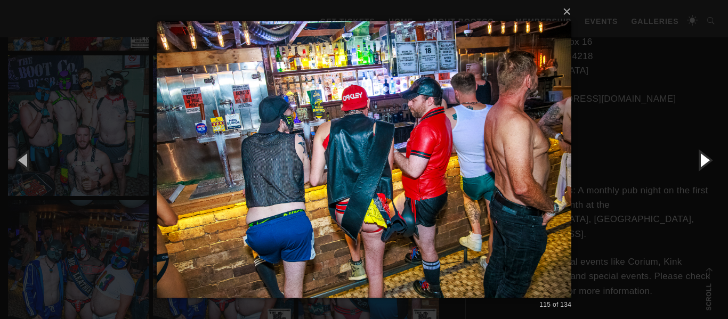
click at [703, 158] on button "button" at bounding box center [704, 160] width 48 height 59
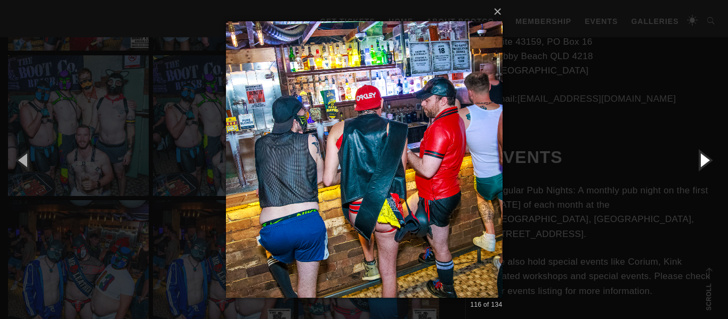
click at [703, 158] on button "button" at bounding box center [704, 160] width 48 height 59
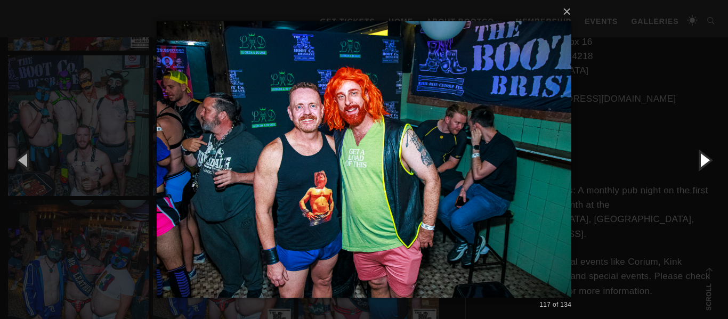
click at [703, 158] on button "button" at bounding box center [704, 160] width 48 height 59
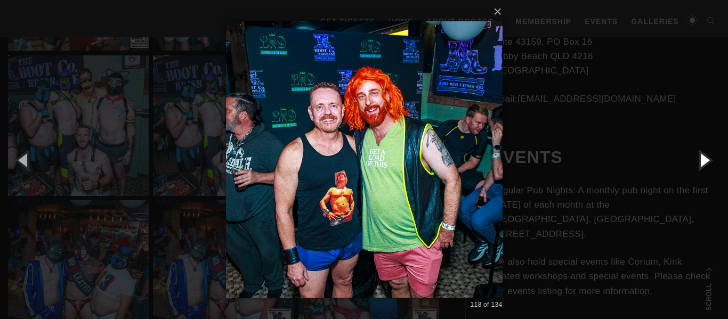
click at [703, 158] on button "button" at bounding box center [704, 160] width 48 height 59
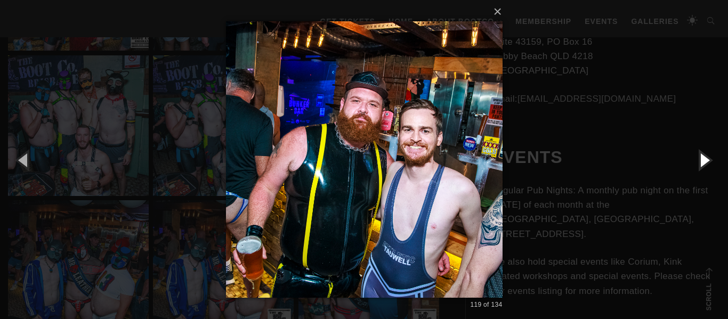
click at [703, 158] on button "button" at bounding box center [704, 160] width 48 height 59
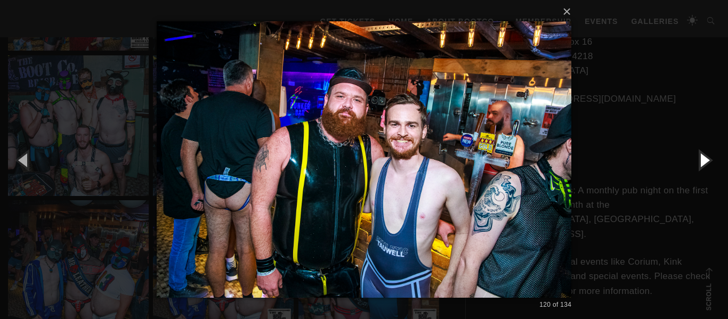
click at [703, 158] on button "button" at bounding box center [704, 160] width 48 height 59
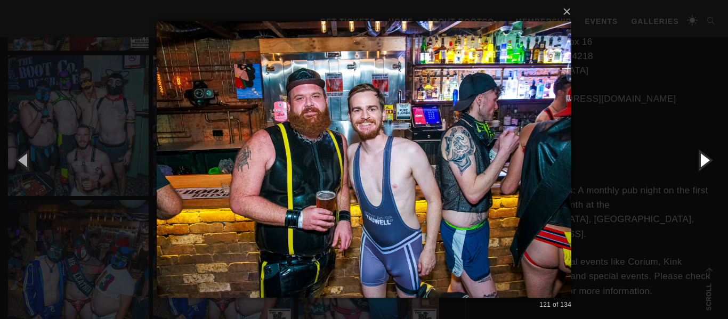
click at [703, 158] on button "button" at bounding box center [704, 160] width 48 height 59
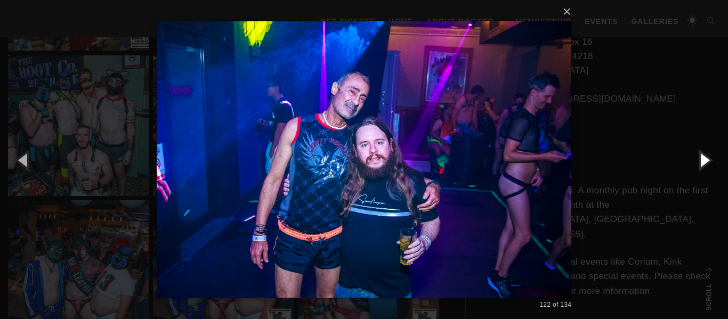
click at [703, 158] on button "button" at bounding box center [704, 160] width 48 height 59
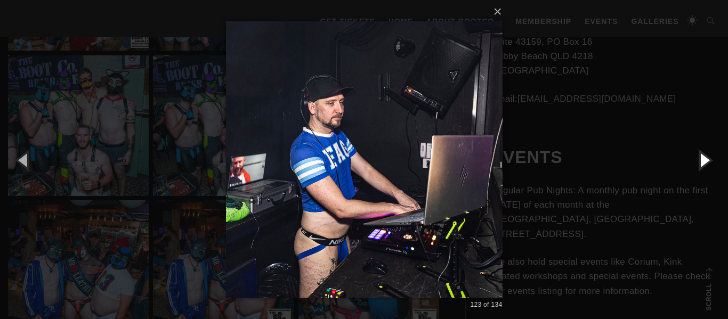
click at [703, 158] on button "button" at bounding box center [704, 160] width 48 height 59
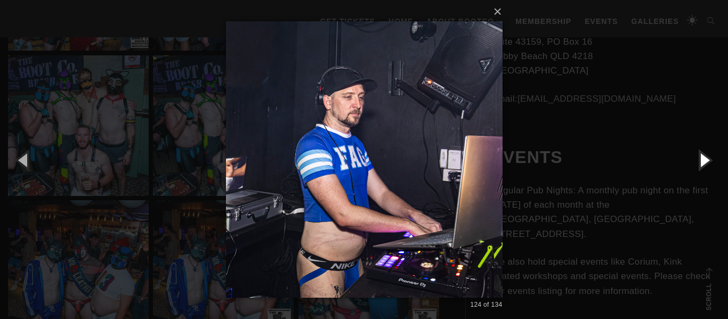
click at [703, 158] on button "button" at bounding box center [704, 160] width 48 height 59
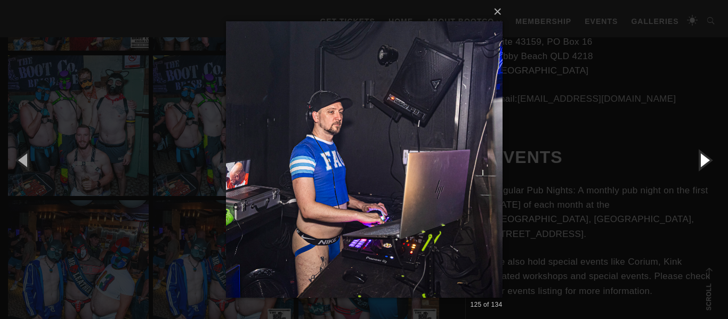
click at [703, 158] on button "button" at bounding box center [704, 160] width 48 height 59
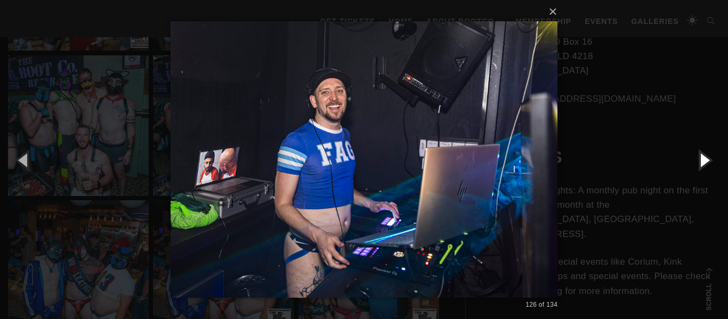
click at [703, 158] on button "button" at bounding box center [704, 160] width 48 height 59
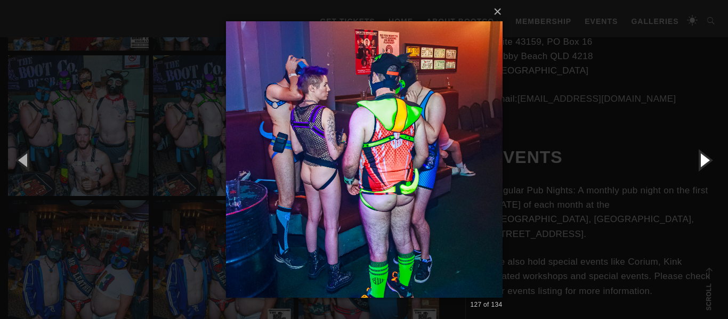
click at [703, 158] on button "button" at bounding box center [704, 160] width 48 height 59
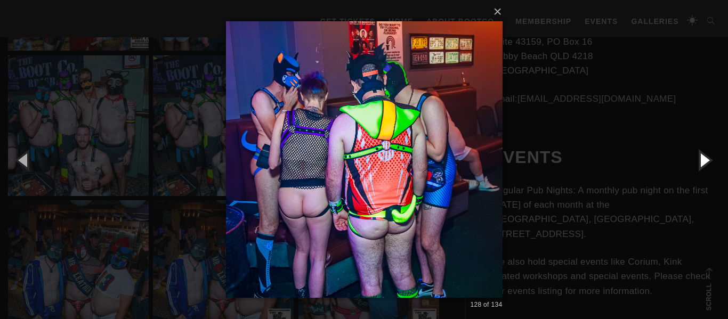
click at [703, 158] on button "button" at bounding box center [704, 160] width 48 height 59
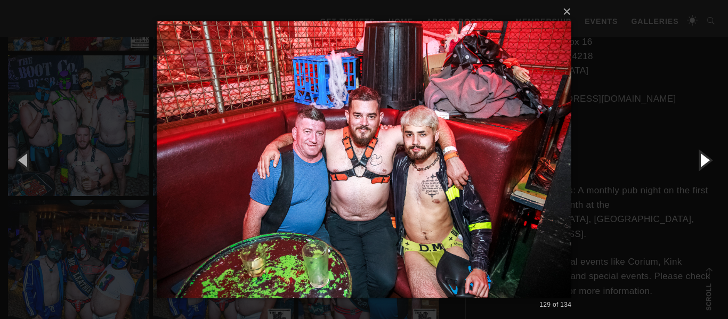
click at [703, 158] on button "button" at bounding box center [704, 160] width 48 height 59
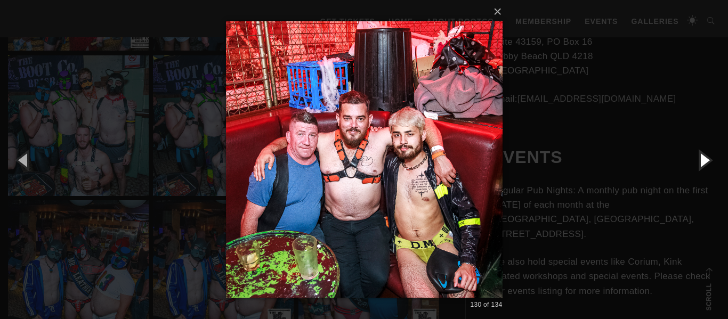
click at [703, 158] on button "button" at bounding box center [704, 160] width 48 height 59
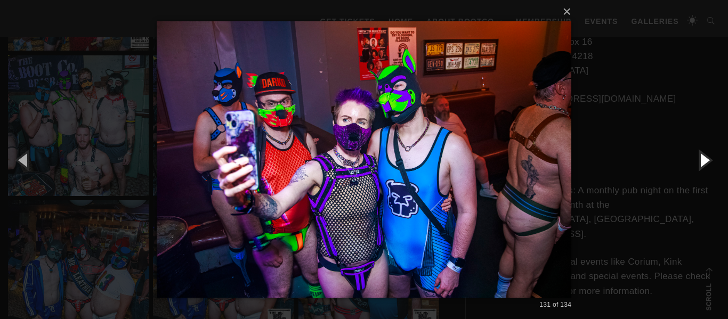
click at [703, 158] on button "button" at bounding box center [704, 160] width 48 height 59
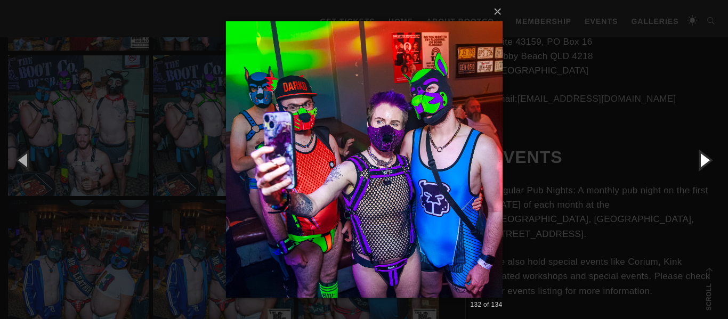
click at [703, 158] on button "button" at bounding box center [704, 160] width 48 height 59
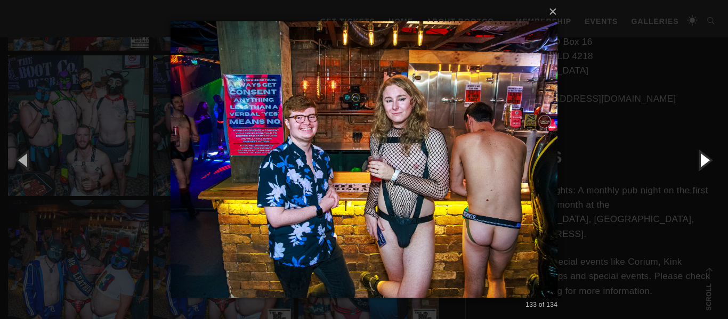
click at [703, 158] on button "button" at bounding box center [704, 160] width 48 height 59
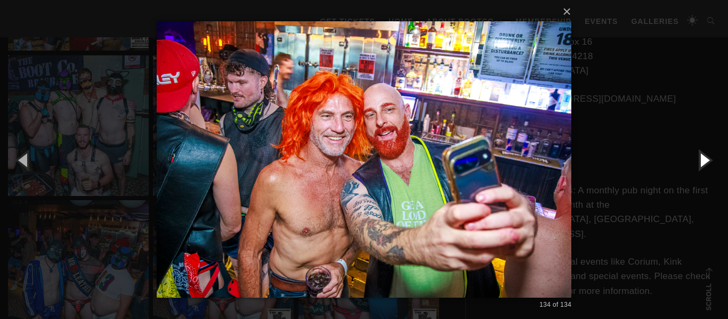
click at [703, 158] on button "button" at bounding box center [704, 160] width 48 height 59
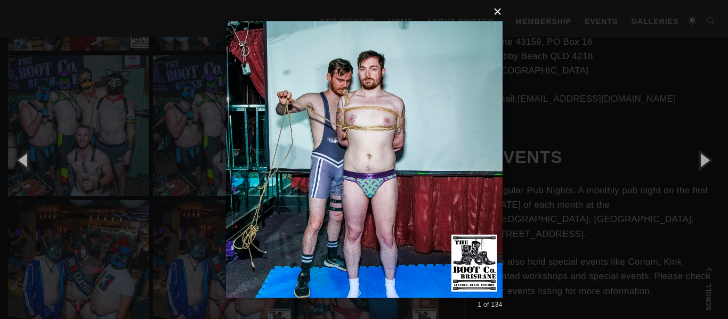
click at [497, 11] on button "×" at bounding box center [367, 11] width 277 height 23
